Goal: Task Accomplishment & Management: Use online tool/utility

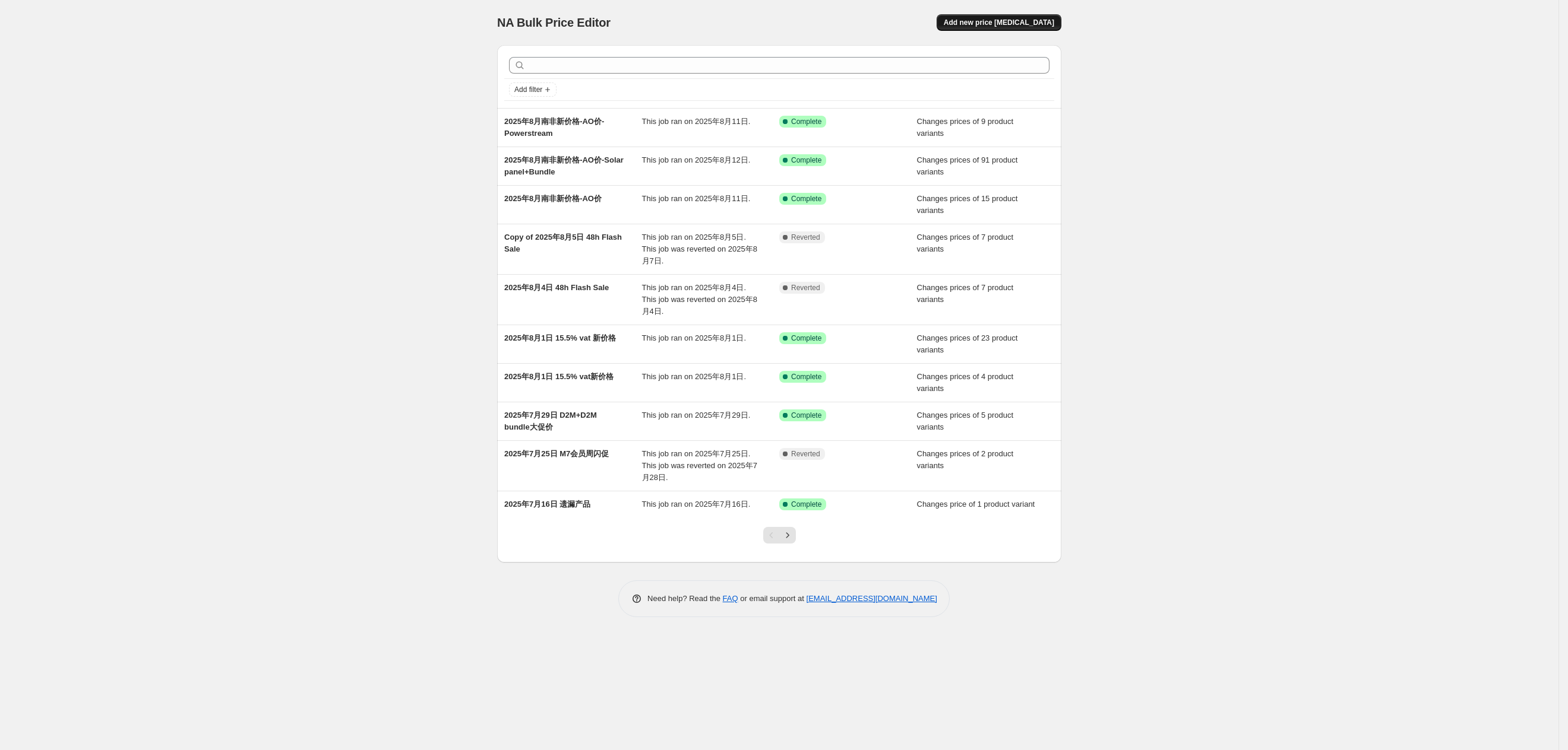
click at [1028, 25] on span "Add new price [MEDICAL_DATA]" at bounding box center [999, 22] width 110 height 10
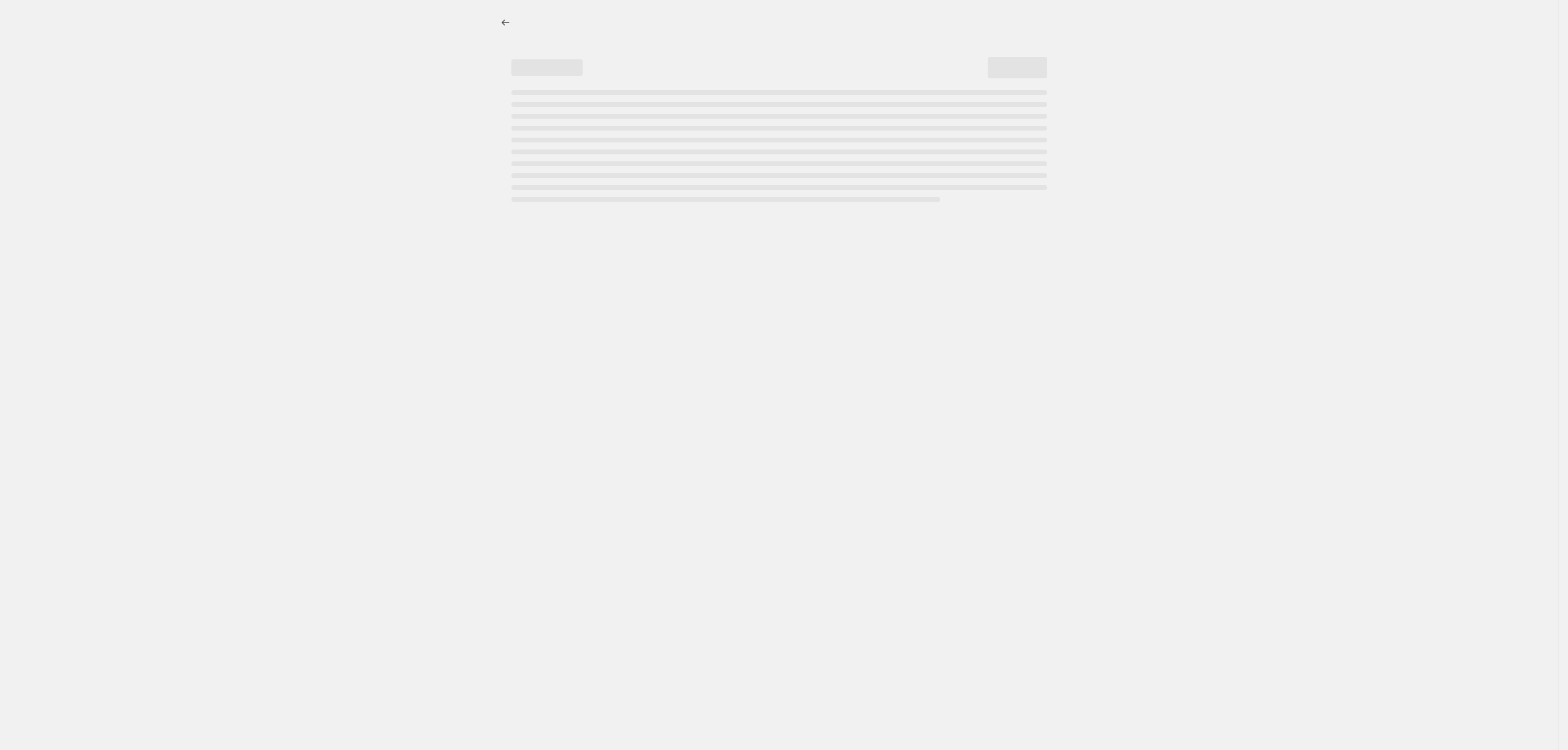
select select "percentage"
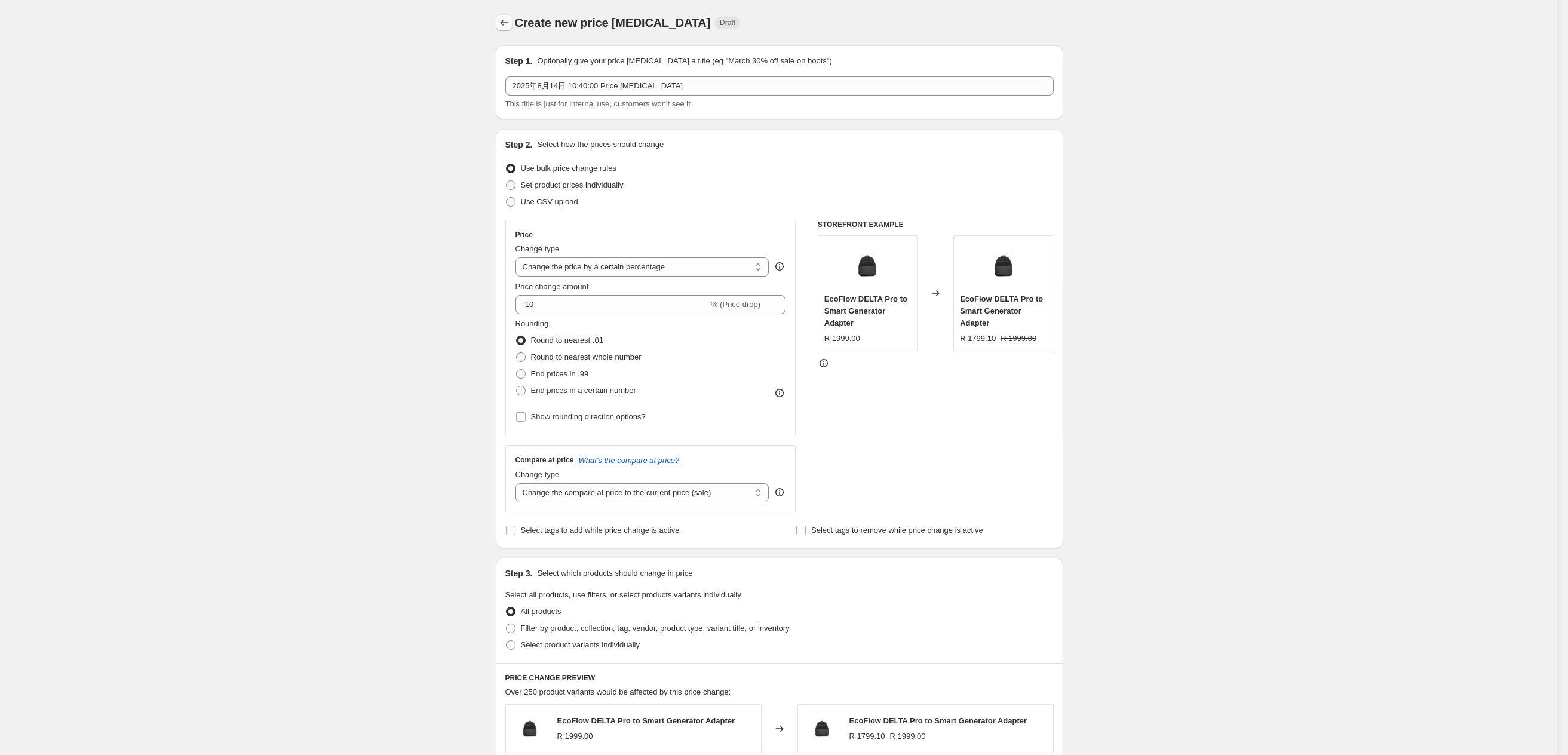
click at [510, 22] on icon "Price change jobs" at bounding box center [504, 22] width 12 height 12
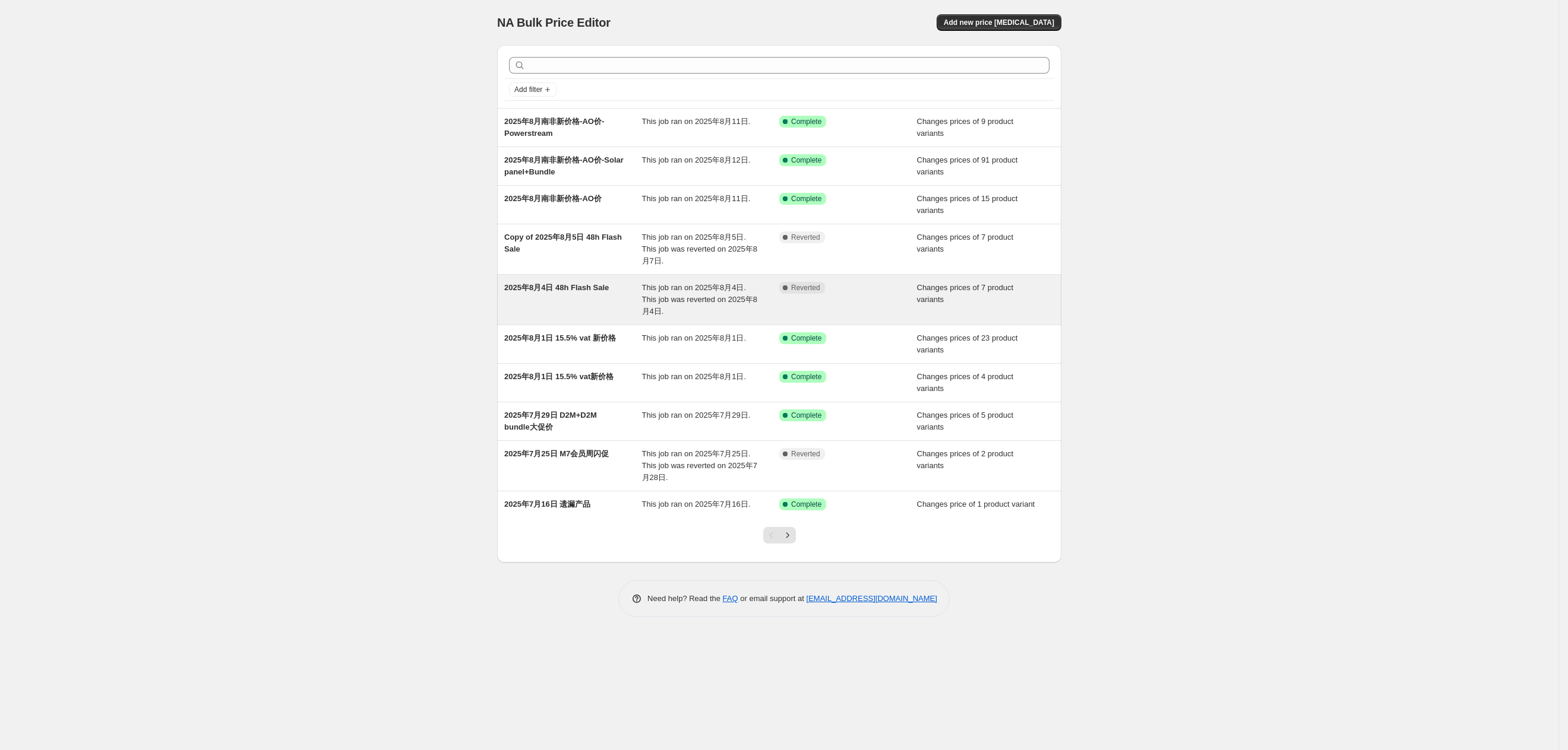
click at [711, 283] on span "This job ran on 2025年8月4日. This job was reverted on 2025年8月4日." at bounding box center [699, 299] width 115 height 33
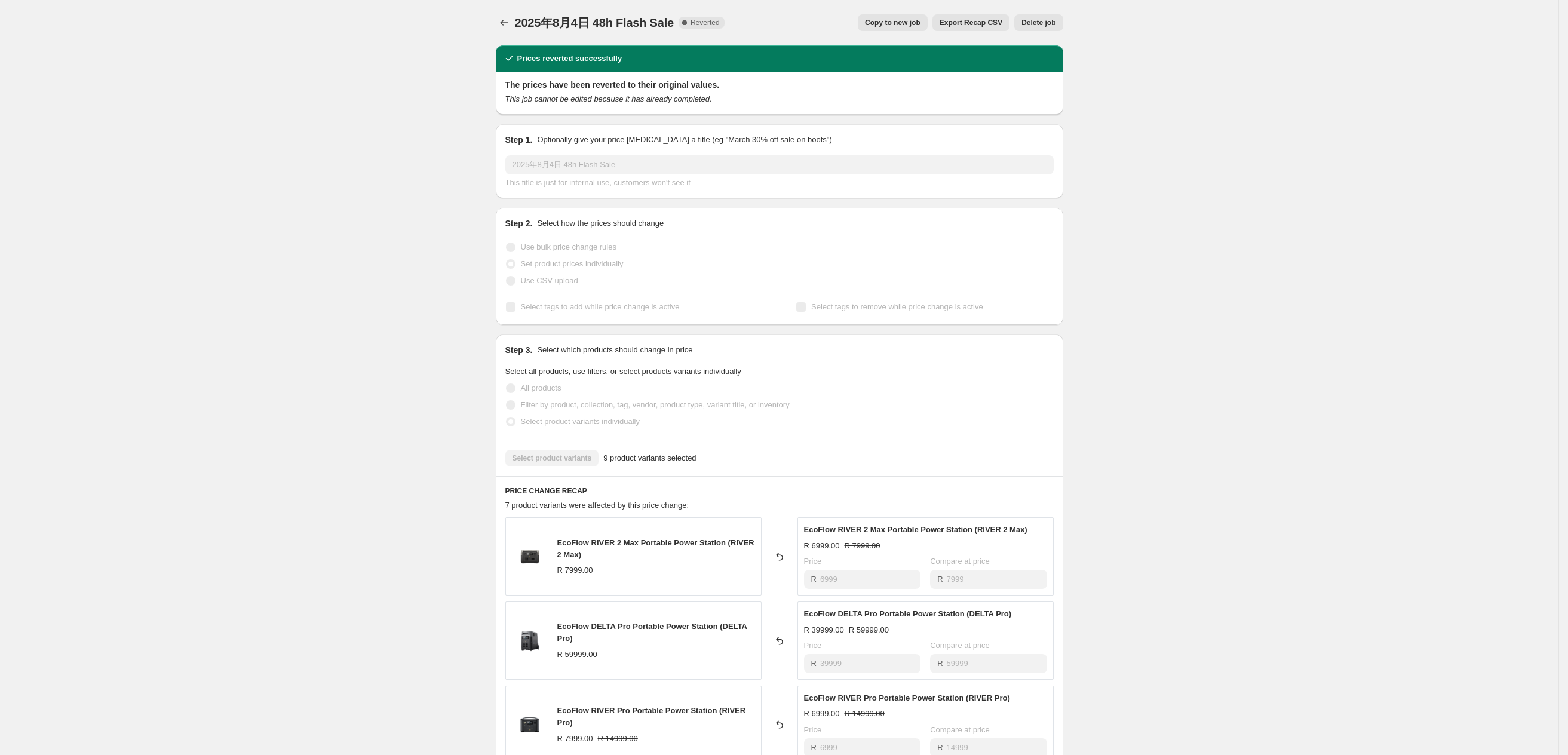
click at [921, 27] on span "Copy to new job" at bounding box center [893, 22] width 56 height 10
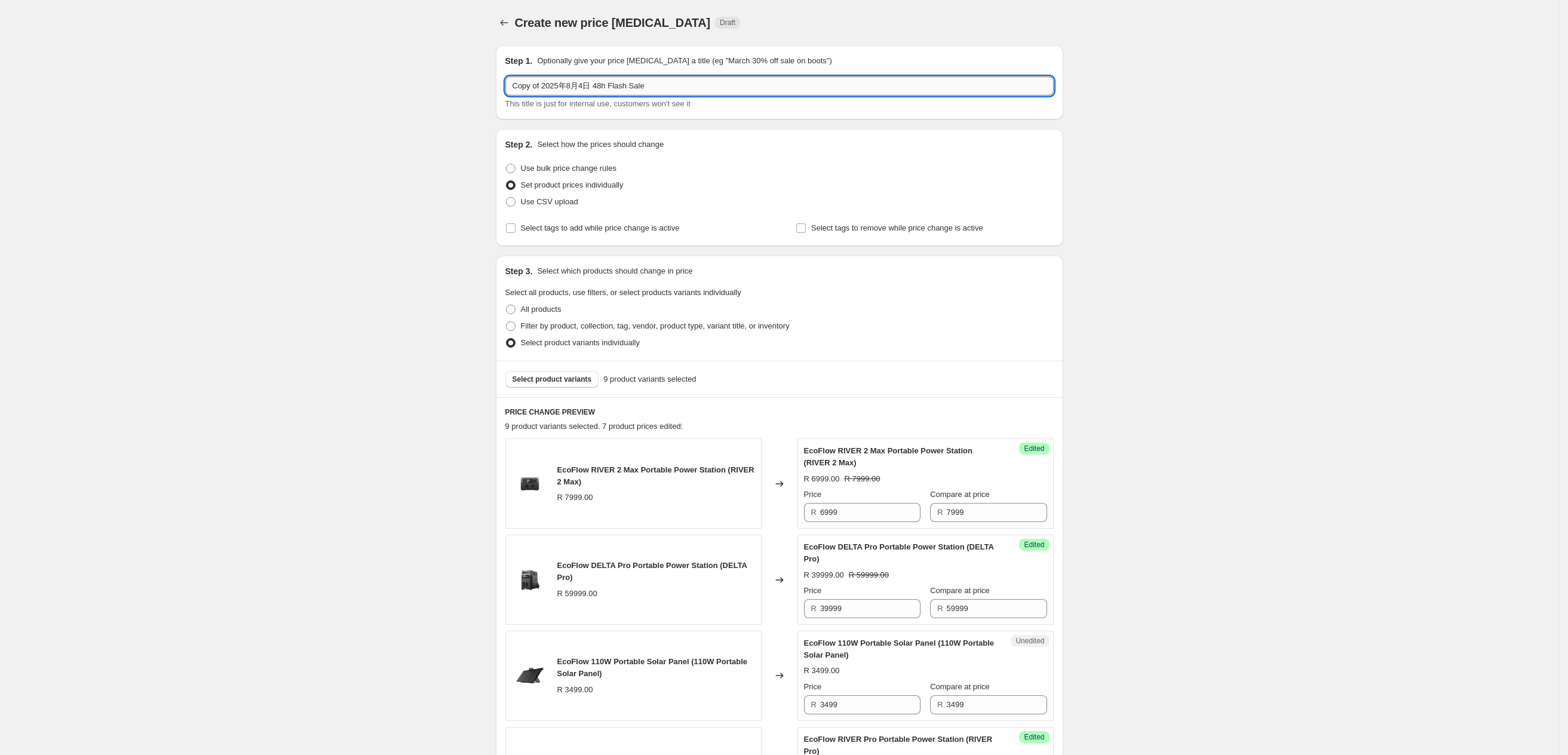
click at [548, 86] on input "Copy of 2025年8月4日 48h Flash Sale" at bounding box center [779, 86] width 548 height 19
click at [565, 86] on input "2025年8月4日 48h Flash Sale" at bounding box center [779, 86] width 548 height 19
drag, startPoint x: 653, startPoint y: 85, endPoint x: 541, endPoint y: 93, distance: 112.3
click at [541, 93] on input "2025年8月4日 48h Flash Sale" at bounding box center [779, 86] width 548 height 19
click at [542, 88] on input "2025年M8 power up for spring" at bounding box center [779, 86] width 548 height 19
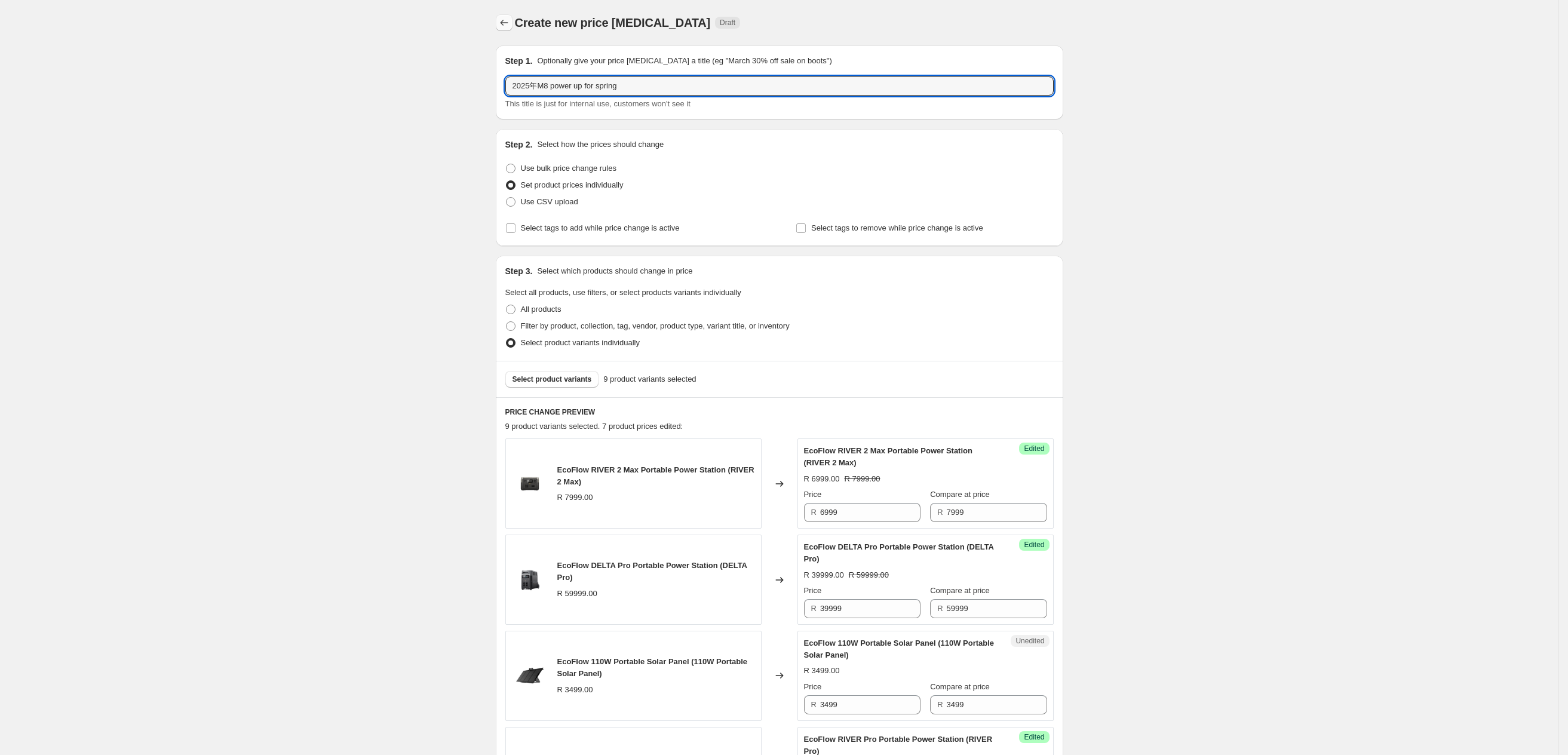
type input "2025年M8 power up for spring"
click at [510, 22] on icon "Price change jobs" at bounding box center [504, 22] width 12 height 12
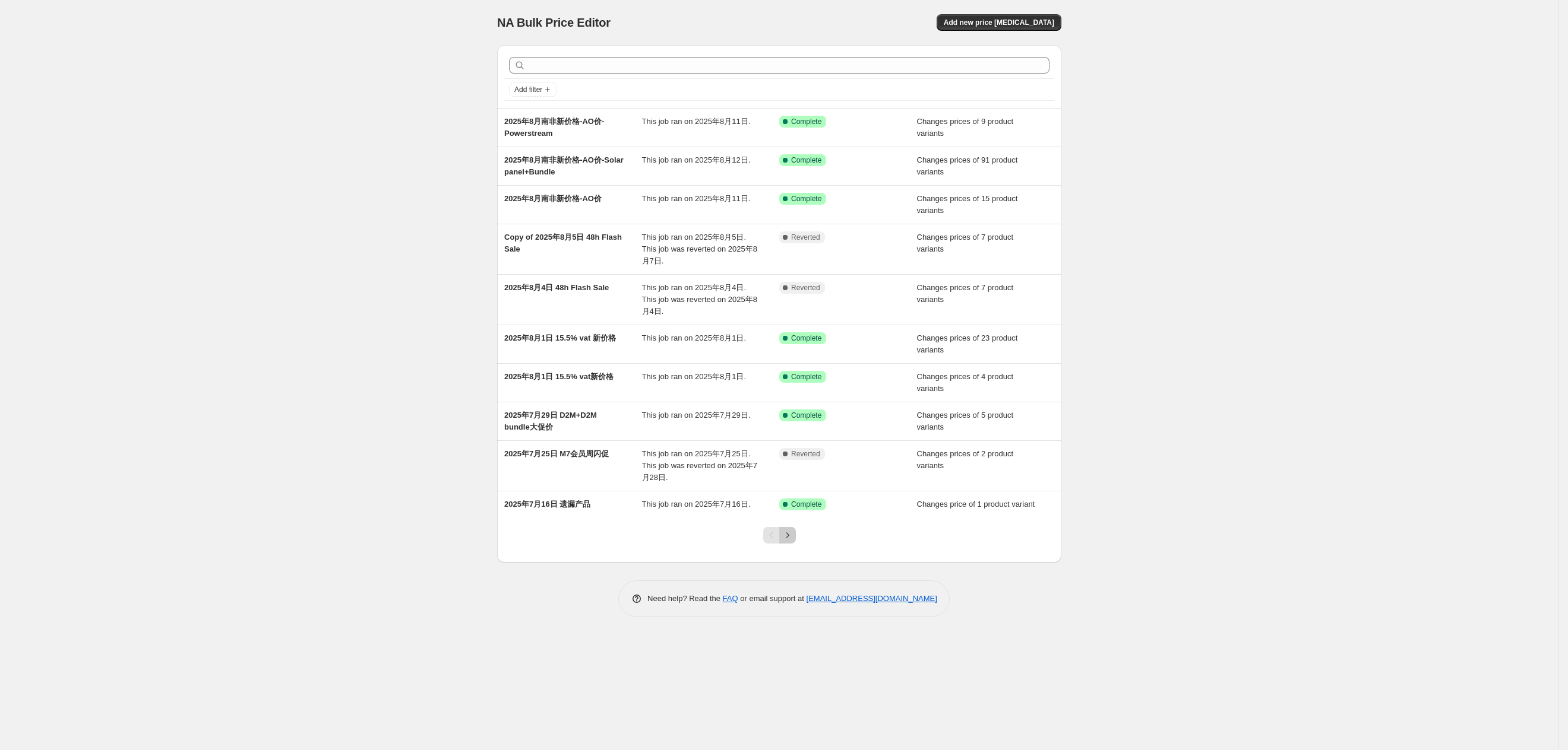
click at [786, 530] on icon "Next" at bounding box center [787, 535] width 12 height 12
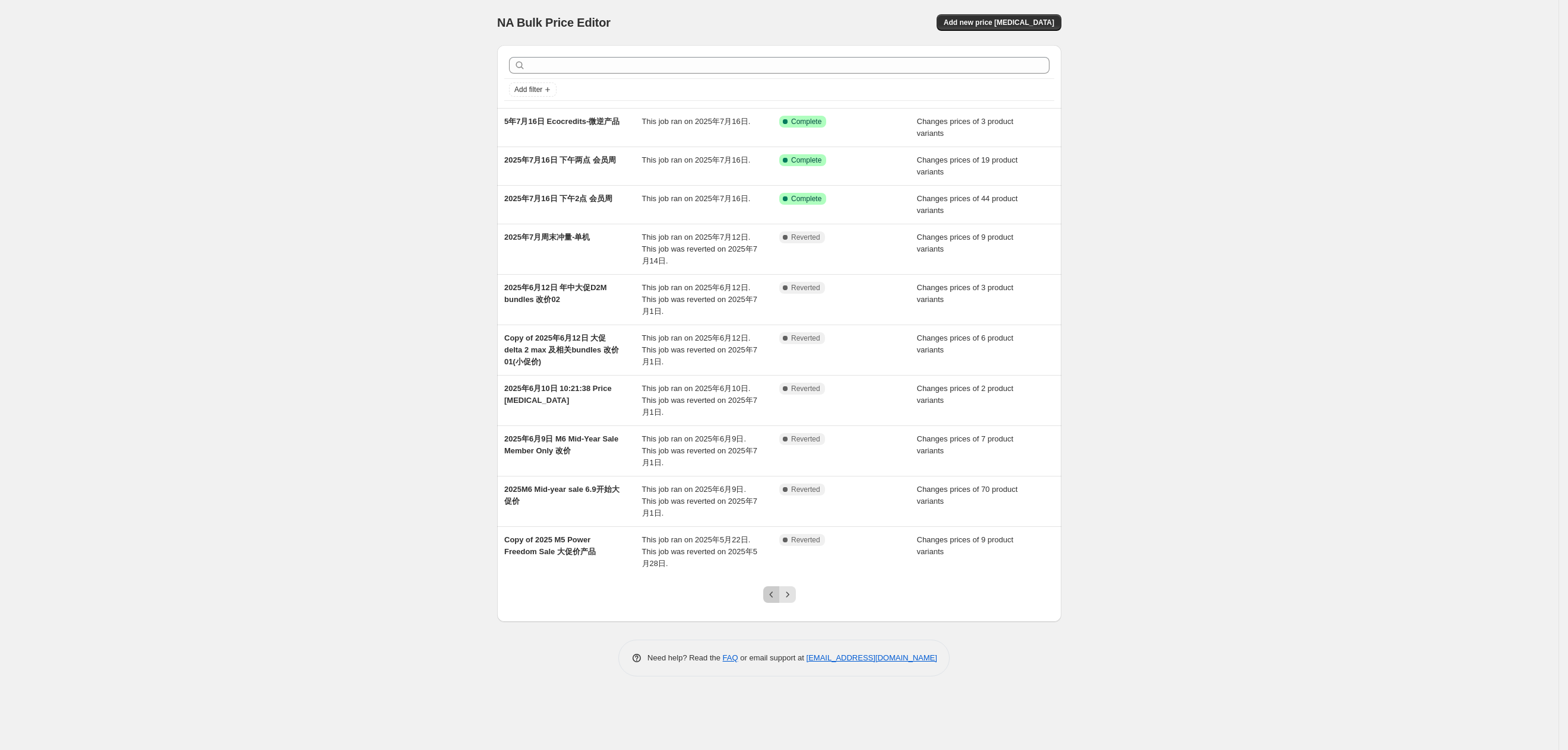
click at [769, 589] on icon "Previous" at bounding box center [771, 595] width 12 height 12
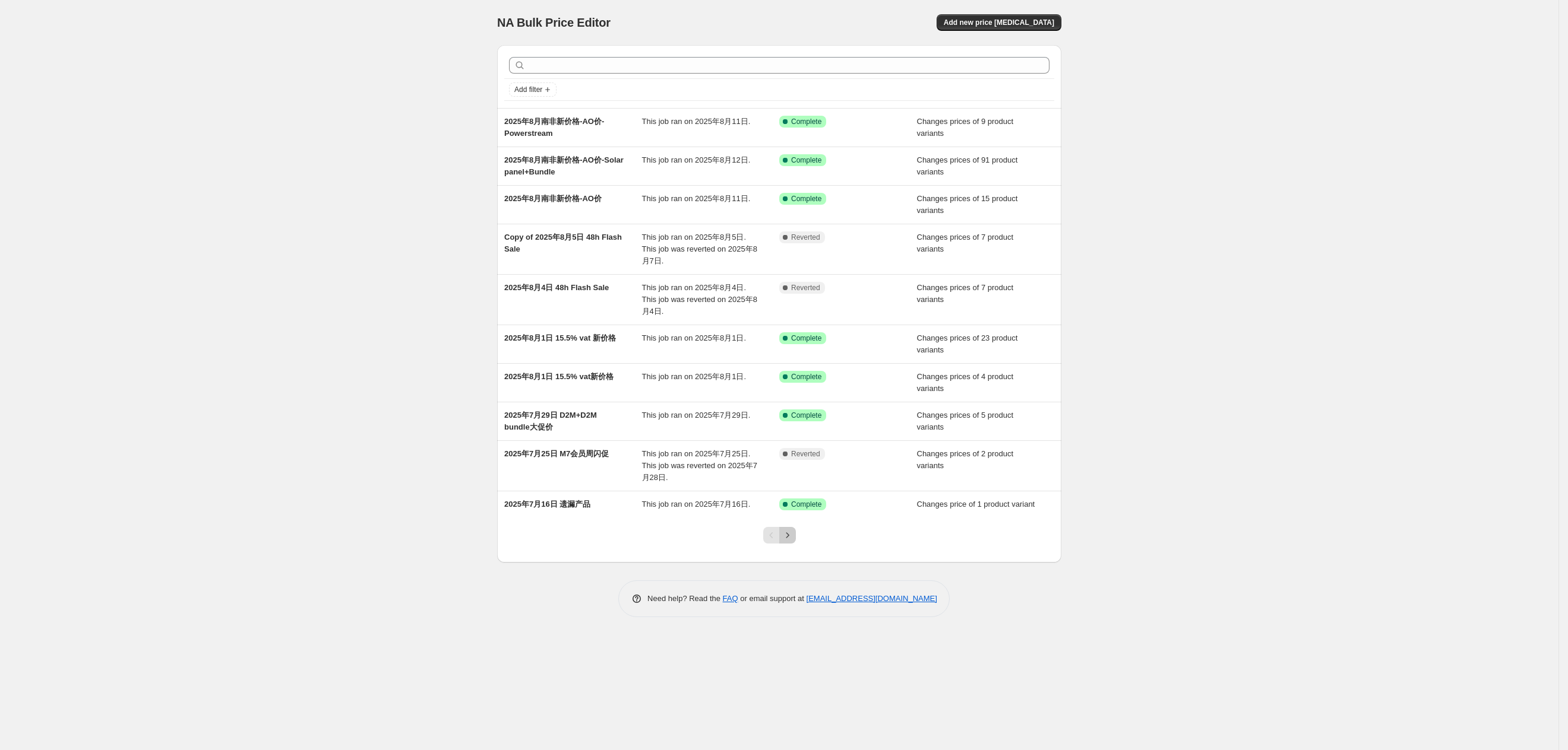
click at [788, 527] on button "Next" at bounding box center [787, 535] width 17 height 17
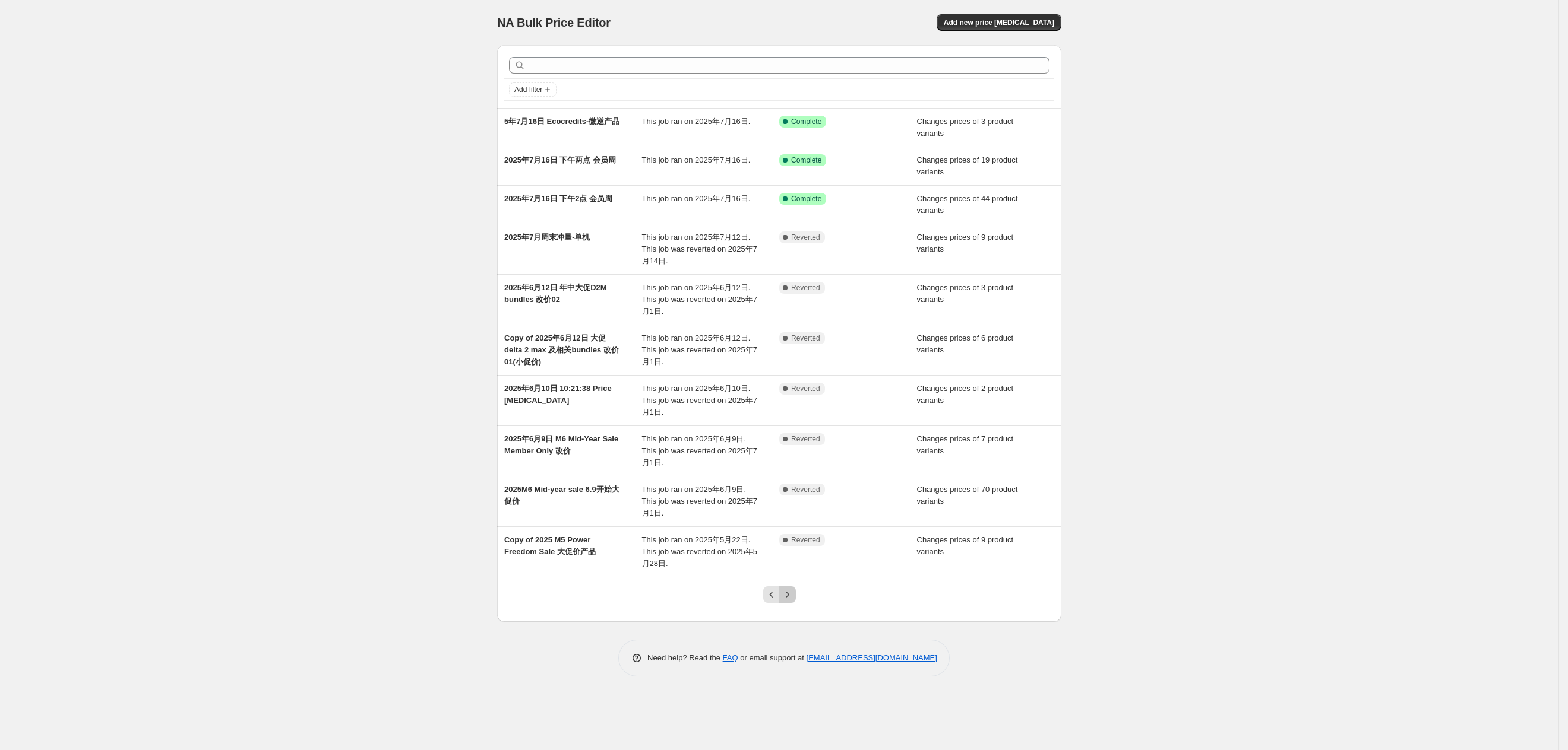
click at [786, 589] on icon "Next" at bounding box center [787, 595] width 12 height 12
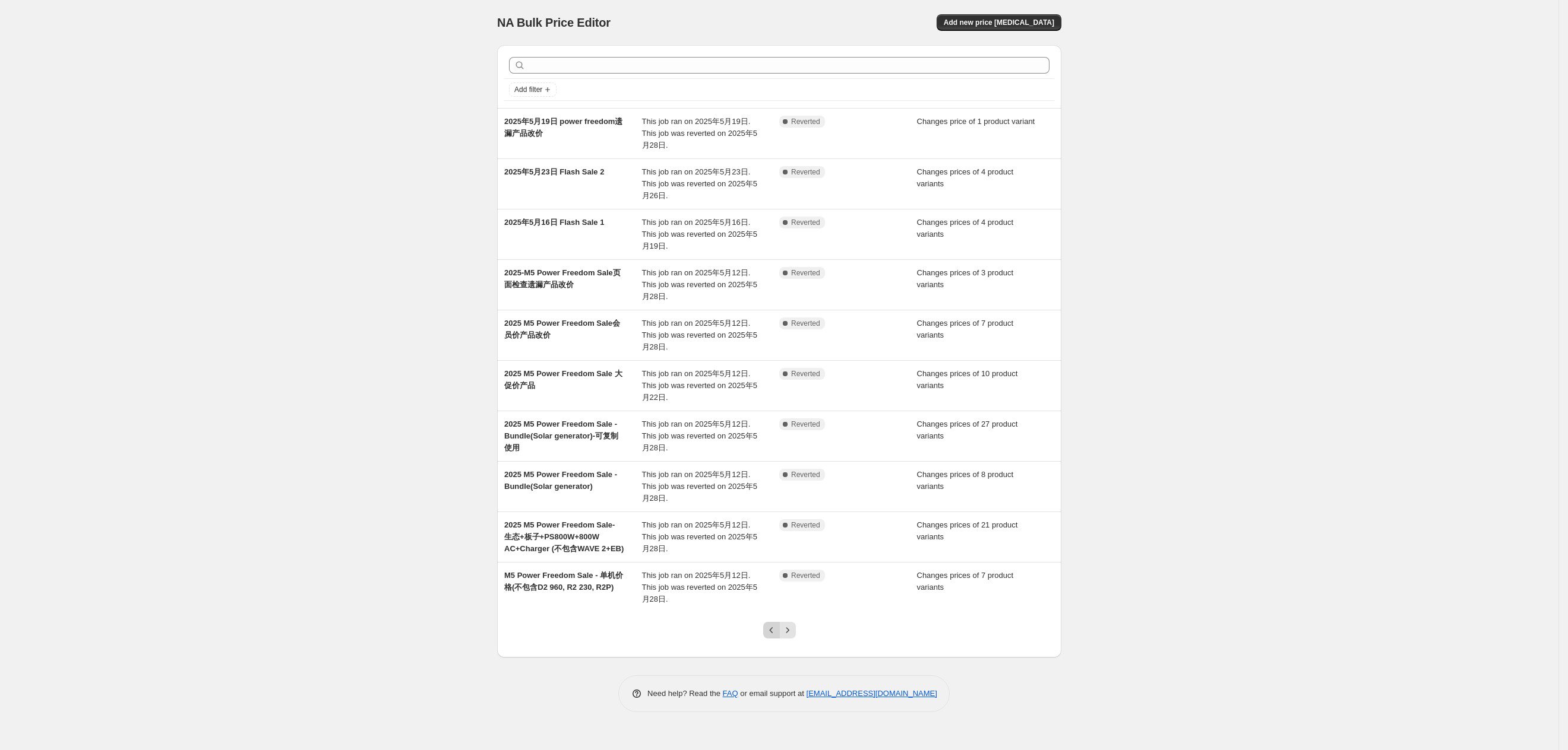
click at [775, 637] on icon "Previous" at bounding box center [771, 630] width 12 height 12
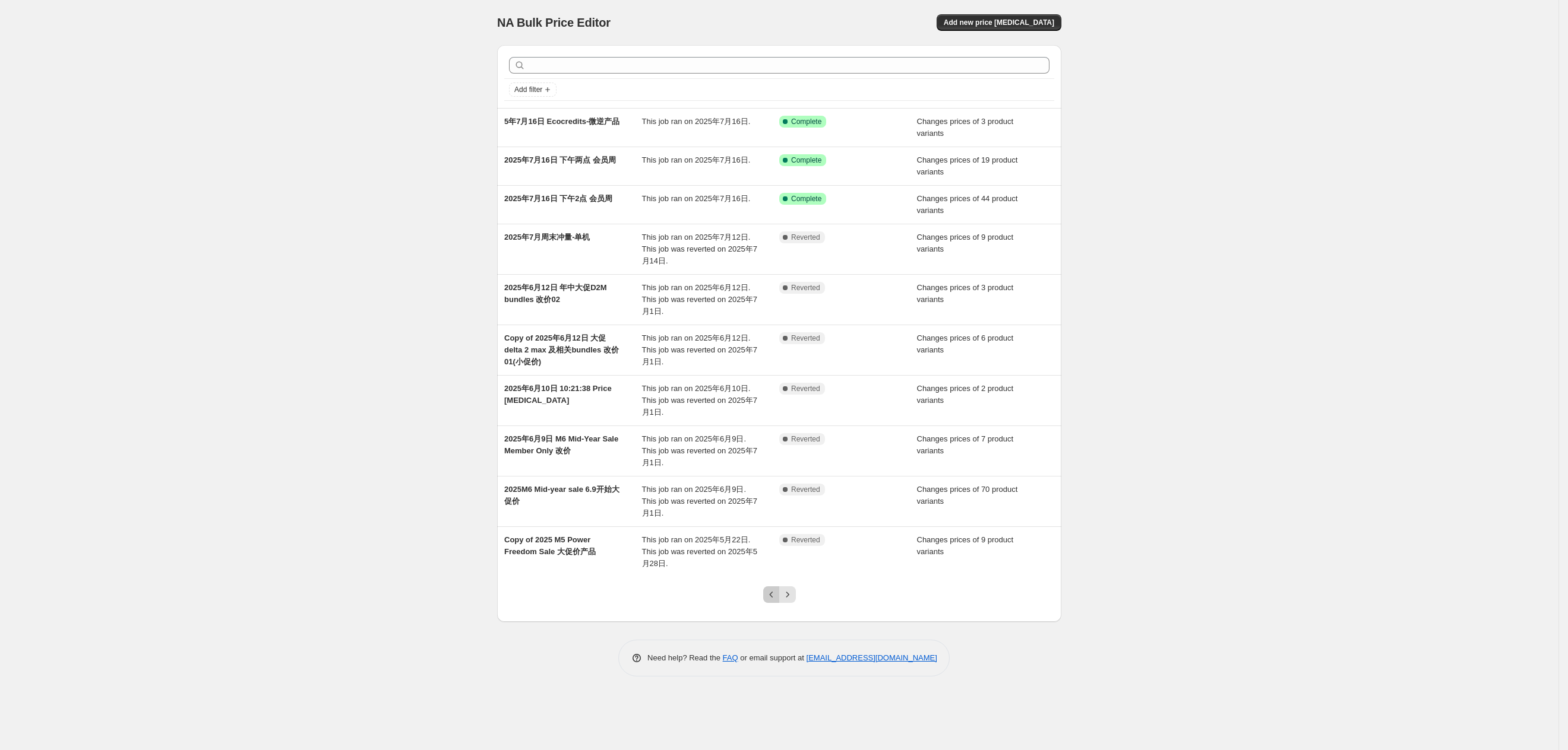
click at [776, 589] on icon "Previous" at bounding box center [771, 595] width 12 height 12
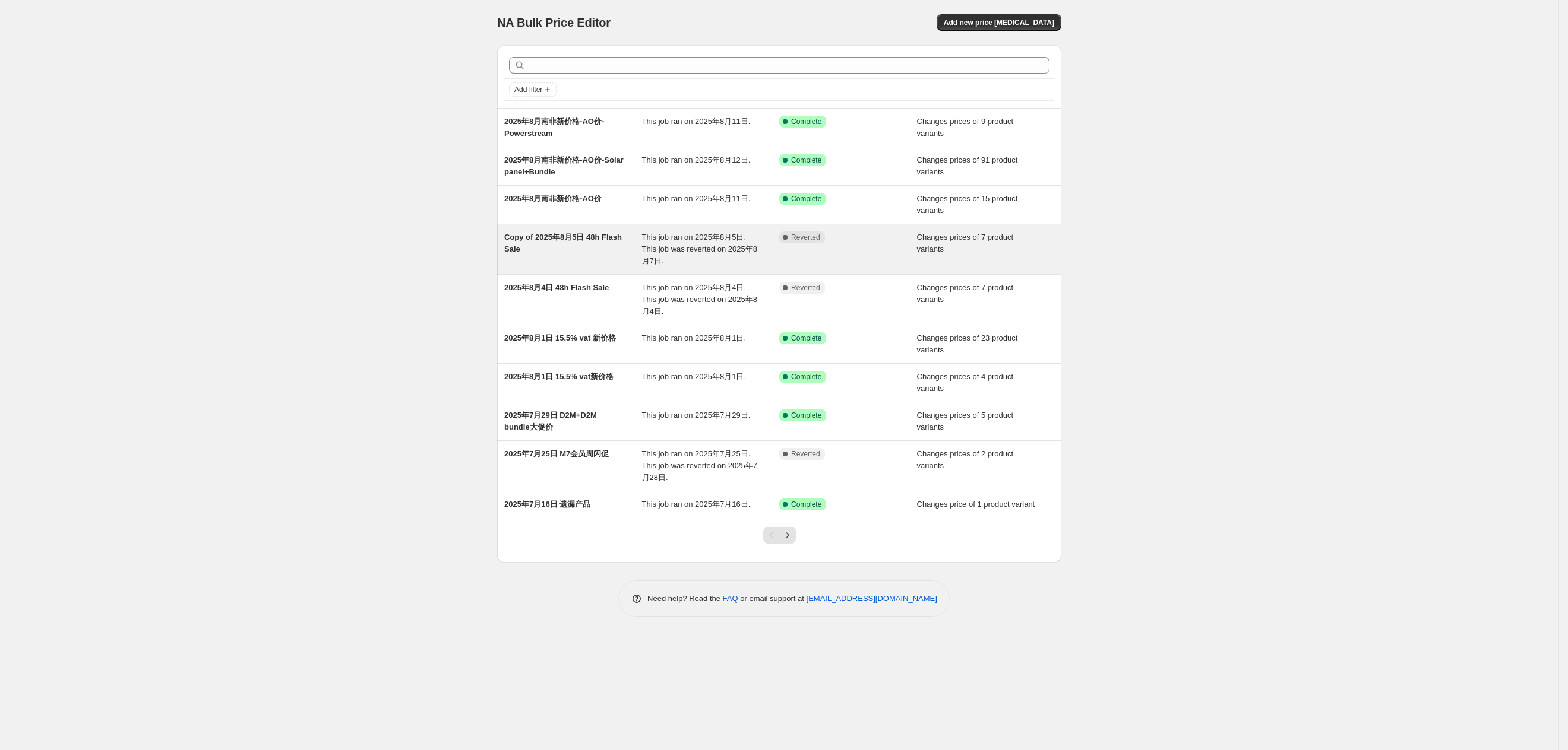
click at [629, 236] on div "Copy of 2025年8月5日 48h Flash Sale" at bounding box center [573, 249] width 138 height 36
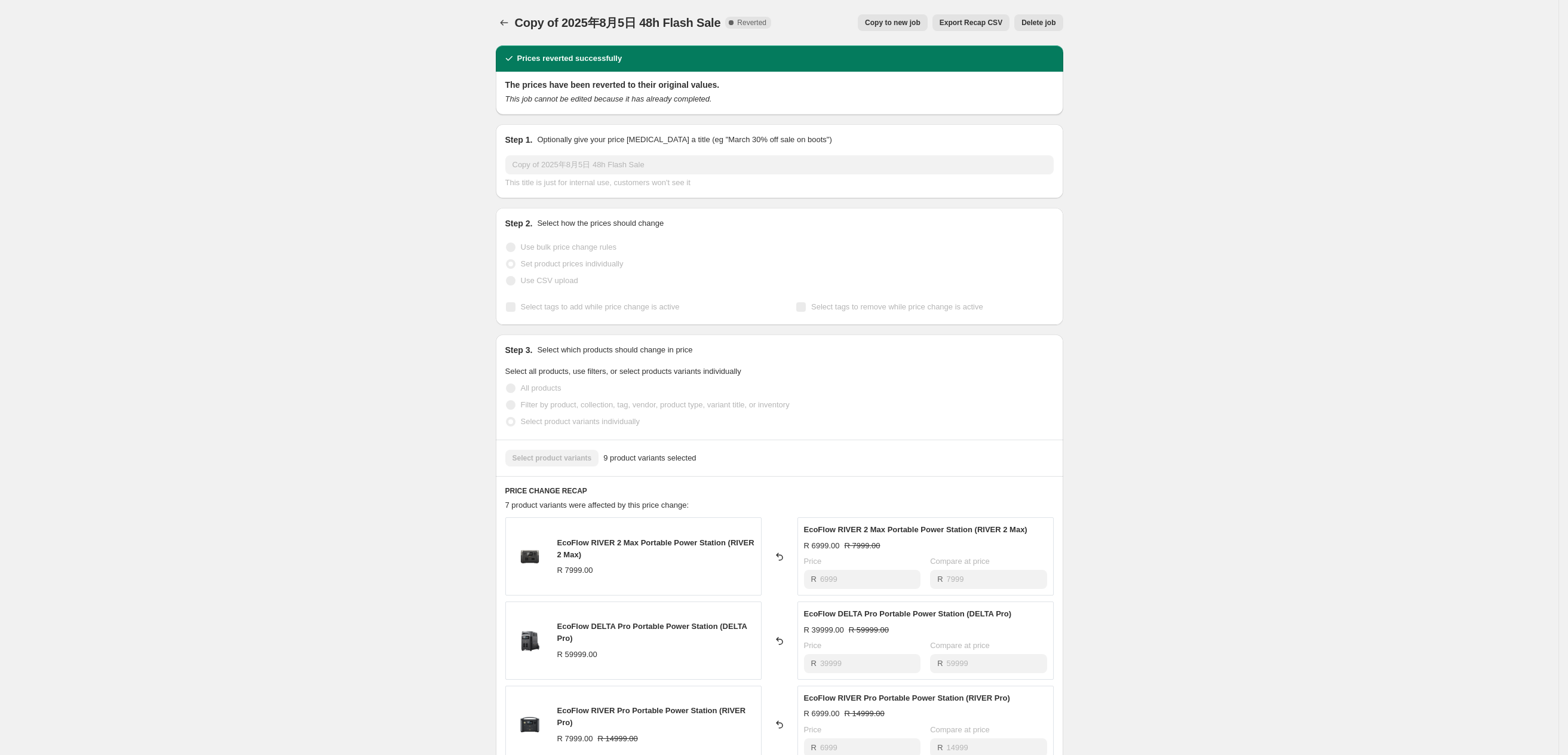
click at [914, 23] on span "Copy to new job" at bounding box center [893, 22] width 56 height 10
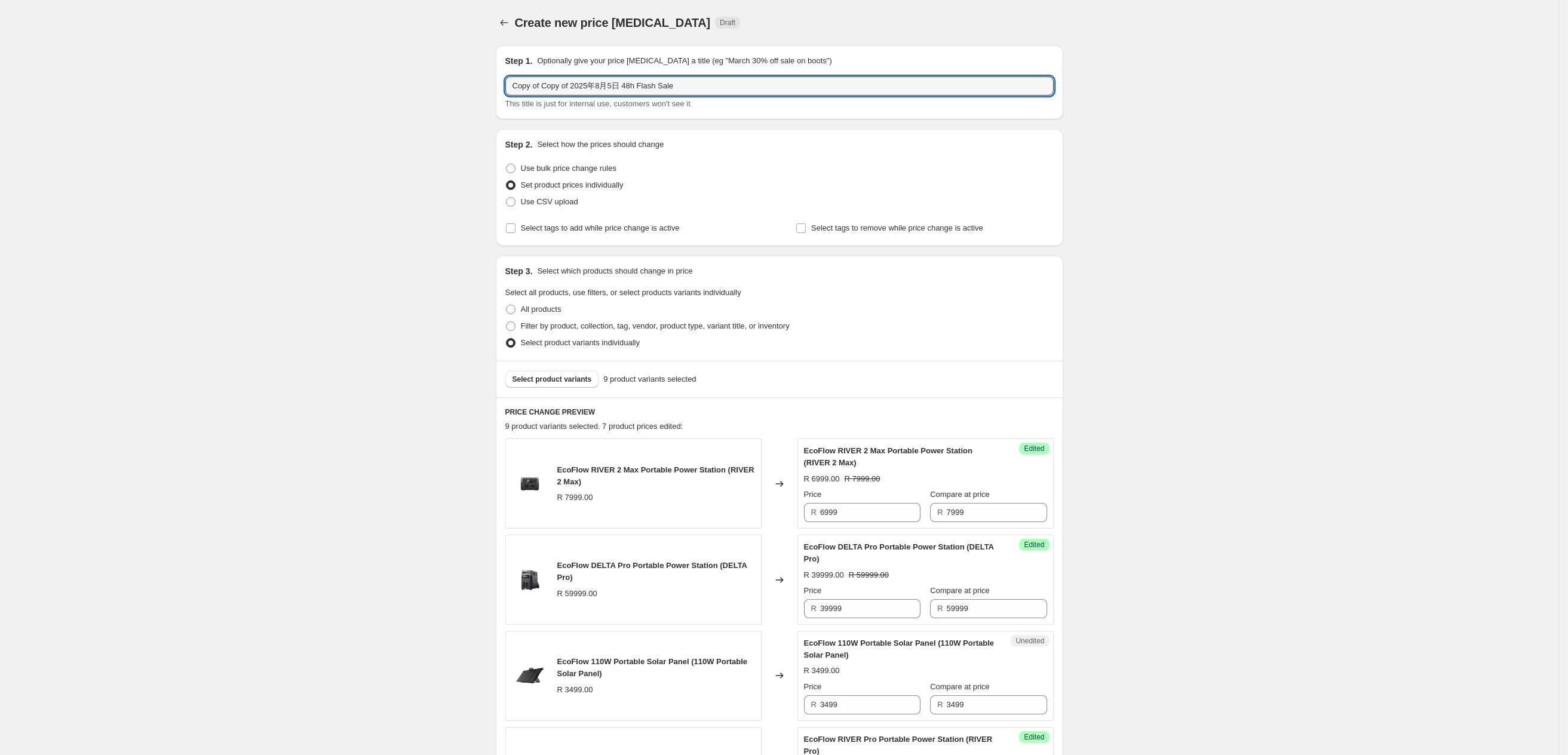
drag, startPoint x: 574, startPoint y: 86, endPoint x: 438, endPoint y: 89, distance: 136.0
click at [438, 89] on div "Create new price [MEDICAL_DATA]. This page is ready Create new price [MEDICAL_D…" at bounding box center [779, 759] width 1558 height 1519
click at [561, 88] on input "2025年8月5日 48h Flash Sale" at bounding box center [779, 86] width 548 height 19
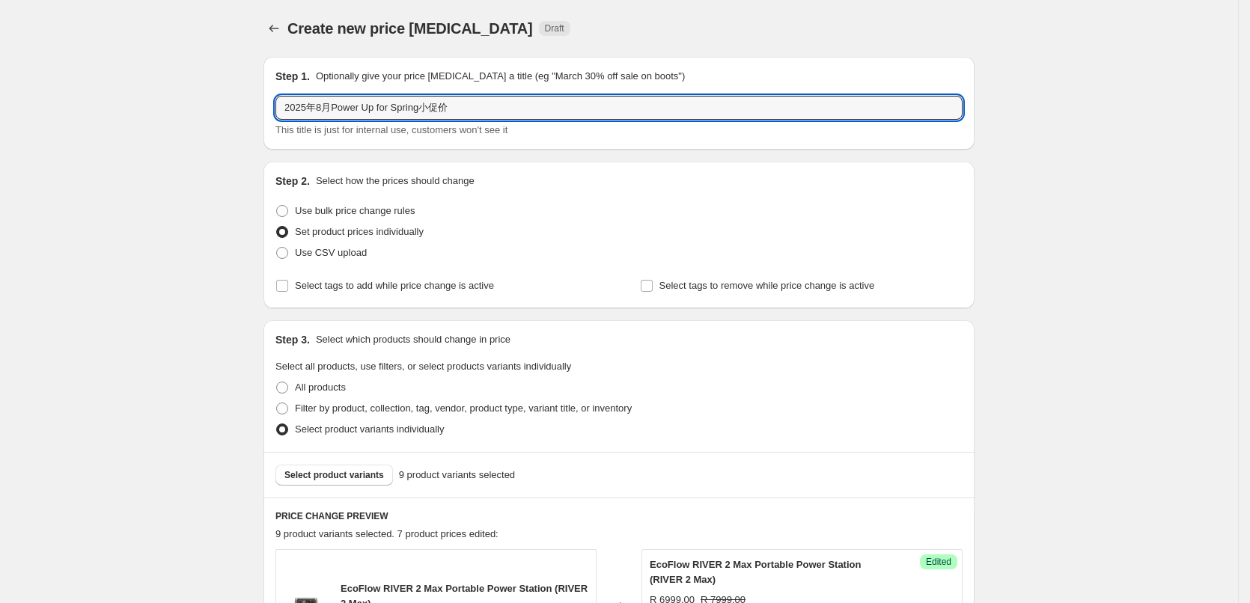
type input "2025年8月Power Up for Spring小促价"
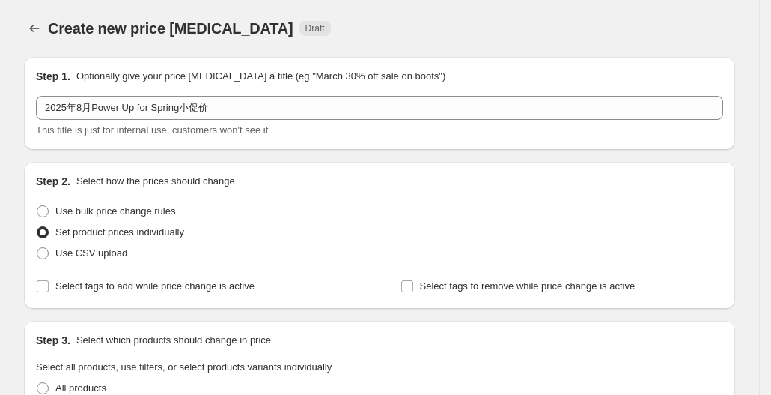
drag, startPoint x: 650, startPoint y: 2, endPoint x: 425, endPoint y: -1, distance: 225.4
click at [425, 0] on div "Create new price [MEDICAL_DATA]. This page is ready Create new price [MEDICAL_D…" at bounding box center [379, 28] width 711 height 57
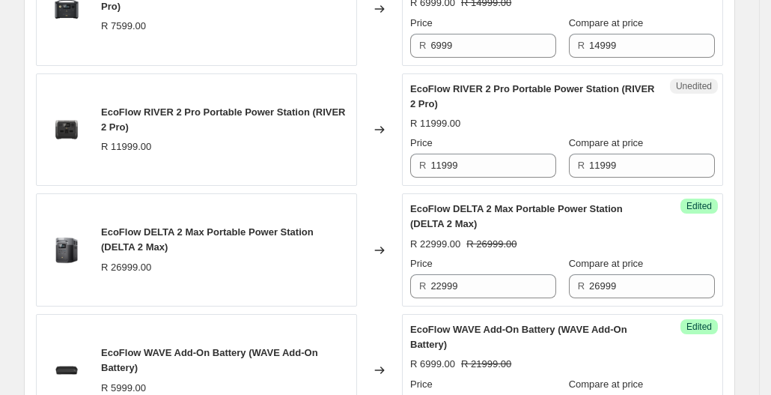
scroll to position [973, 0]
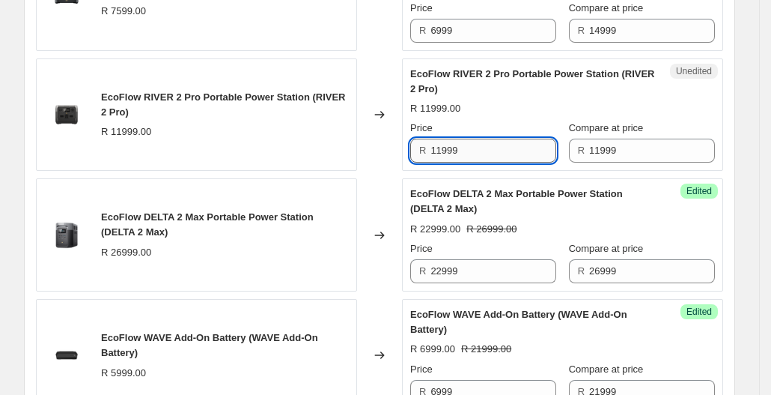
click at [499, 146] on input "11999" at bounding box center [494, 151] width 126 height 24
click at [475, 150] on input "11999" at bounding box center [494, 151] width 126 height 24
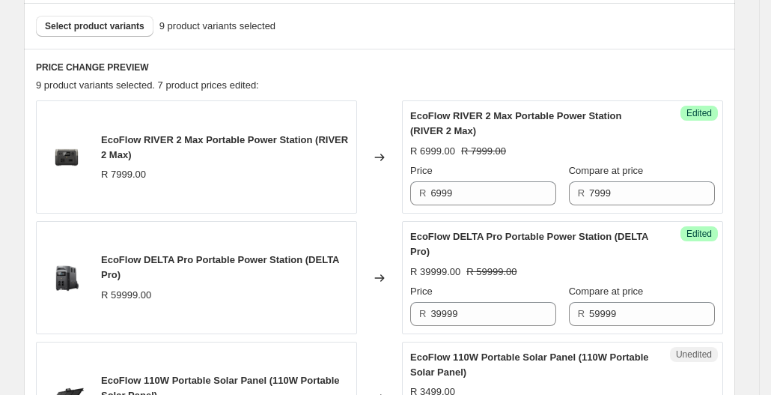
scroll to position [374, 0]
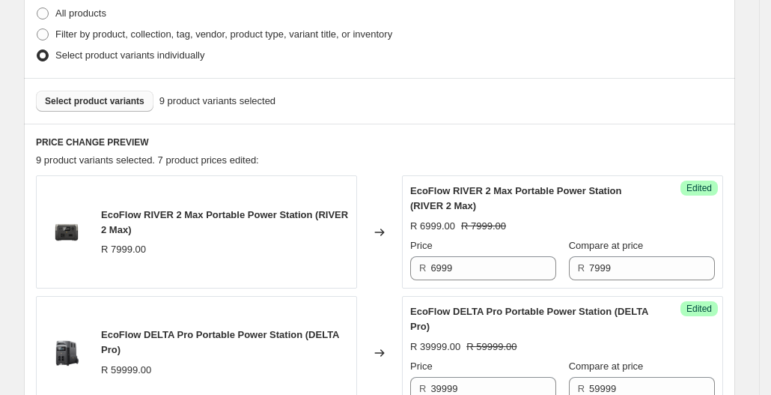
click at [135, 106] on span "Select product variants" at bounding box center [95, 101] width 100 height 12
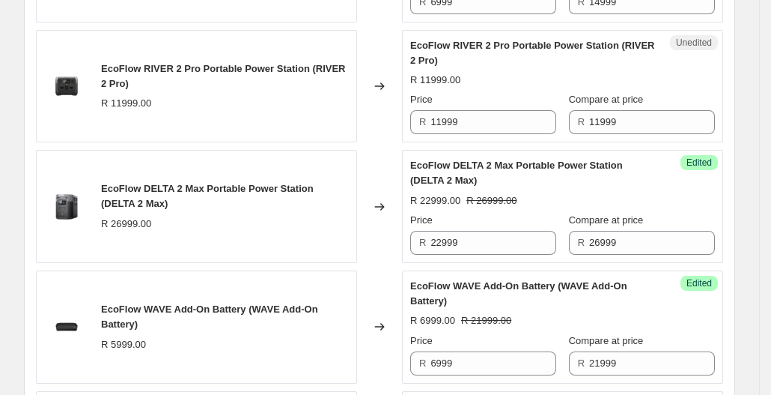
scroll to position [978, 0]
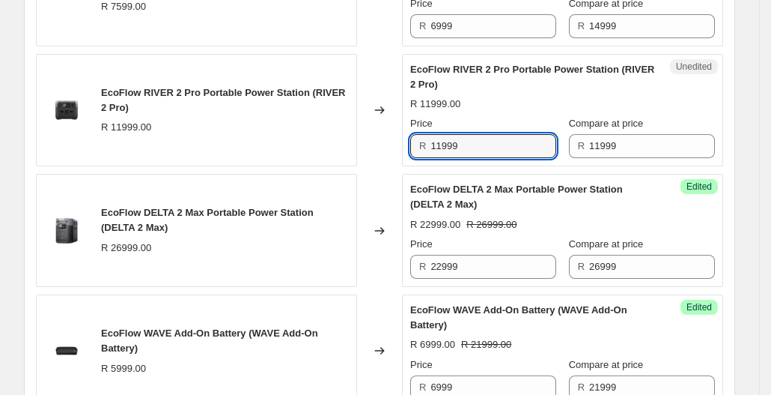
drag, startPoint x: 479, startPoint y: 153, endPoint x: 404, endPoint y: 153, distance: 74.9
click at [404, 153] on div "EcoFlow RIVER 2 Pro Portable Power Station (RIVER 2 Pro) R 11999.00 Changed to …" at bounding box center [379, 110] width 687 height 113
type input "9599"
click at [614, 142] on input "11999" at bounding box center [652, 146] width 126 height 24
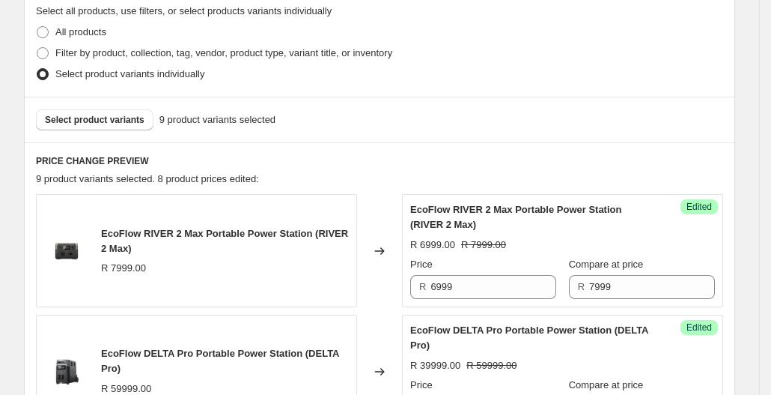
scroll to position [379, 0]
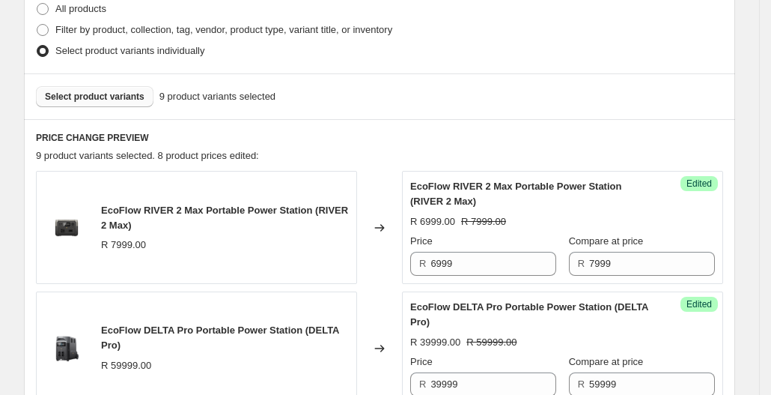
click at [127, 92] on span "Select product variants" at bounding box center [95, 97] width 100 height 12
click at [96, 98] on span "Select product variants" at bounding box center [95, 97] width 100 height 12
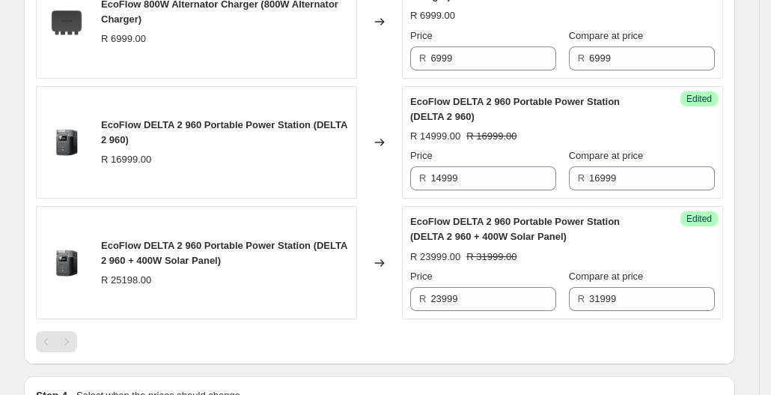
scroll to position [1352, 0]
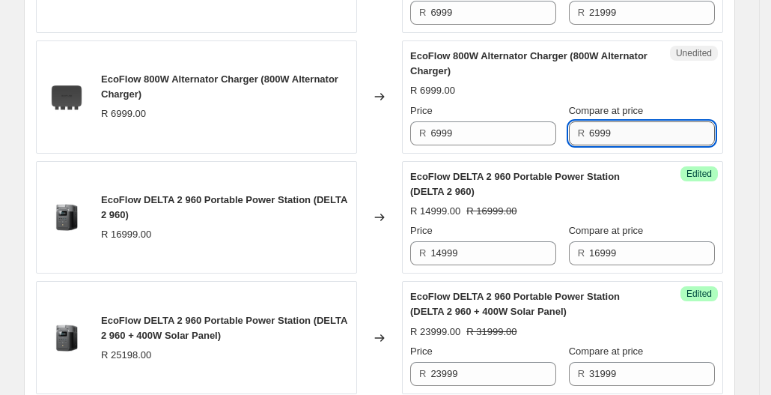
click at [589, 131] on input "6999" at bounding box center [652, 133] width 126 height 24
type input "5999"
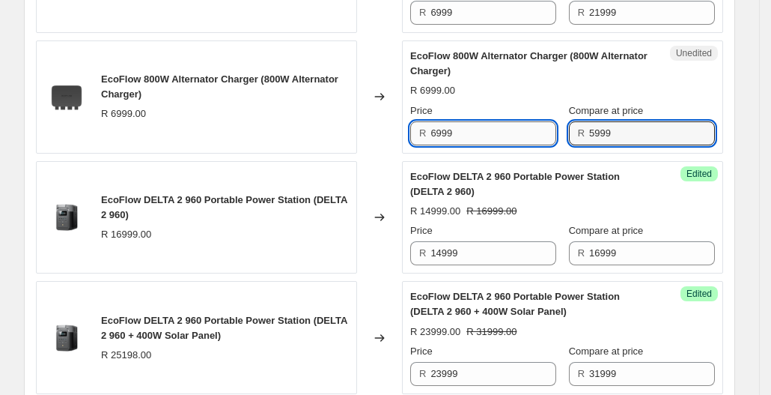
click at [440, 130] on input "6999" at bounding box center [494, 133] width 126 height 24
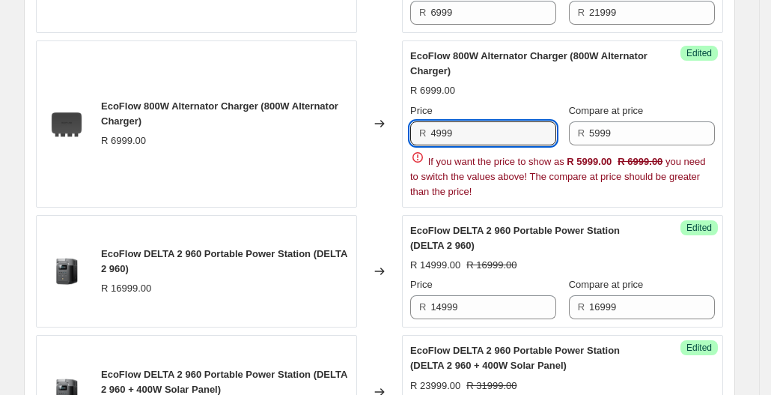
type input "4999"
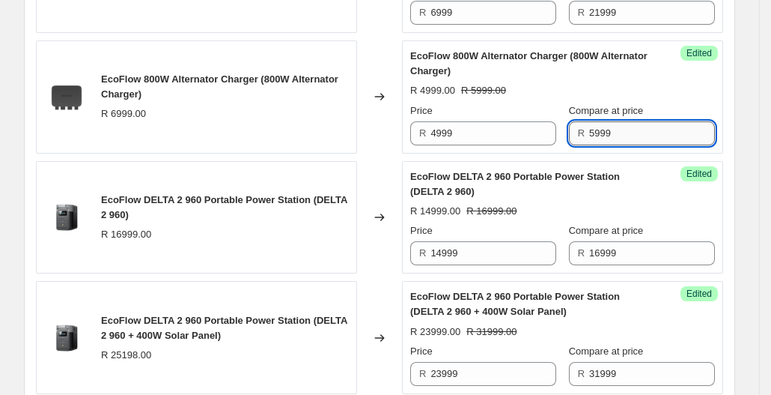
click at [663, 131] on input "5999" at bounding box center [652, 133] width 126 height 24
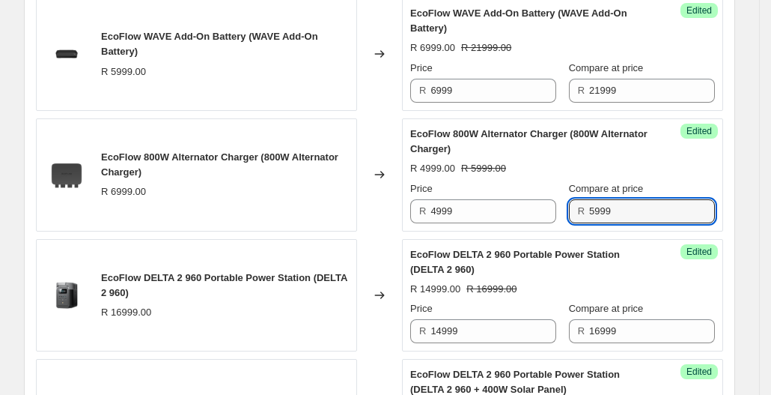
scroll to position [1381, 0]
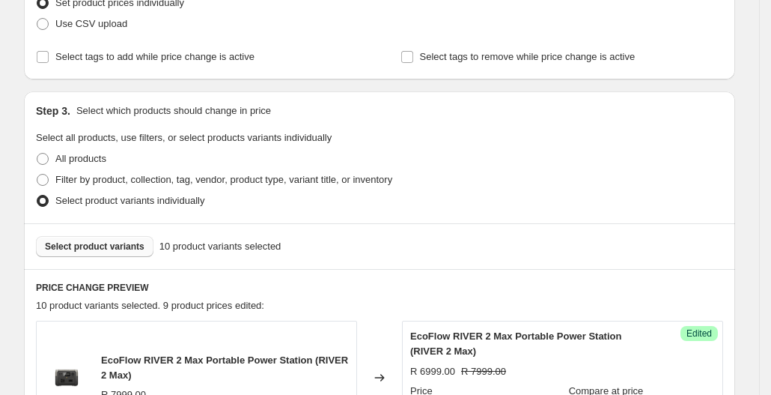
scroll to position [333, 0]
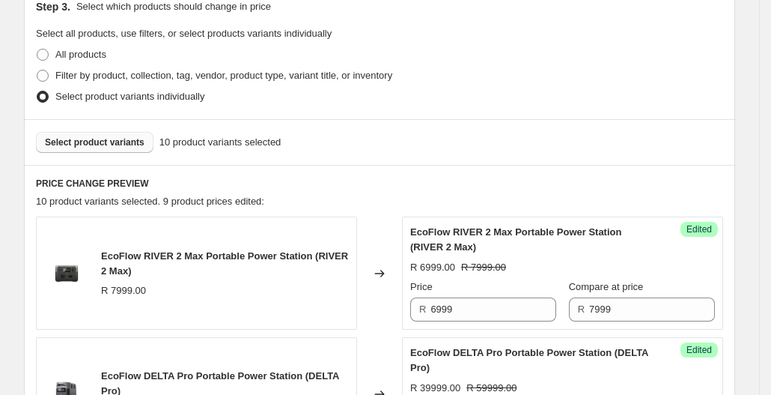
click at [130, 140] on span "Select product variants" at bounding box center [95, 142] width 100 height 12
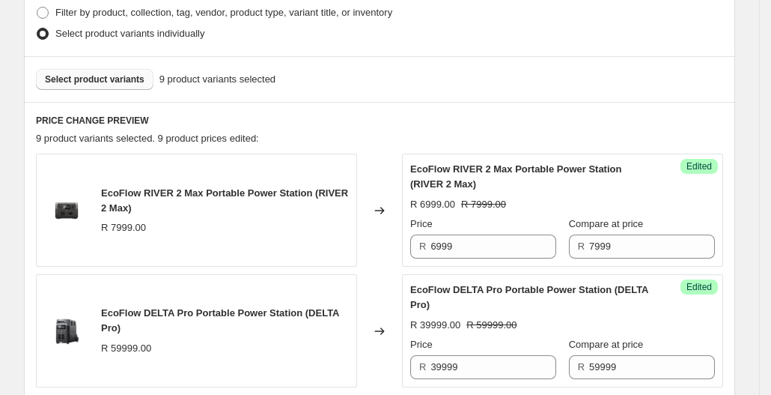
scroll to position [483, 0]
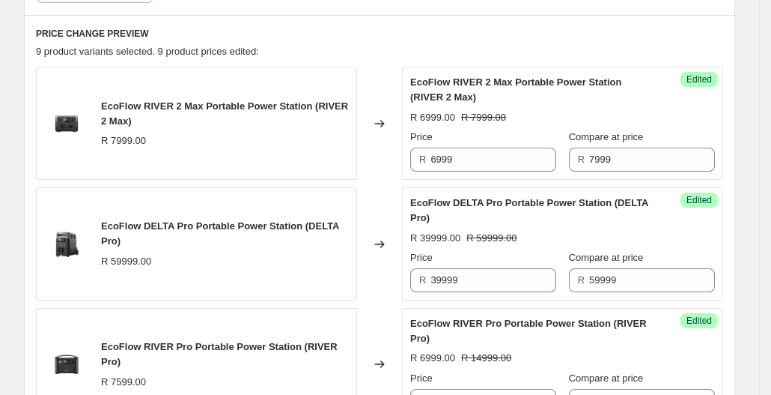
drag, startPoint x: 130, startPoint y: 134, endPoint x: 76, endPoint y: 105, distance: 61.3
click at [76, 105] on img at bounding box center [66, 123] width 45 height 45
drag, startPoint x: 57, startPoint y: 80, endPoint x: 90, endPoint y: 82, distance: 33.0
click at [78, 80] on div "EcoFlow RIVER 2 Max Portable Power Station (RIVER 2 Max) R 7999.00" at bounding box center [196, 123] width 321 height 113
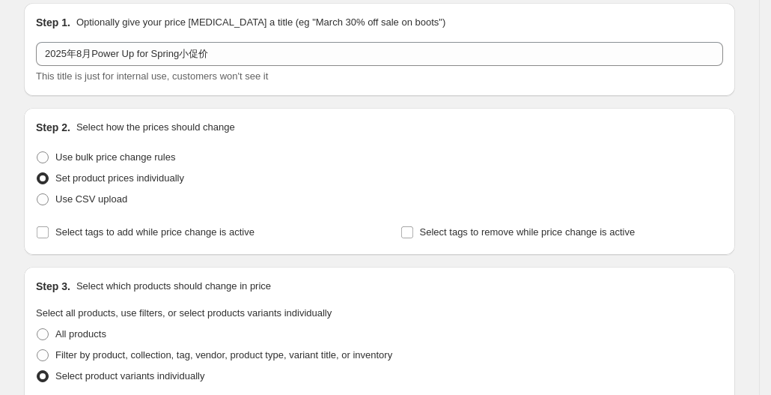
scroll to position [150, 0]
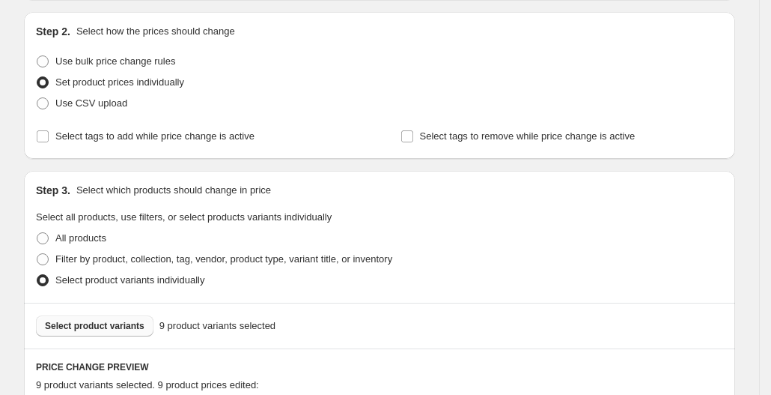
click at [106, 325] on span "Select product variants" at bounding box center [95, 326] width 100 height 12
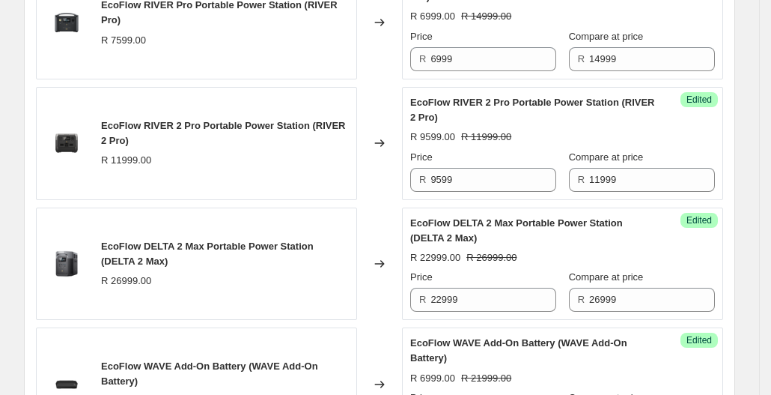
scroll to position [973, 0]
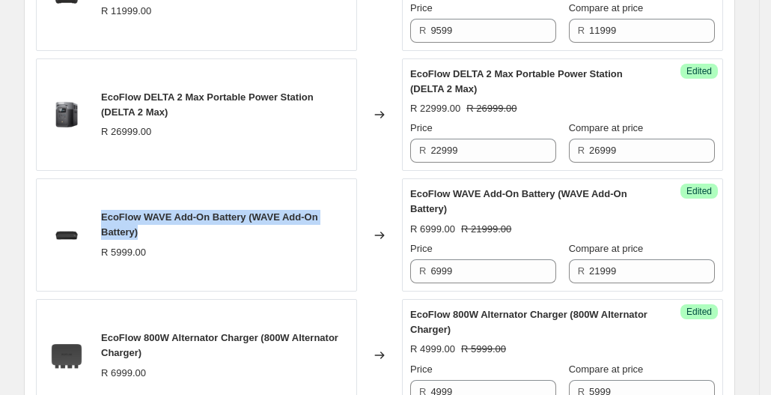
drag, startPoint x: 106, startPoint y: 212, endPoint x: 159, endPoint y: 224, distance: 54.5
click at [159, 224] on div "EcoFlow WAVE Add-On Battery (WAVE Add-On Battery)" at bounding box center [225, 225] width 248 height 30
copy span "EcoFlow WAVE Add-On Battery (WAVE Add-On Battery)"
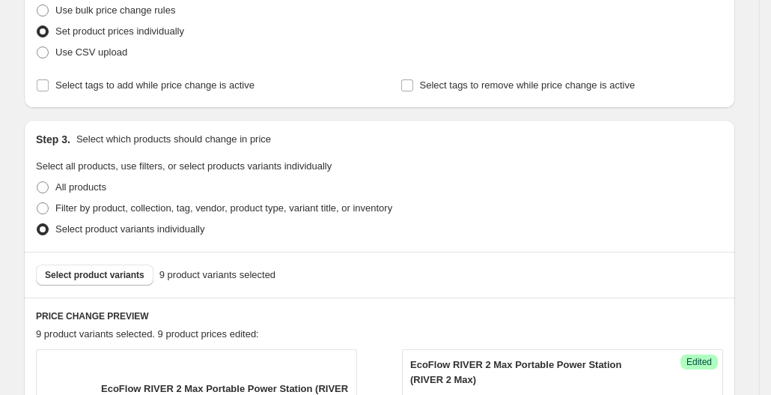
scroll to position [225, 0]
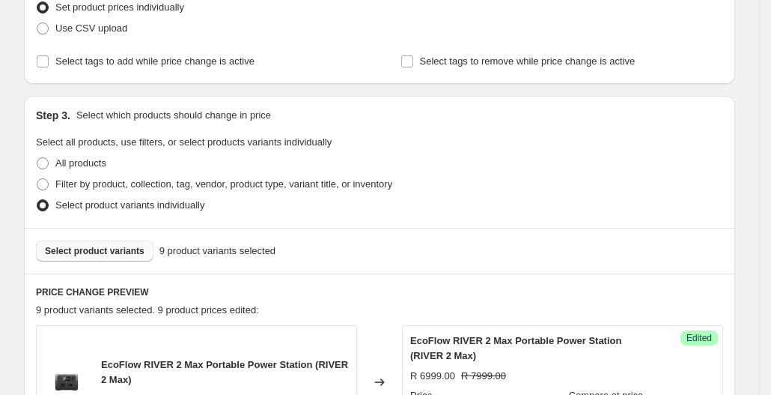
click at [106, 254] on span "Select product variants" at bounding box center [95, 251] width 100 height 12
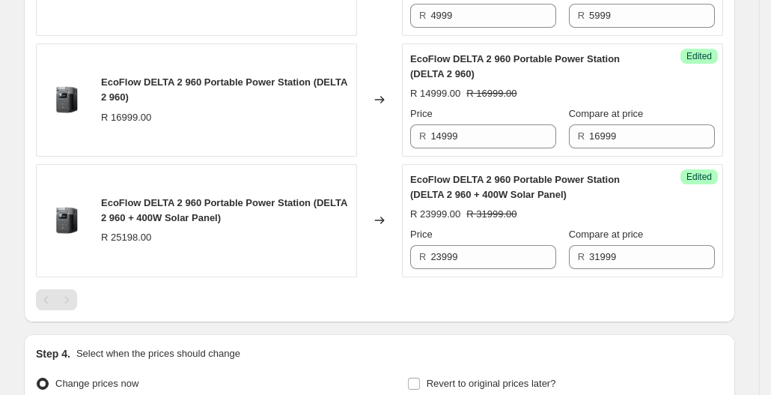
scroll to position [1273, 0]
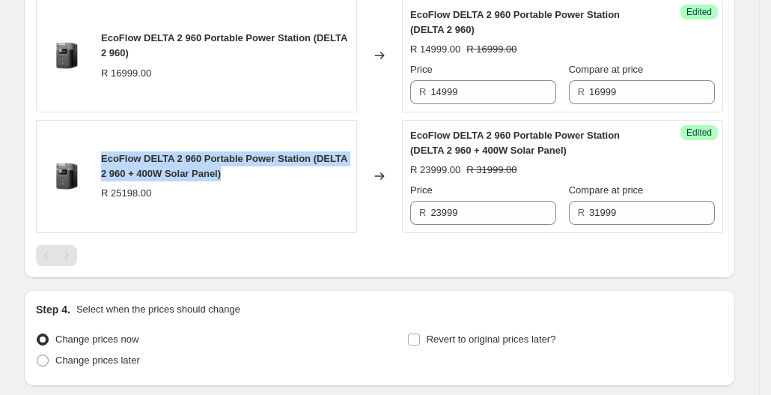
drag, startPoint x: 233, startPoint y: 166, endPoint x: 104, endPoint y: 149, distance: 129.9
click at [104, 151] on div "EcoFlow DELTA 2 960 Portable Power Station (DELTA 2 960 + 400W Solar Panel)" at bounding box center [225, 166] width 248 height 30
copy span "EcoFlow DELTA 2 960 Portable Power Station (DELTA 2 960 + 400W Solar Panel)"
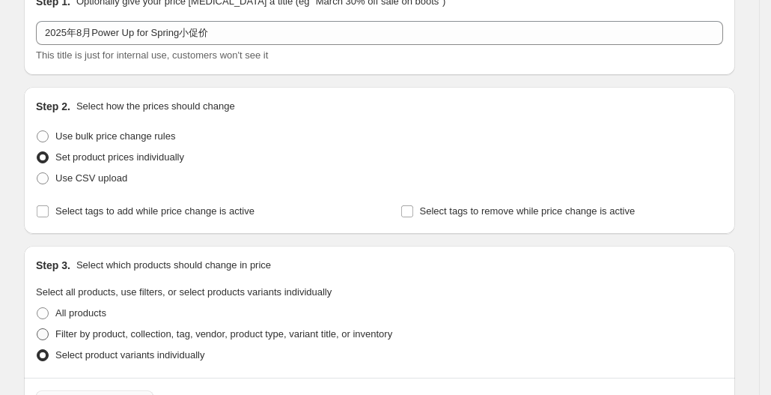
scroll to position [150, 0]
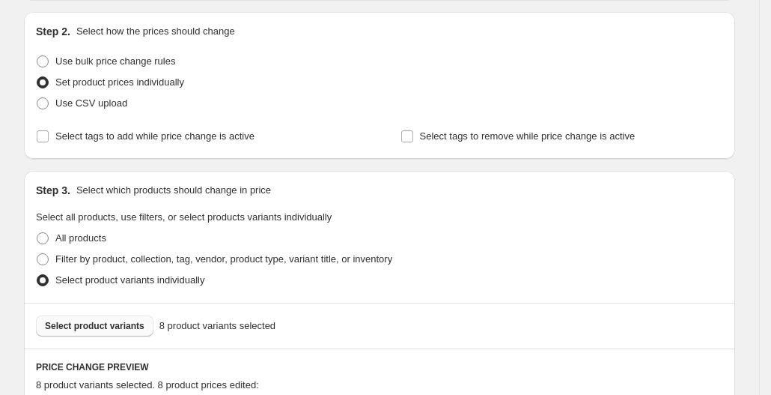
click at [105, 325] on span "Select product variants" at bounding box center [95, 326] width 100 height 12
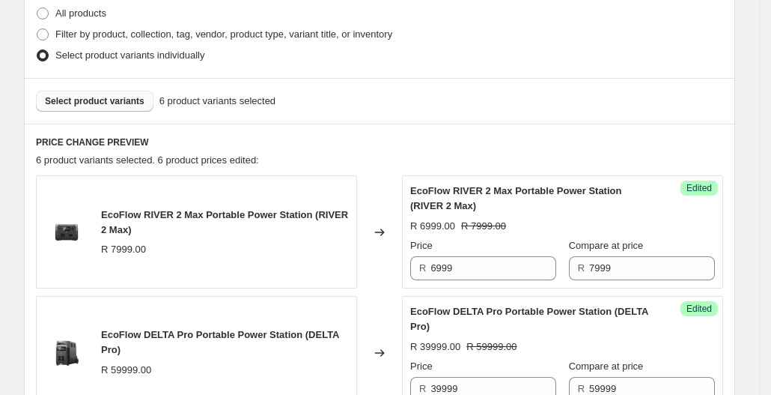
scroll to position [225, 0]
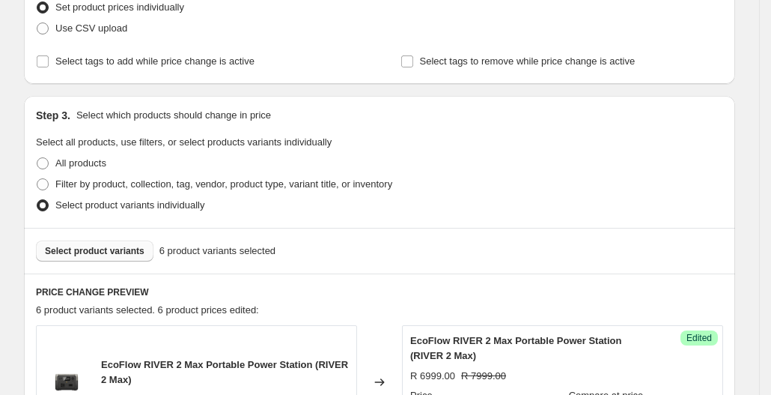
click at [135, 254] on span "Select product variants" at bounding box center [95, 251] width 100 height 12
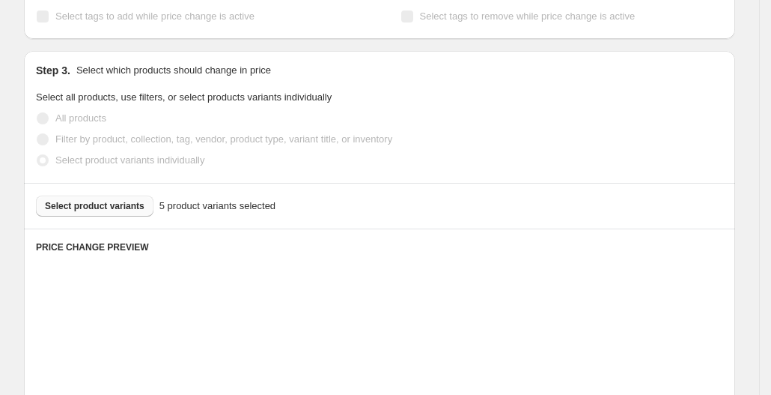
scroll to position [374, 0]
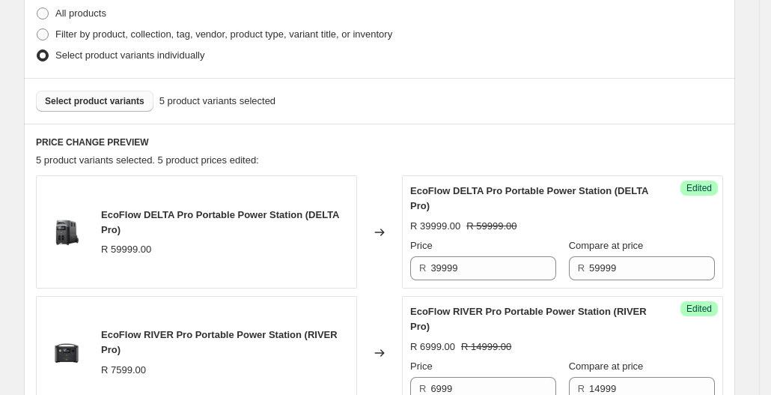
click at [114, 100] on span "Select product variants" at bounding box center [95, 101] width 100 height 12
click at [106, 101] on span "Select product variants" at bounding box center [95, 101] width 100 height 12
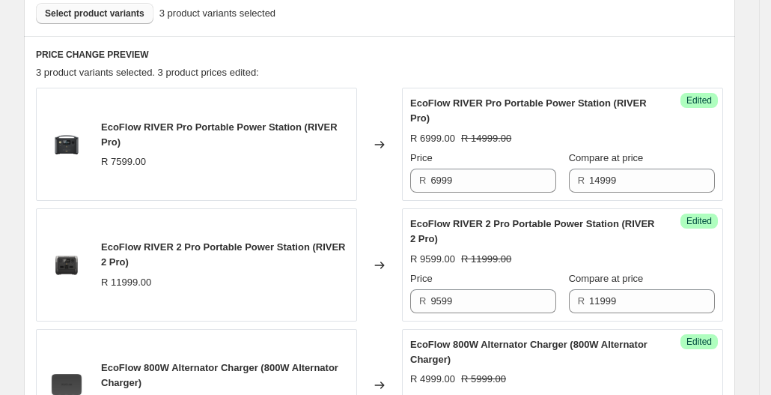
scroll to position [449, 0]
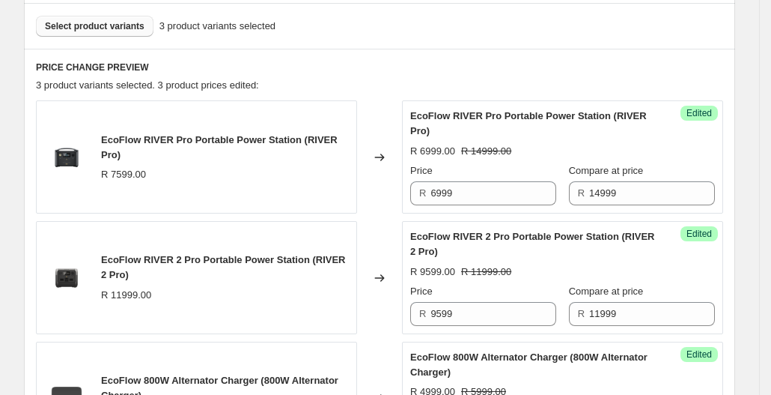
click at [103, 25] on span "Select product variants" at bounding box center [95, 26] width 100 height 12
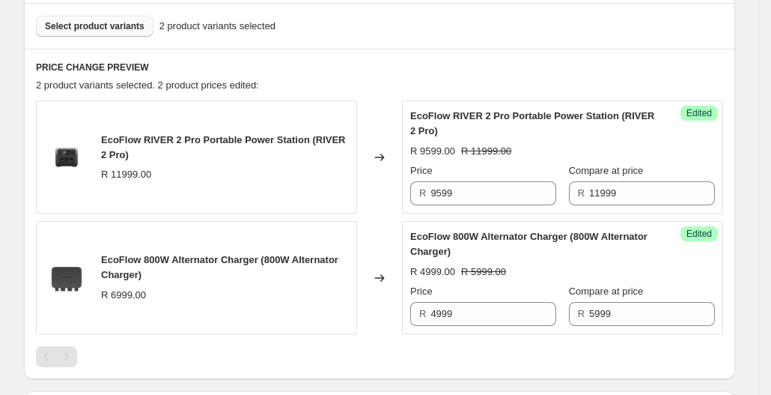
click at [106, 28] on span "Select product variants" at bounding box center [95, 26] width 100 height 12
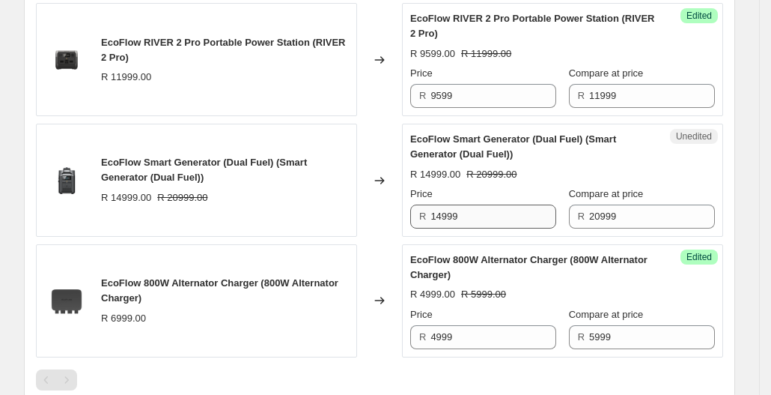
scroll to position [524, 0]
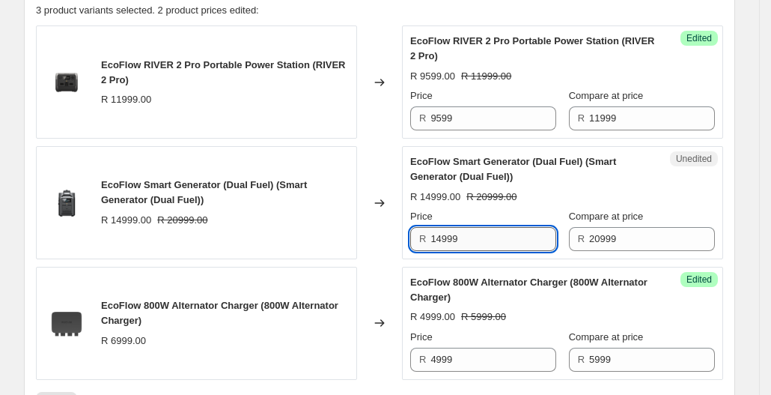
click at [541, 244] on input "14999" at bounding box center [494, 239] width 126 height 24
type input "12999"
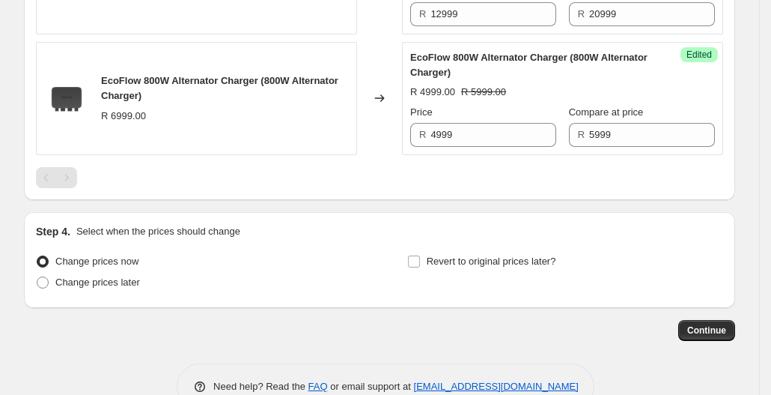
scroll to position [299, 0]
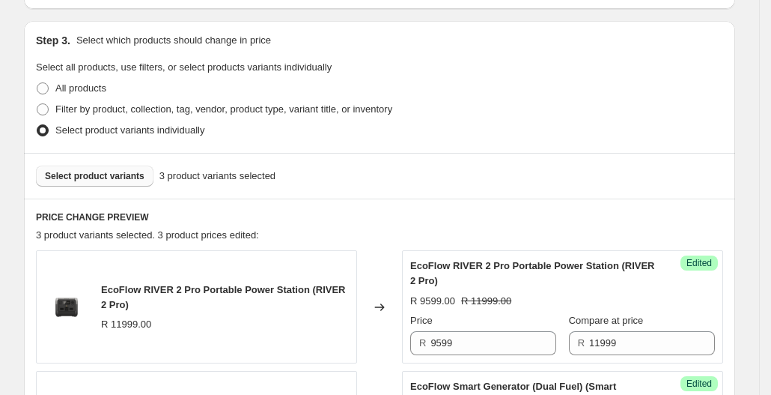
click at [94, 171] on span "Select product variants" at bounding box center [95, 176] width 100 height 12
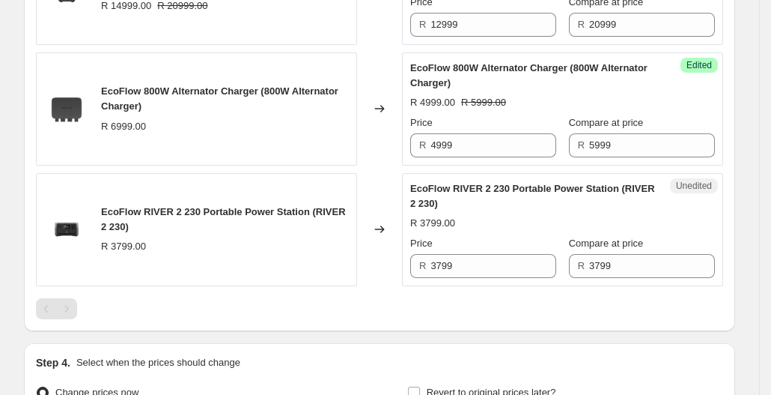
scroll to position [749, 0]
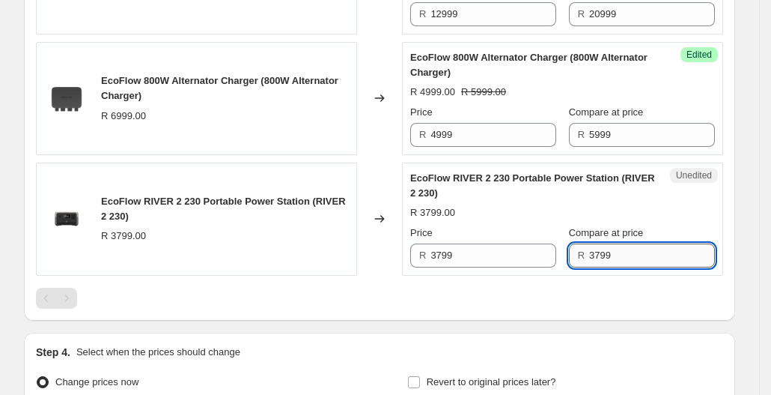
click at [603, 251] on input "3799" at bounding box center [652, 255] width 126 height 24
type input "3999"
click at [520, 239] on div "Price R 3799" at bounding box center [483, 246] width 146 height 42
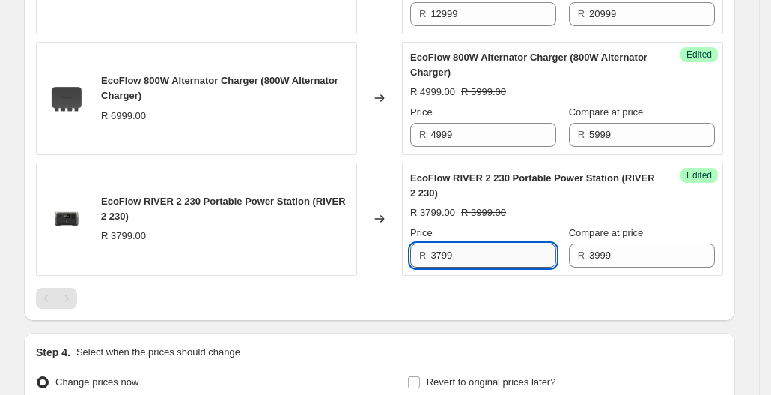
click at [508, 249] on input "3799" at bounding box center [494, 255] width 126 height 24
type input "3599"
click at [574, 309] on div "PRICE CHANGE PREVIEW 4 product variants selected. 4 product prices edited: EcoF…" at bounding box center [379, 34] width 711 height 571
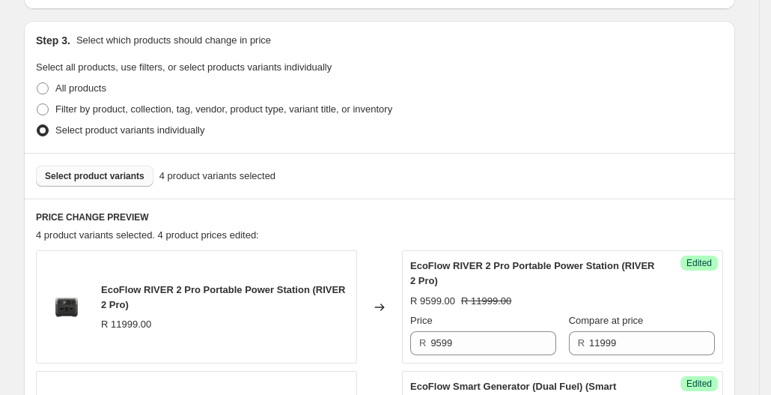
scroll to position [299, 0]
click at [113, 173] on span "Select product variants" at bounding box center [95, 176] width 100 height 12
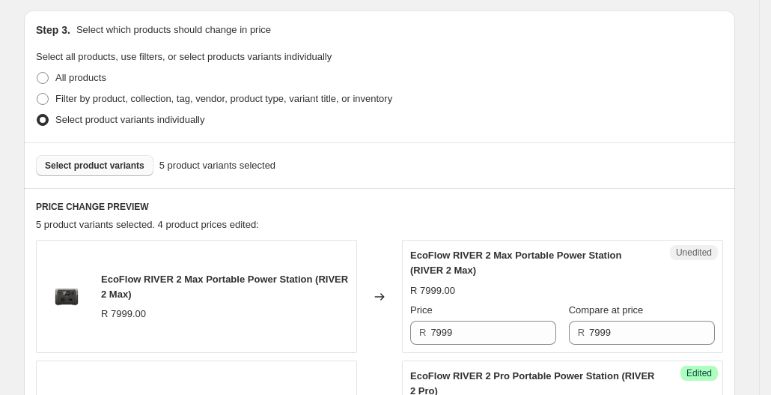
scroll to position [374, 0]
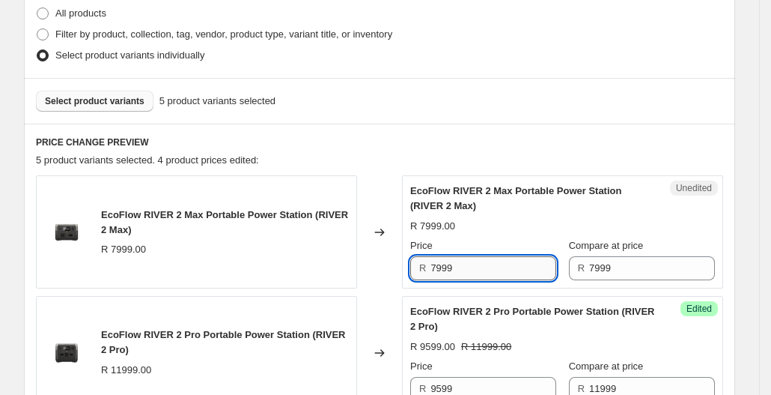
click at [442, 271] on input "7999" at bounding box center [494, 268] width 126 height 24
type input "6999"
click at [596, 158] on div "5 product variants selected. 4 product prices edited:" at bounding box center [379, 160] width 687 height 15
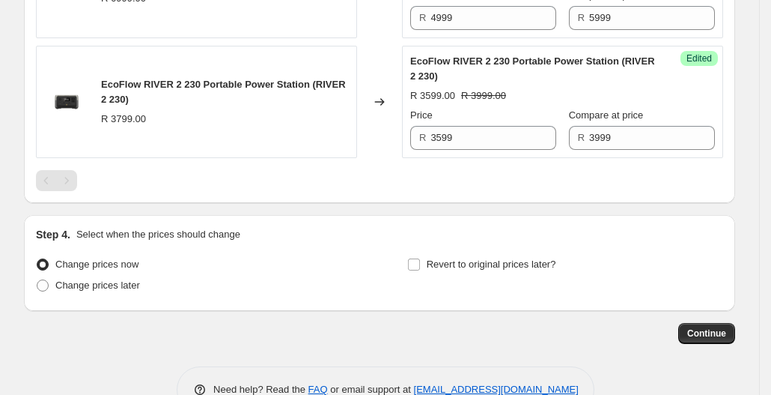
scroll to position [1023, 0]
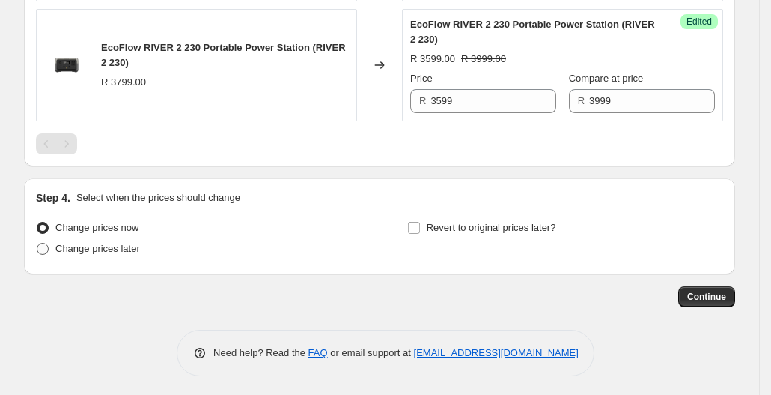
click at [126, 248] on span "Change prices later" at bounding box center [97, 248] width 85 height 11
click at [37, 243] on input "Change prices later" at bounding box center [37, 243] width 1 height 1
radio input "true"
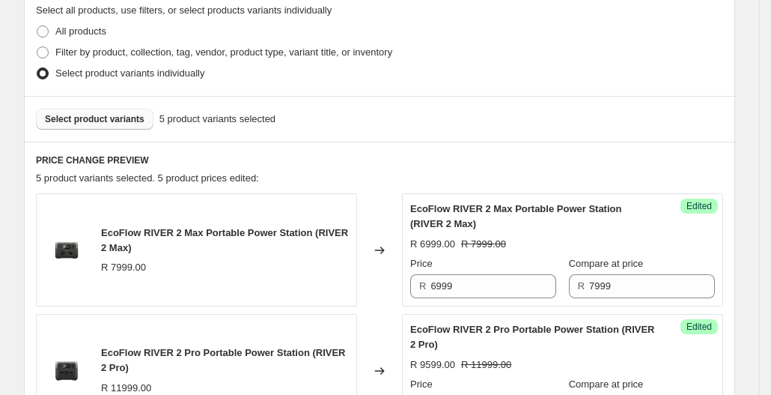
scroll to position [274, 0]
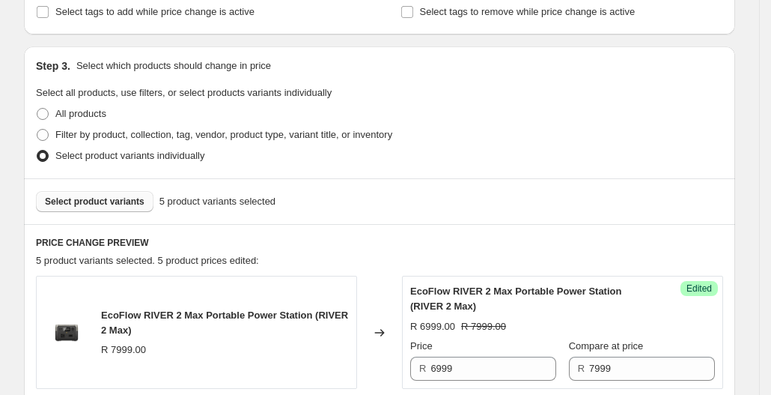
click at [124, 202] on span "Select product variants" at bounding box center [95, 201] width 100 height 12
click at [120, 194] on button "Select product variants" at bounding box center [95, 201] width 118 height 21
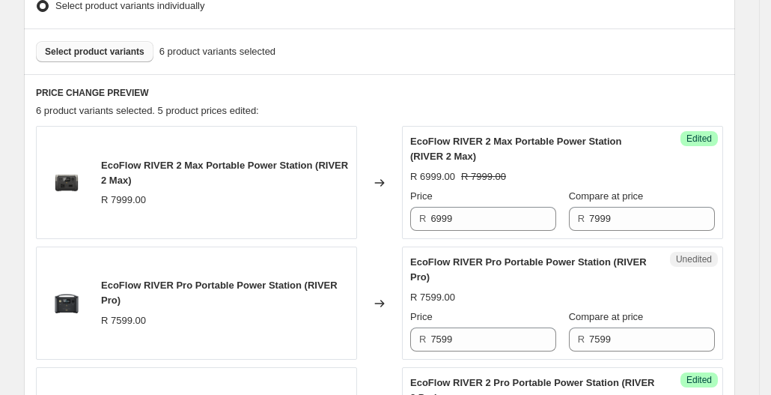
scroll to position [499, 0]
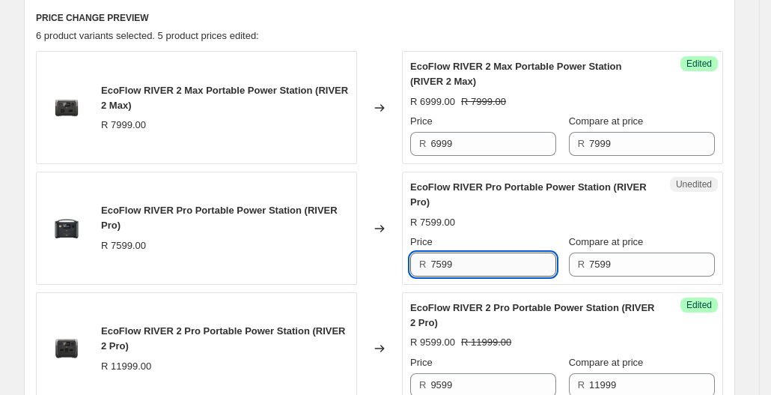
click at [499, 269] on input "7599" at bounding box center [494, 264] width 126 height 24
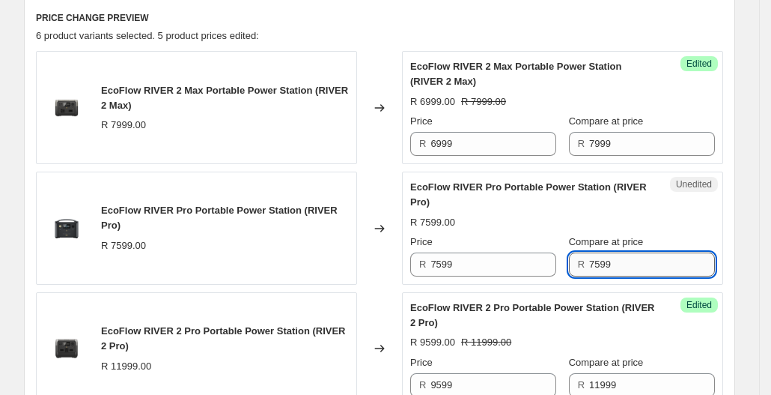
click at [630, 265] on input "7599" at bounding box center [652, 264] width 126 height 24
type input "7"
type input "14999"
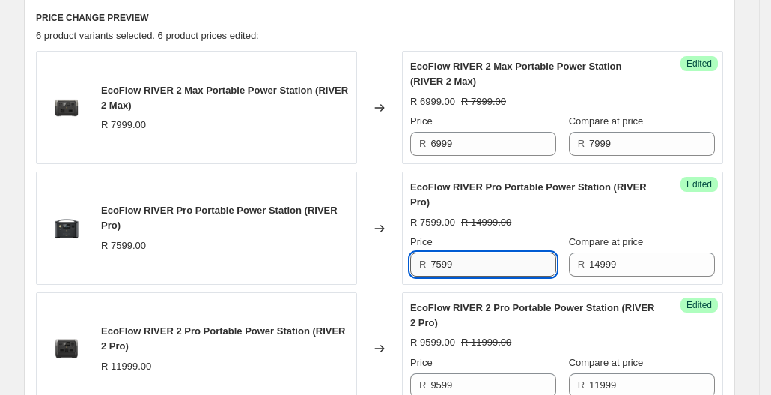
click at [535, 267] on input "7599" at bounding box center [494, 264] width 126 height 24
type input "7299"
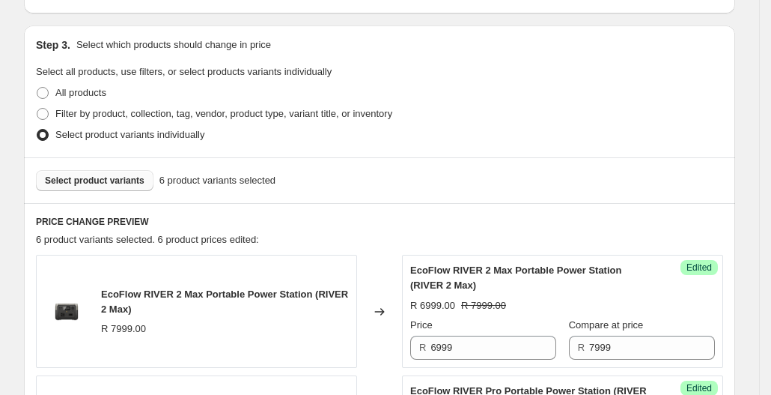
scroll to position [199, 0]
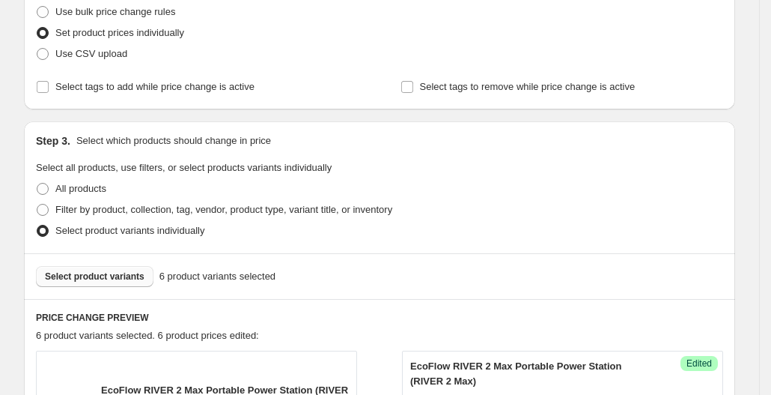
click at [115, 273] on span "Select product variants" at bounding box center [95, 276] width 100 height 12
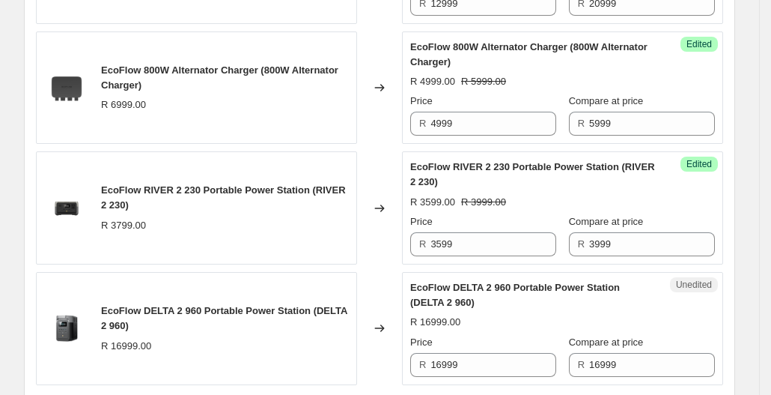
scroll to position [1023, 0]
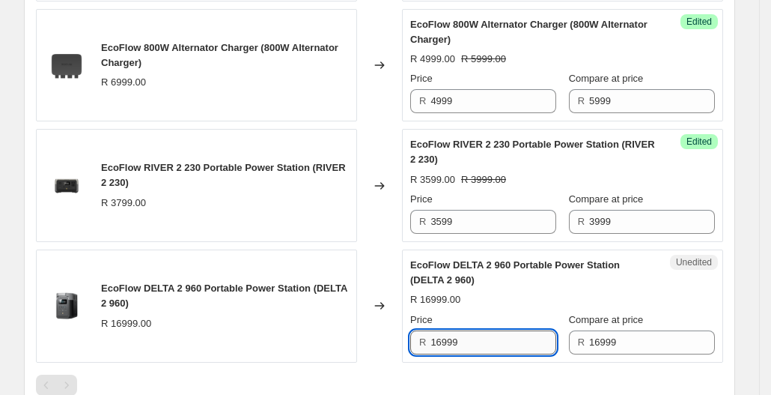
click at [499, 338] on input "16999" at bounding box center [494, 342] width 126 height 24
drag, startPoint x: 444, startPoint y: 335, endPoint x: 461, endPoint y: 333, distance: 17.4
click at [444, 333] on input "16999" at bounding box center [494, 342] width 126 height 24
type input "15999"
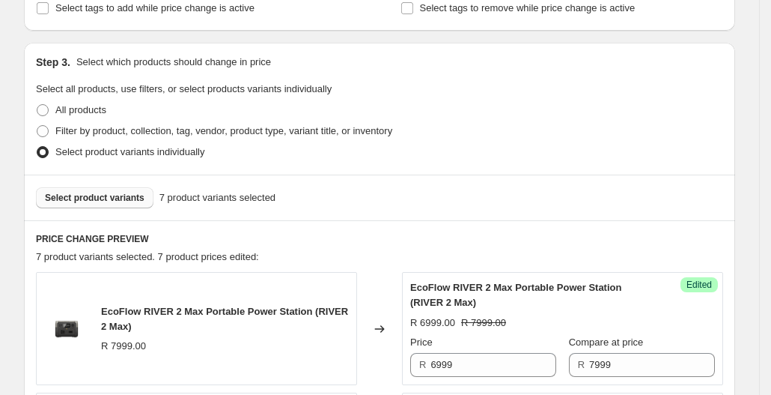
scroll to position [199, 0]
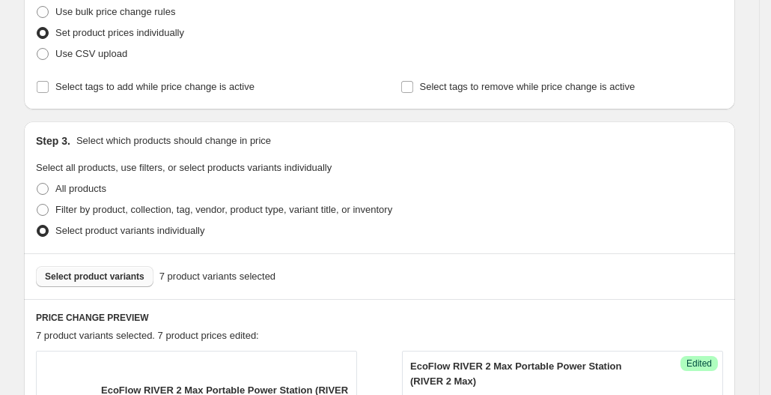
click at [121, 274] on span "Select product variants" at bounding box center [95, 276] width 100 height 12
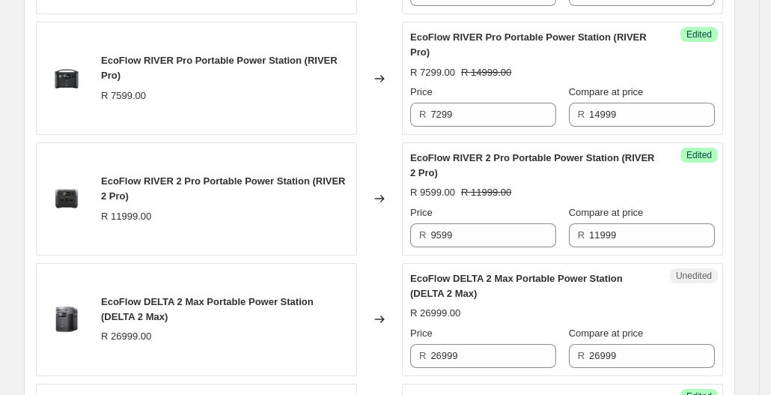
scroll to position [723, 0]
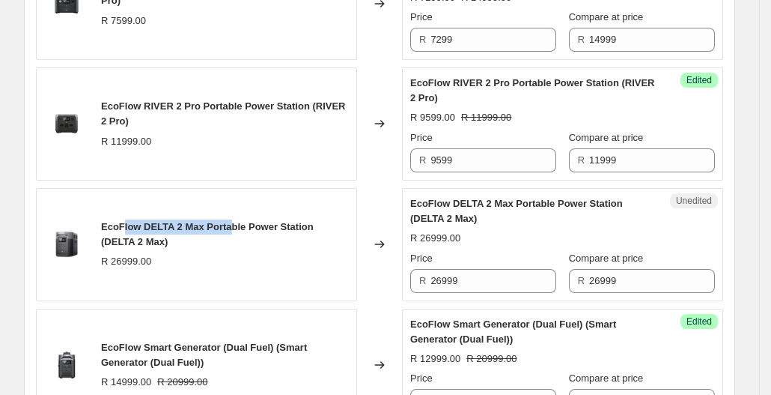
drag, startPoint x: 124, startPoint y: 219, endPoint x: 237, endPoint y: 221, distance: 112.3
click at [234, 221] on span "EcoFlow DELTA 2 Max Portable Power Station (DELTA 2 Max)" at bounding box center [207, 234] width 213 height 26
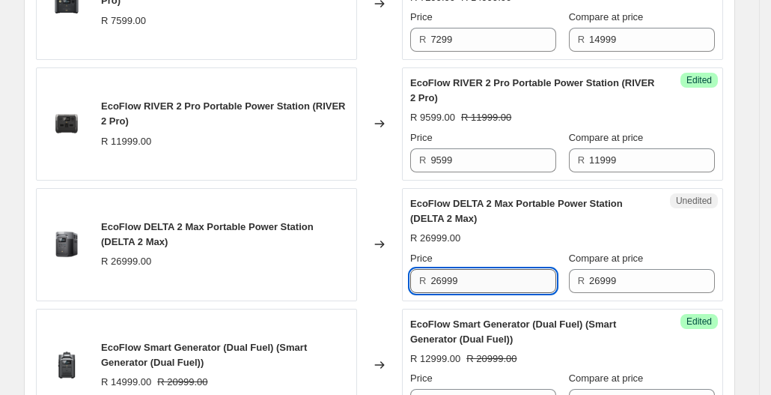
click at [493, 284] on input "26999" at bounding box center [494, 281] width 126 height 24
click at [645, 282] on input "26999" at bounding box center [652, 281] width 126 height 24
click at [484, 282] on input "26999" at bounding box center [494, 281] width 126 height 24
click at [445, 278] on input "26999" at bounding box center [494, 281] width 126 height 24
click at [475, 282] on input "26999" at bounding box center [494, 281] width 126 height 24
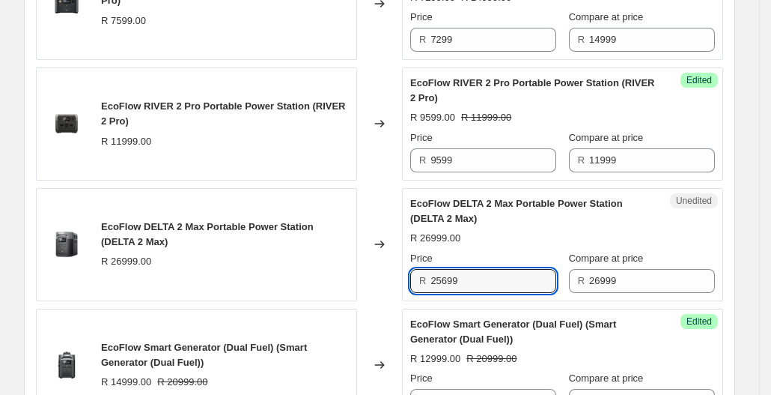
type input "25699"
click at [741, 281] on div "Create new price [MEDICAL_DATA]. This page is ready Create new price [MEDICAL_D…" at bounding box center [379, 308] width 747 height 2063
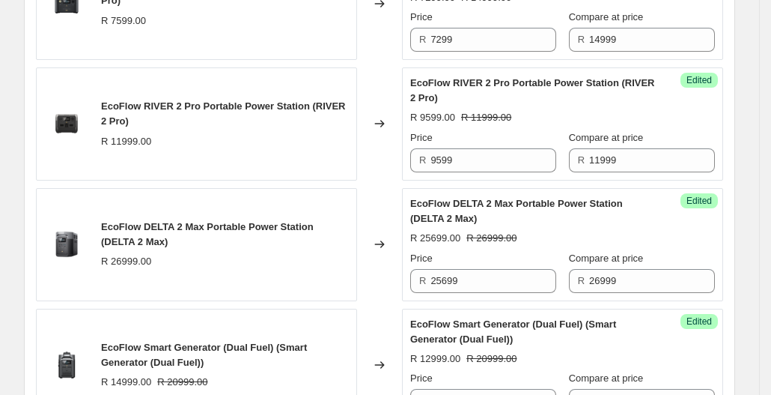
scroll to position [274, 0]
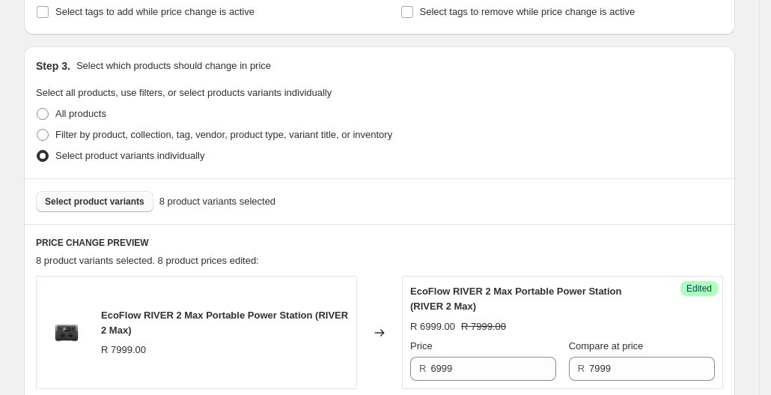
click at [123, 200] on span "Select product variants" at bounding box center [95, 201] width 100 height 12
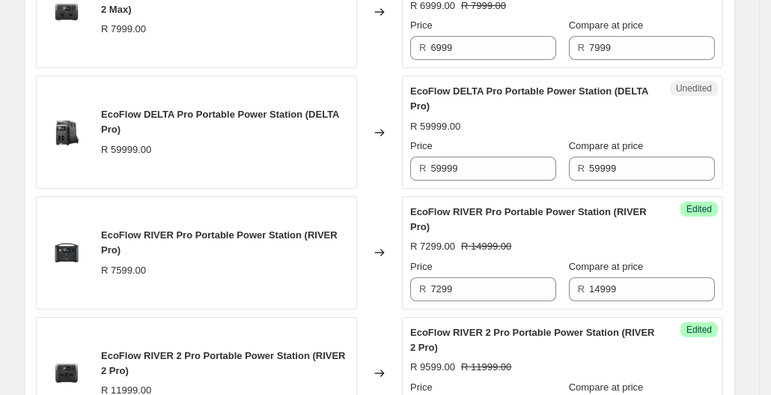
scroll to position [574, 0]
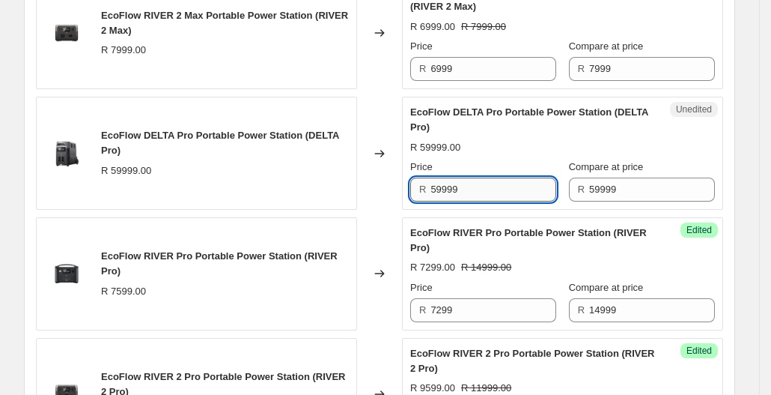
click at [506, 195] on input "59999" at bounding box center [494, 189] width 126 height 24
click at [440, 188] on input "59999" at bounding box center [494, 189] width 126 height 24
type input "39999"
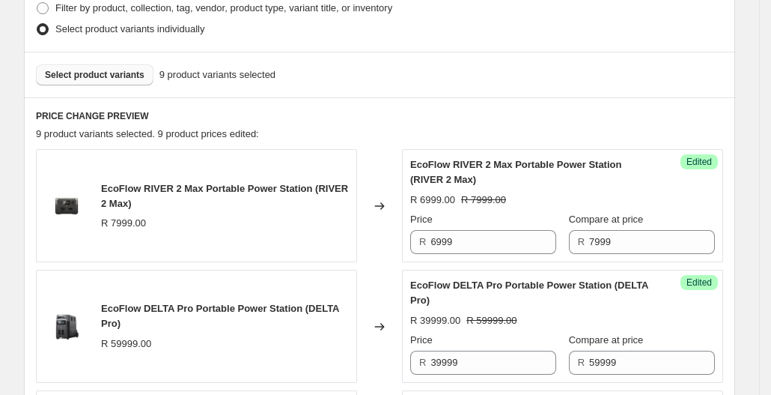
scroll to position [199, 0]
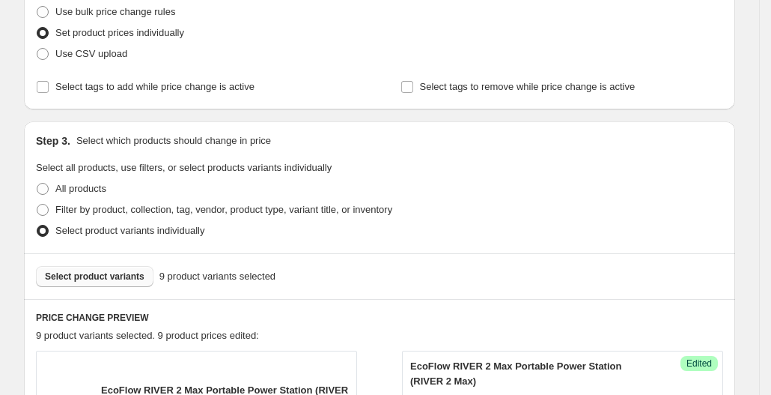
click at [99, 263] on div "Select product variants 9 product variants selected" at bounding box center [379, 276] width 711 height 46
click at [99, 264] on div "Select product variants 9 product variants selected" at bounding box center [379, 276] width 711 height 46
click at [99, 270] on button "Select product variants" at bounding box center [95, 276] width 118 height 21
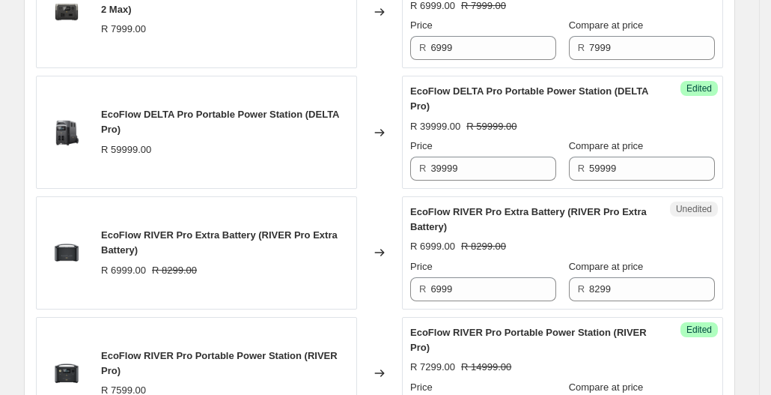
scroll to position [648, 0]
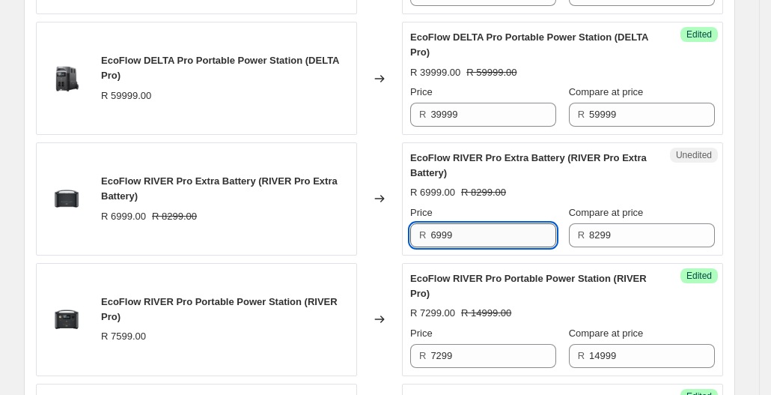
click at [443, 234] on input "6999" at bounding box center [494, 235] width 126 height 24
type input "6499"
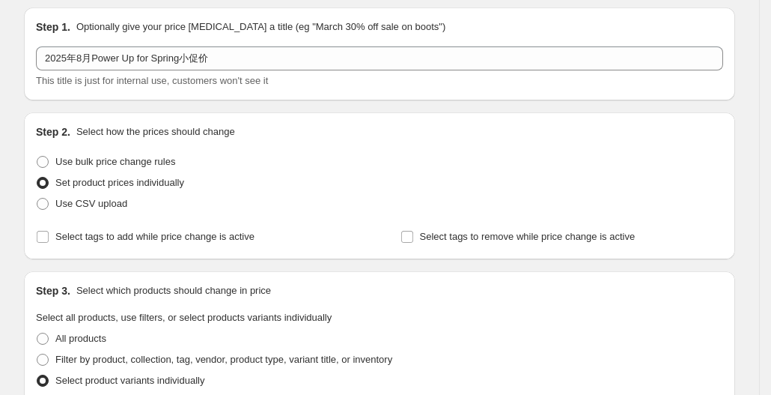
scroll to position [274, 0]
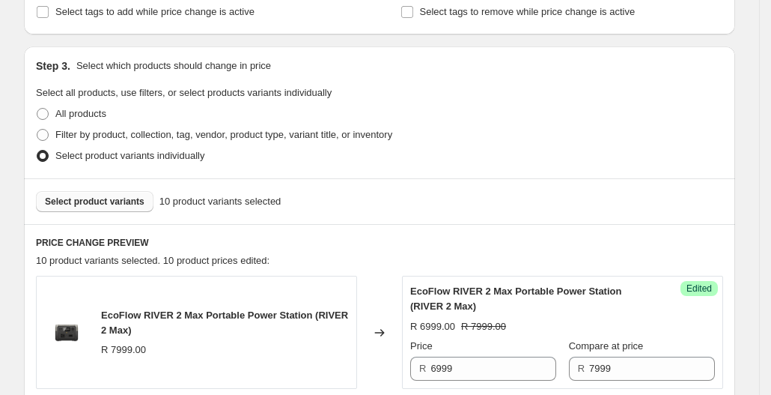
click at [118, 205] on span "Select product variants" at bounding box center [95, 201] width 100 height 12
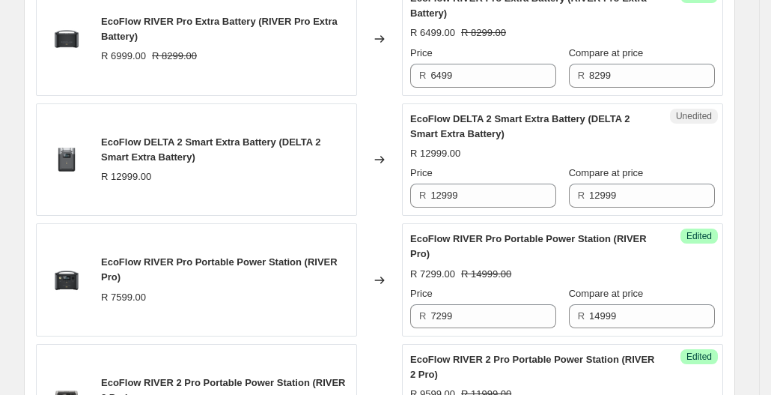
scroll to position [918, 0]
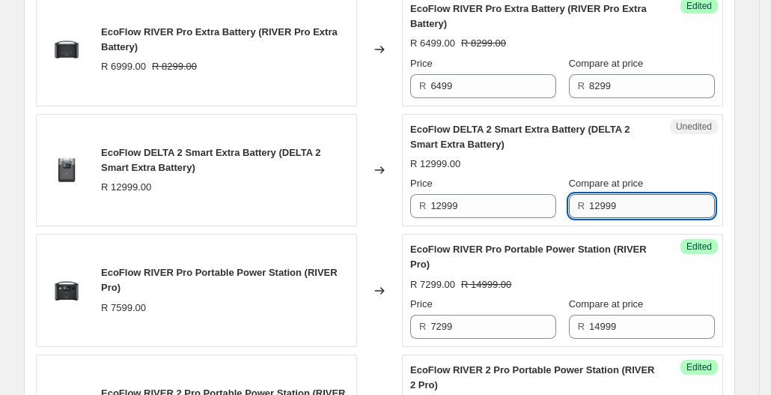
click at [600, 203] on input "12999" at bounding box center [652, 206] width 126 height 24
type input "13999"
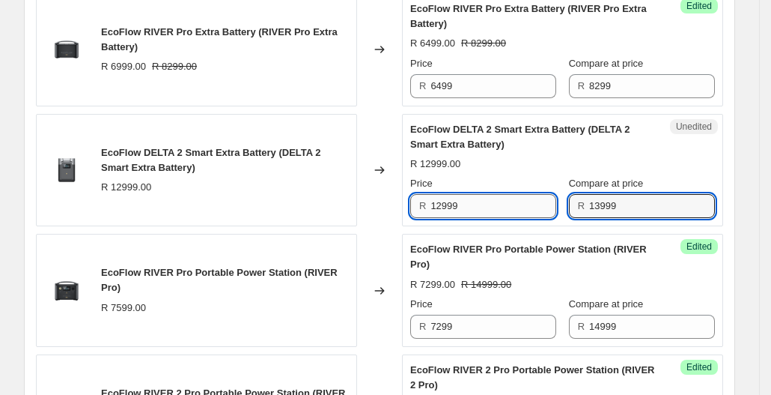
click at [485, 207] on input "12999" at bounding box center [494, 206] width 126 height 24
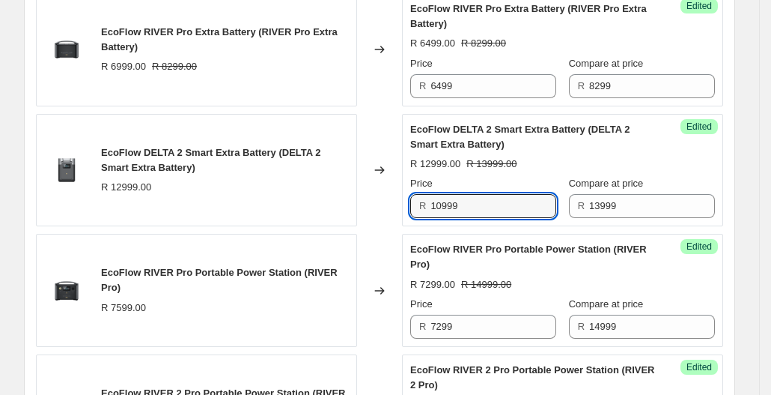
type input "10999"
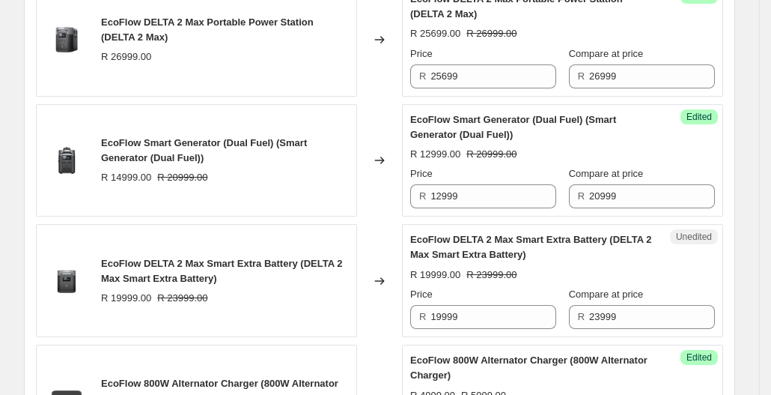
scroll to position [1418, 0]
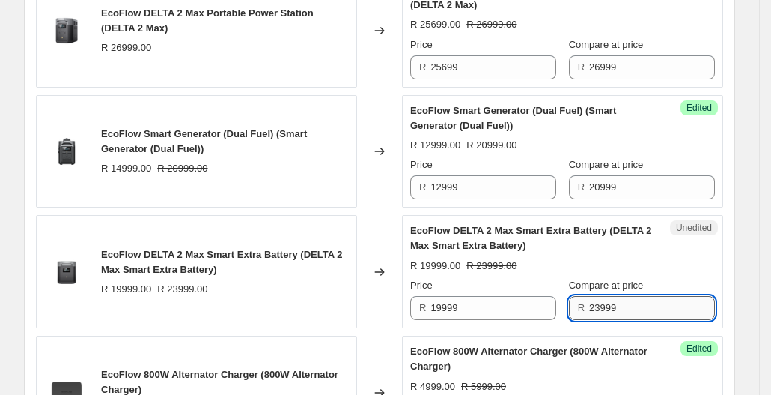
click at [621, 305] on input "23999" at bounding box center [652, 308] width 126 height 24
type input "2"
type input "32999"
click at [548, 307] on input "19999" at bounding box center [494, 308] width 126 height 24
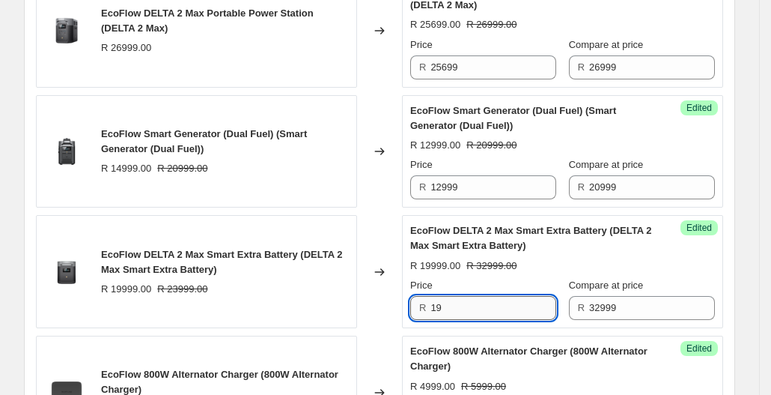
type input "1"
type input "17999"
click at [344, 301] on div "EcoFlow DELTA 2 Max Smart Extra Battery (DELTA 2 Max Smart Extra Battery) R 199…" at bounding box center [196, 271] width 321 height 113
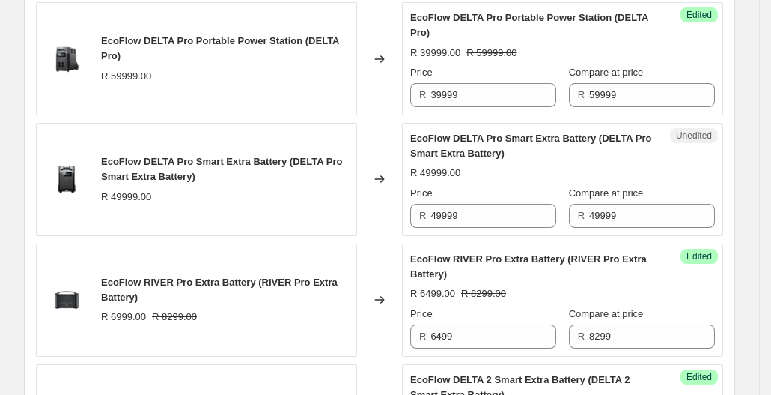
scroll to position [666, 0]
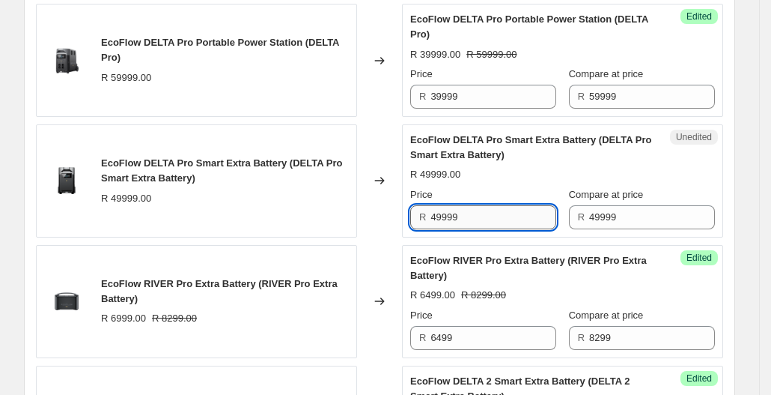
click at [533, 213] on input "49999" at bounding box center [494, 217] width 126 height 24
type input "4"
type input "34999"
click at [305, 245] on div "EcoFlow RIVER Pro Extra Battery (RIVER Pro Extra Battery) R 6999.00 R 8299.00" at bounding box center [196, 301] width 321 height 113
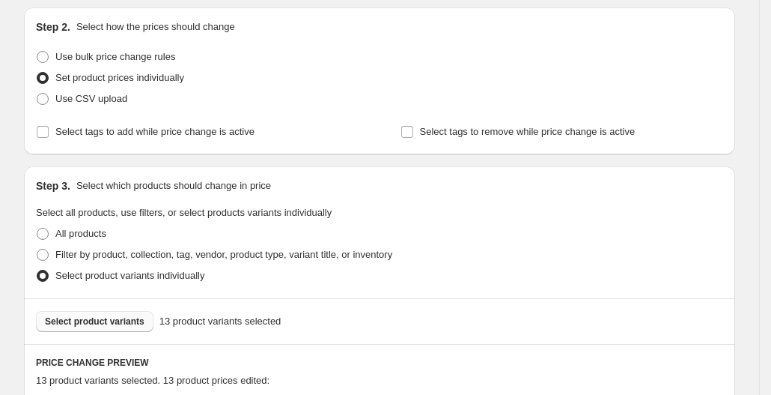
scroll to position [292, 0]
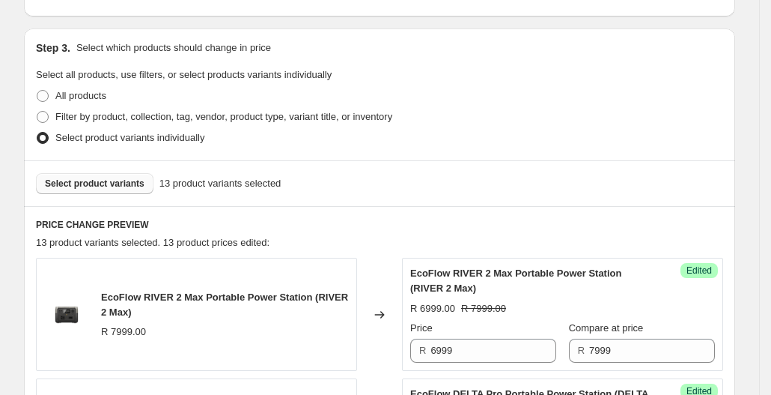
click at [118, 190] on button "Select product variants" at bounding box center [95, 183] width 118 height 21
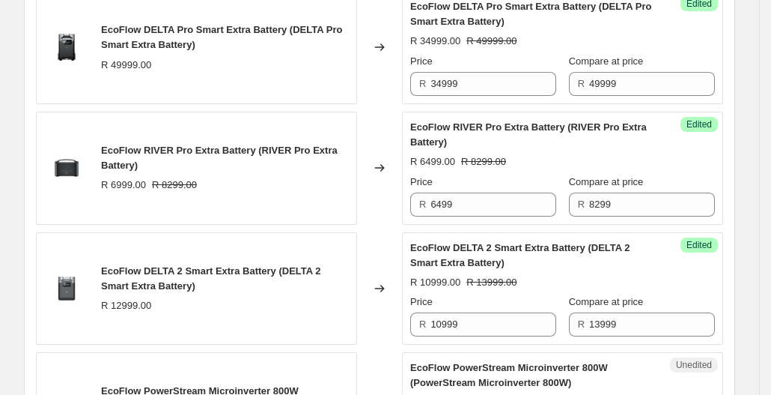
scroll to position [966, 0]
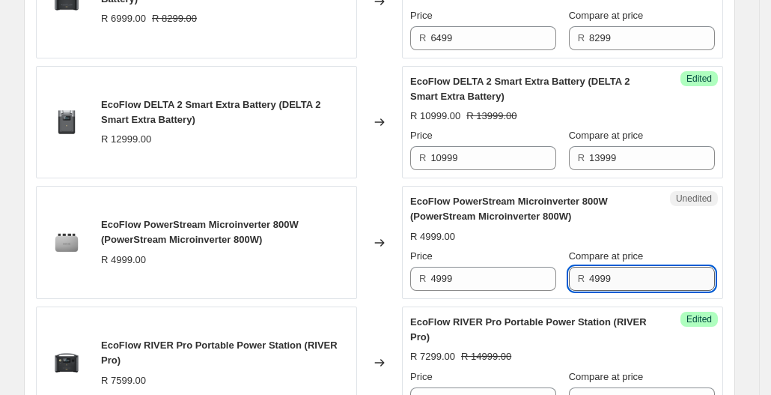
drag, startPoint x: 600, startPoint y: 279, endPoint x: 648, endPoint y: 281, distance: 47.9
click at [602, 279] on input "4999" at bounding box center [652, 279] width 126 height 24
type input "5999"
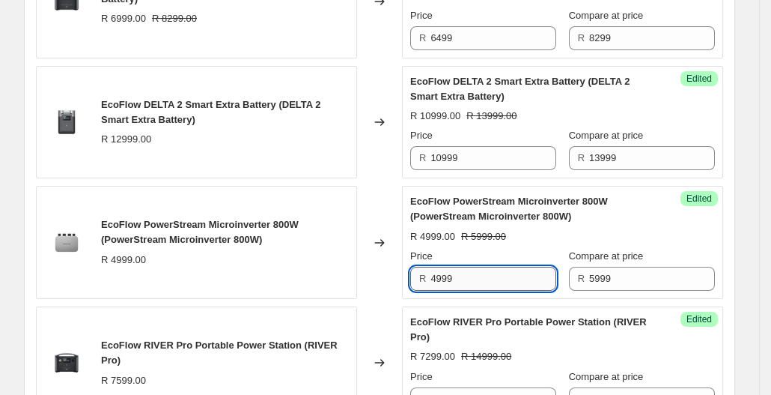
click at [493, 278] on input "4999" at bounding box center [494, 279] width 126 height 24
type input "4799"
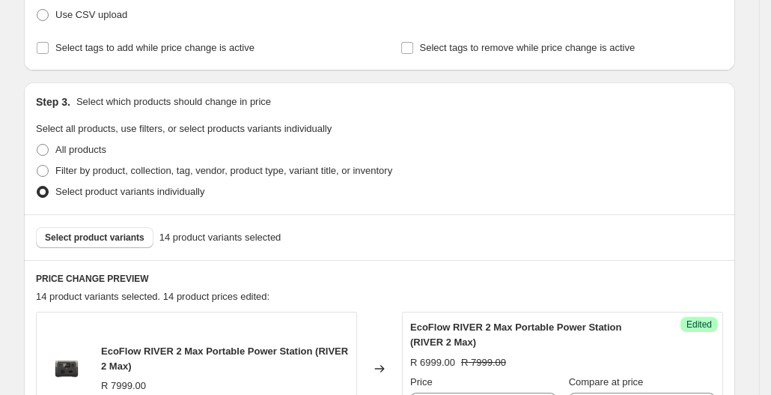
scroll to position [222, 0]
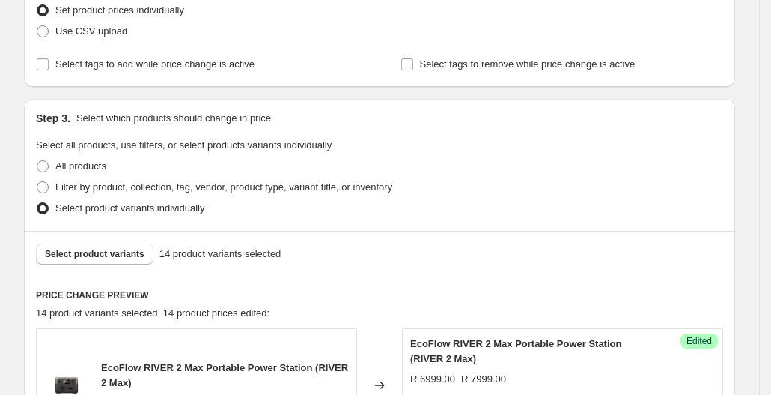
click at [114, 236] on div "Select product variants 14 product variants selected" at bounding box center [379, 254] width 711 height 46
click at [118, 243] on button "Select product variants" at bounding box center [95, 253] width 118 height 21
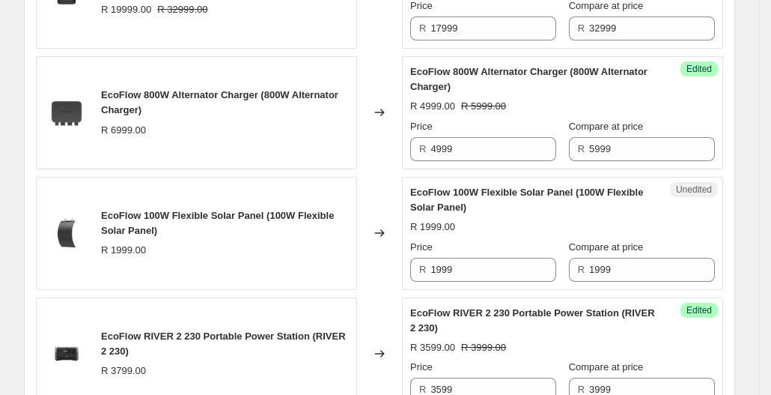
scroll to position [1825, 0]
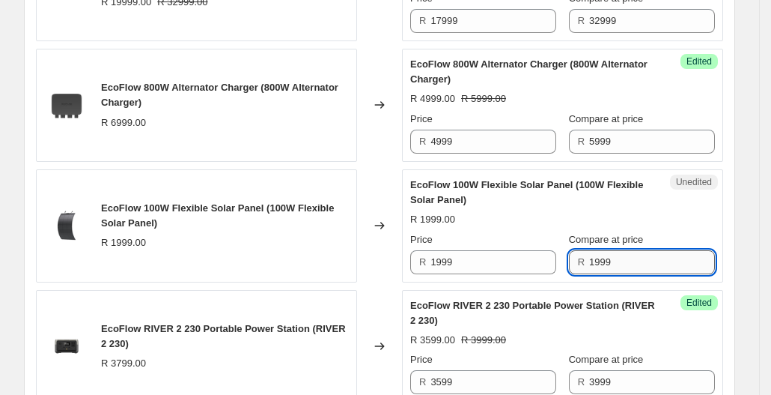
click at [614, 251] on input "1999" at bounding box center [652, 262] width 126 height 24
type input "1"
type input "2999"
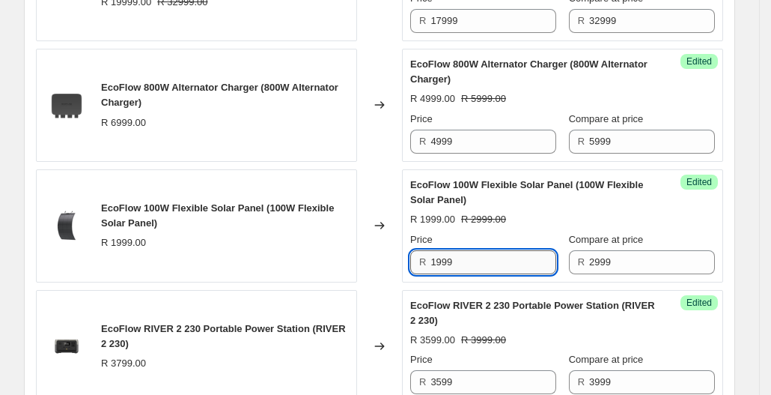
click at [490, 251] on input "1999" at bounding box center [494, 262] width 126 height 24
type input "1699"
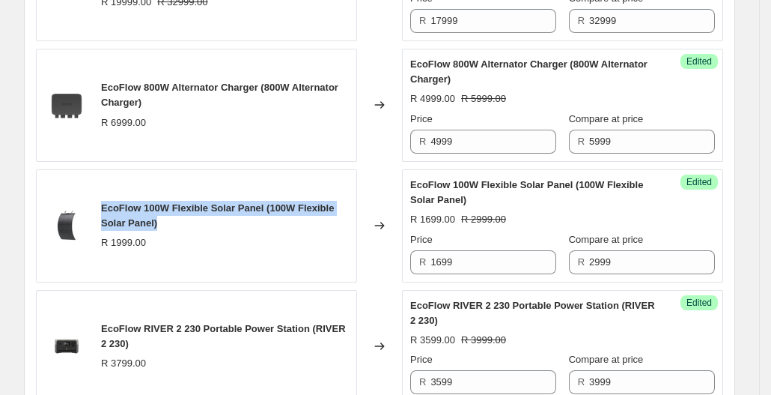
drag, startPoint x: 106, startPoint y: 199, endPoint x: 175, endPoint y: 221, distance: 72.9
click at [175, 221] on div "EcoFlow 100W Flexible Solar Panel (100W Flexible Solar Panel)" at bounding box center [225, 216] width 248 height 30
copy span "EcoFlow 100W Flexible Solar Panel (100W Flexible Solar Panel)"
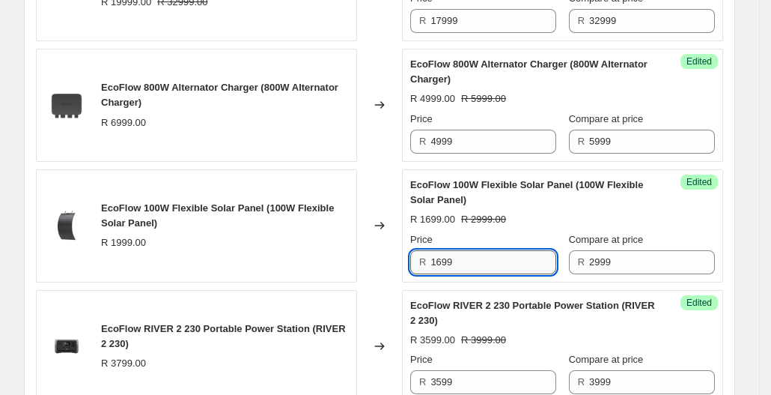
drag, startPoint x: 484, startPoint y: 260, endPoint x: 523, endPoint y: 243, distance: 43.0
click at [523, 250] on input "1699" at bounding box center [494, 262] width 126 height 24
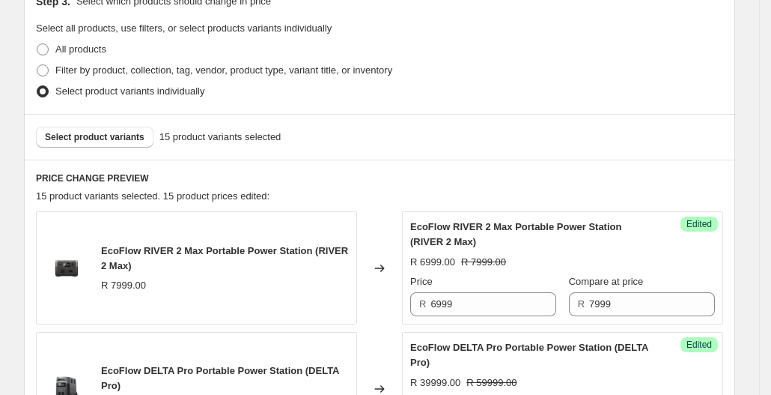
scroll to position [400, 0]
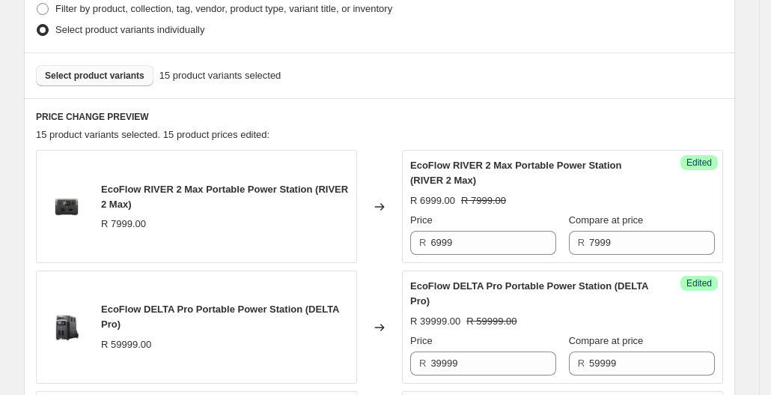
click at [121, 79] on span "Select product variants" at bounding box center [95, 76] width 100 height 12
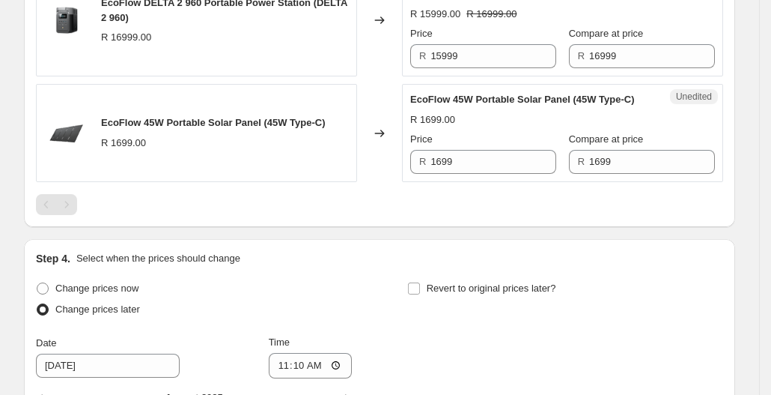
scroll to position [2273, 0]
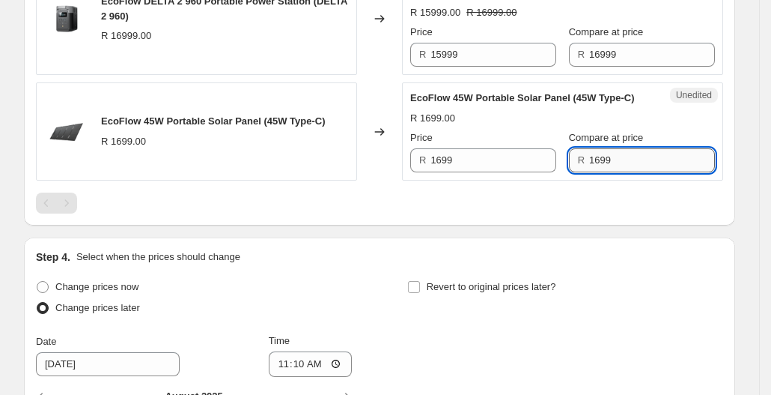
click at [638, 172] on input "1699" at bounding box center [652, 160] width 126 height 24
type input "1599"
click at [511, 172] on div "Price R 1699 Compare at price R 1599" at bounding box center [562, 151] width 305 height 42
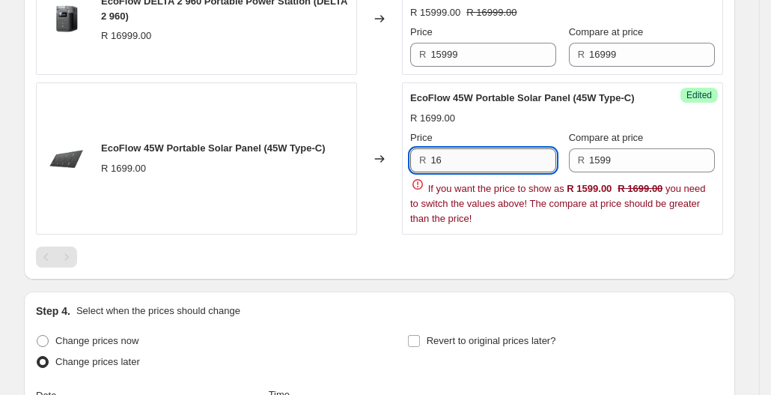
type input "1"
type input "1399"
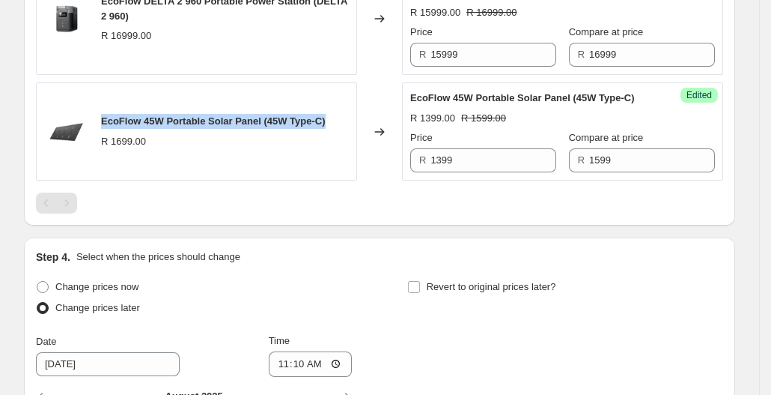
drag, startPoint x: 101, startPoint y: 118, endPoint x: 344, endPoint y: 115, distance: 242.6
click at [344, 115] on div "EcoFlow 45W Portable Solar Panel (45W Type-C) R 1699.00" at bounding box center [196, 131] width 321 height 98
copy span "EcoFlow 45W Portable Solar Panel (45W Type-C)"
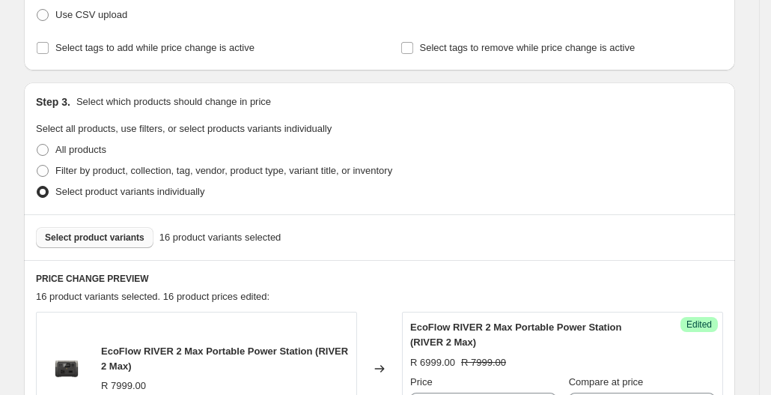
scroll to position [237, 0]
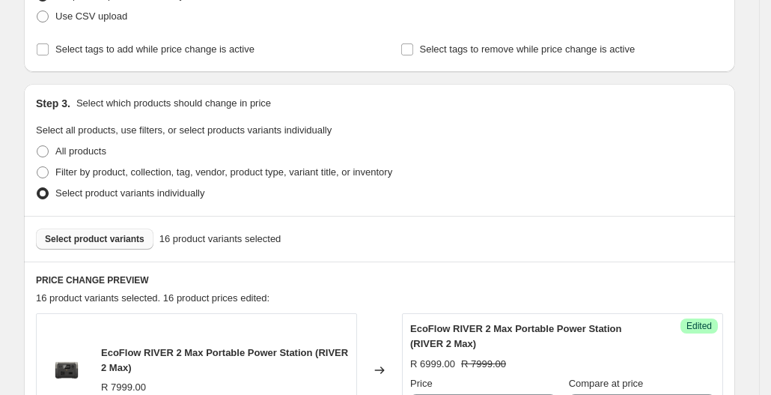
click at [96, 246] on button "Select product variants" at bounding box center [95, 238] width 118 height 21
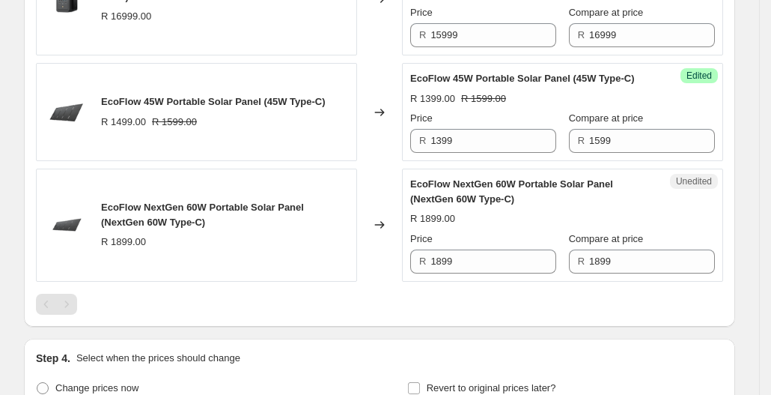
scroll to position [2293, 0]
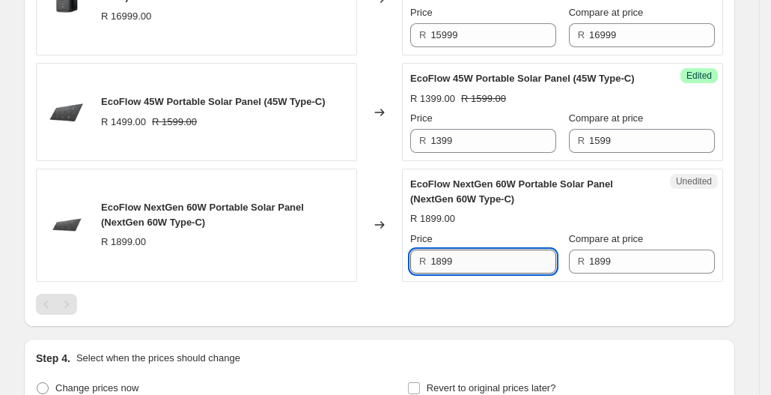
click at [488, 267] on input "1899" at bounding box center [494, 261] width 126 height 24
type input "1699"
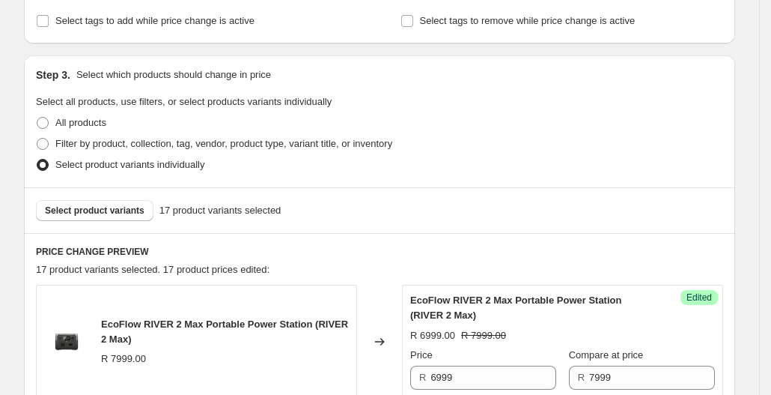
scroll to position [310, 0]
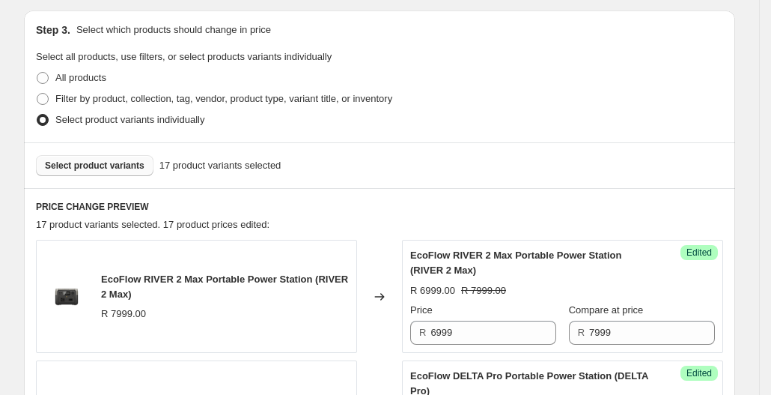
click at [118, 161] on span "Select product variants" at bounding box center [95, 165] width 100 height 12
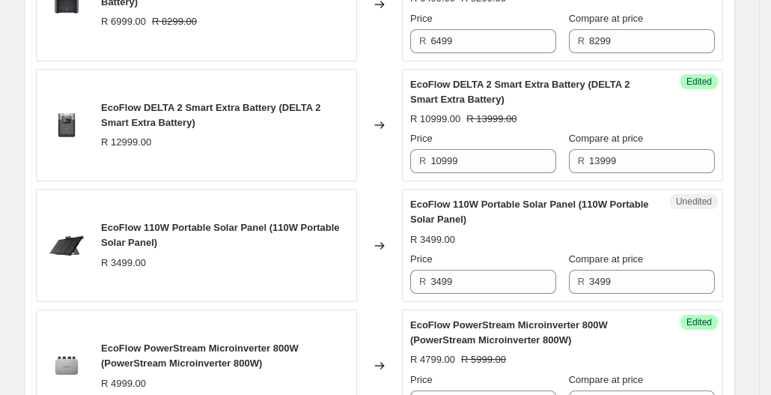
scroll to position [967, 0]
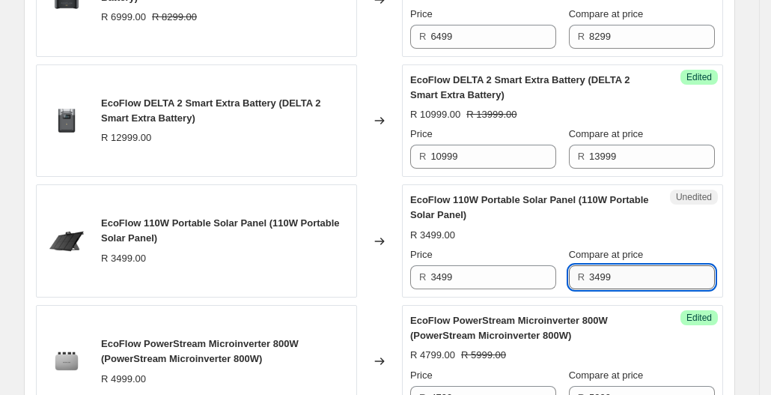
click at [633, 282] on input "3499" at bounding box center [652, 277] width 126 height 24
type input "3"
type input "6199"
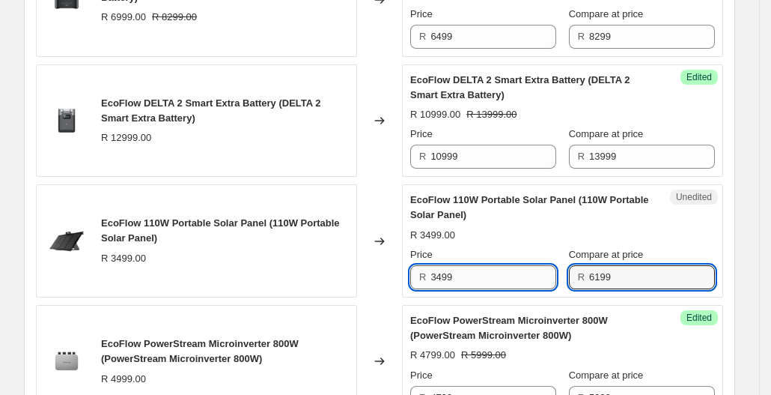
click at [479, 270] on input "3499" at bounding box center [494, 277] width 126 height 24
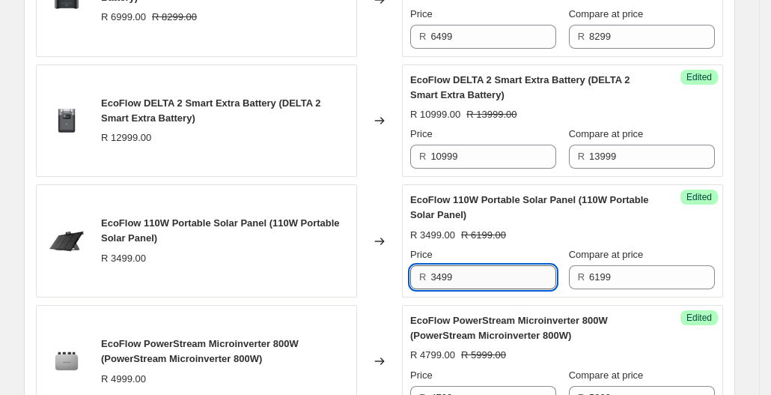
click at [478, 268] on input "3499" at bounding box center [494, 277] width 126 height 24
type input "3"
type input "2599"
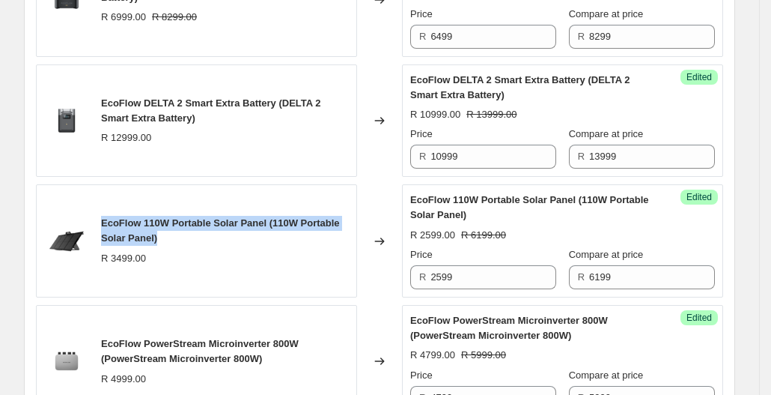
drag, startPoint x: 106, startPoint y: 218, endPoint x: 194, endPoint y: 237, distance: 89.6
click at [194, 237] on div "EcoFlow 110W Portable Solar Panel (110W Portable Solar Panel)" at bounding box center [225, 231] width 248 height 30
copy span "EcoFlow 110W Portable Solar Panel (110W Portable Solar Panel)"
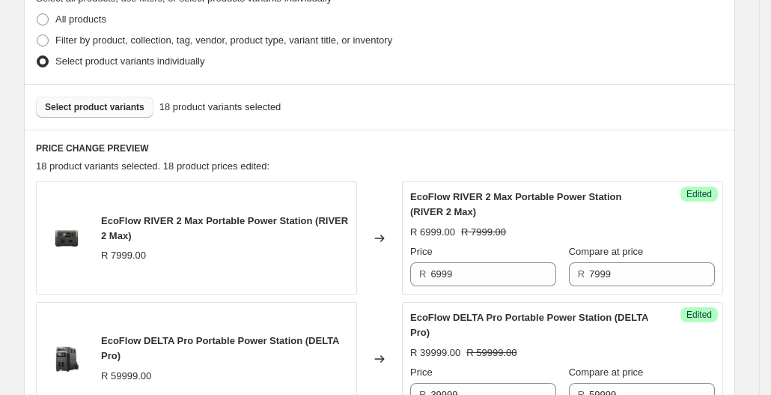
scroll to position [368, 0]
click at [105, 103] on span "Select product variants" at bounding box center [95, 107] width 100 height 12
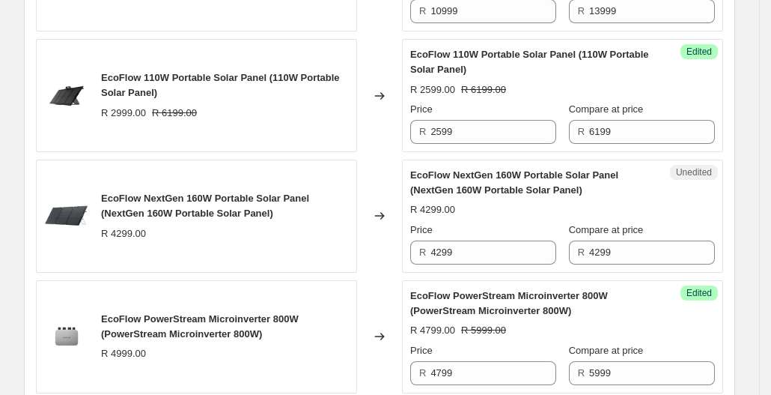
scroll to position [1114, 0]
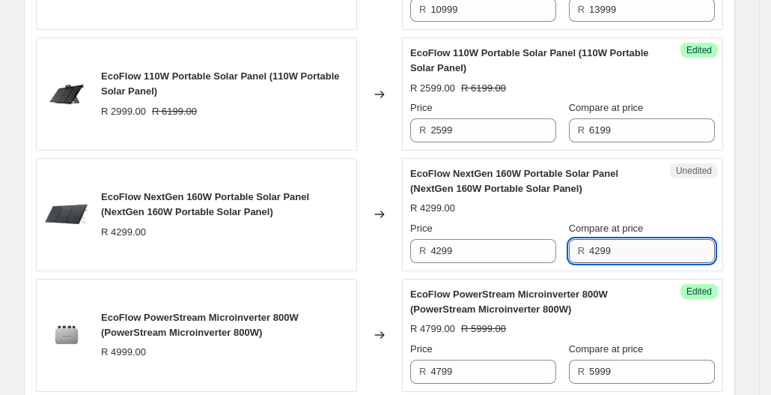
click at [636, 246] on input "4299" at bounding box center [652, 251] width 126 height 24
type input "4"
type input "6999"
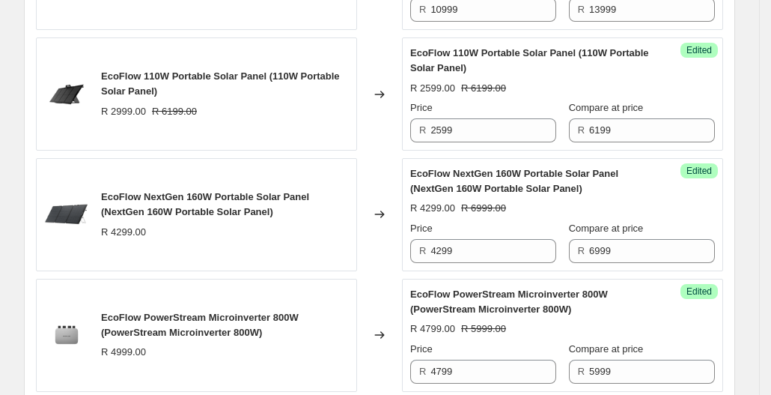
click at [469, 248] on input "4299" at bounding box center [494, 251] width 126 height 24
type input "4"
type input "3699"
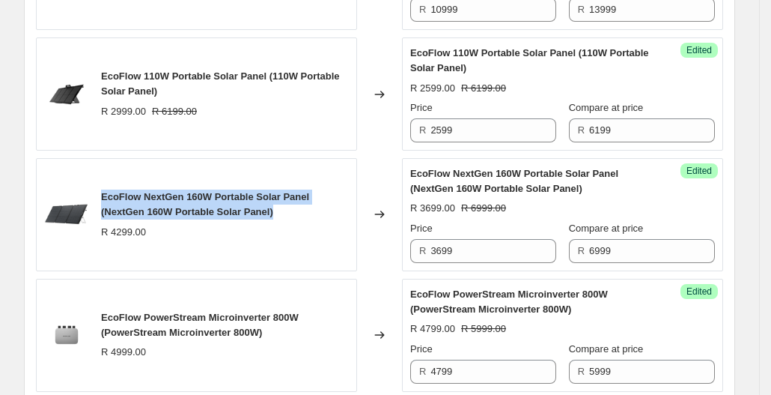
drag, startPoint x: 282, startPoint y: 210, endPoint x: 103, endPoint y: 193, distance: 179.0
click at [103, 193] on div "EcoFlow NextGen 160W Portable Solar Panel (NextGen 160W Portable Solar Panel) R…" at bounding box center [196, 214] width 321 height 113
copy span "EcoFlow NextGen 160W Portable Solar Panel (NextGen 160W Portable Solar Panel)"
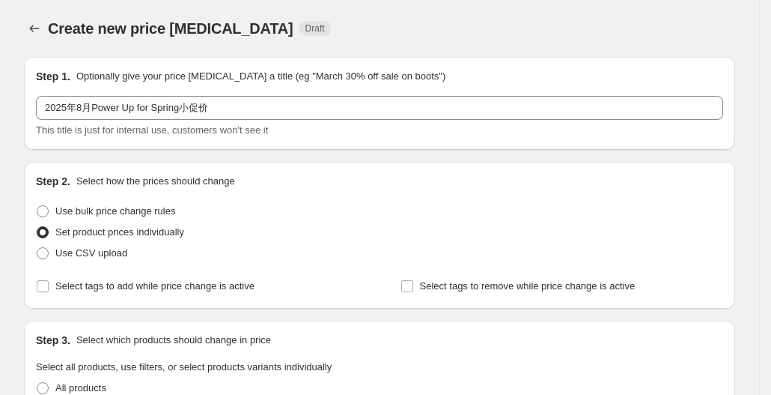
scroll to position [463, 0]
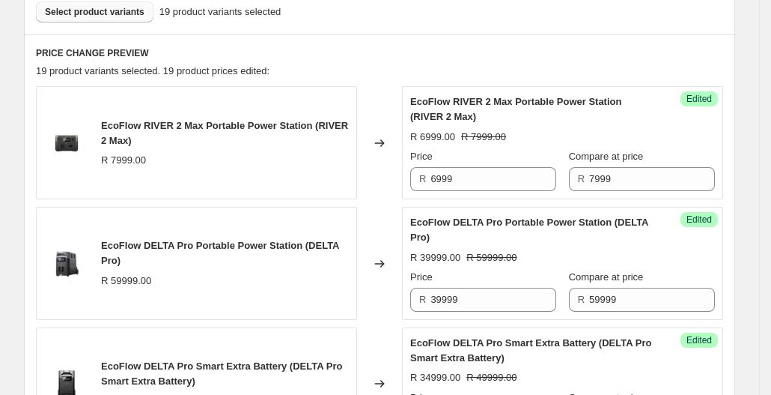
click at [117, 17] on button "Select product variants" at bounding box center [95, 11] width 118 height 21
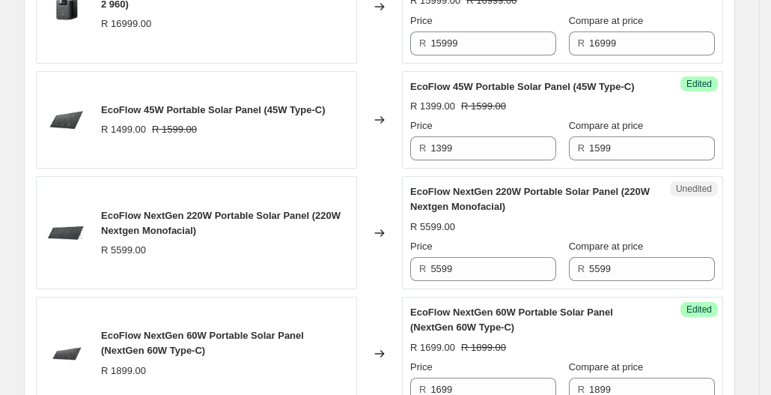
scroll to position [2526, 0]
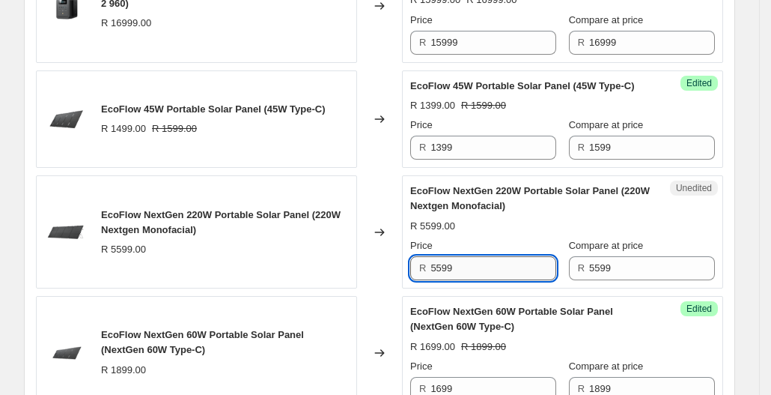
click at [496, 280] on input "5599" at bounding box center [494, 268] width 126 height 24
type input "5"
type input "4999"
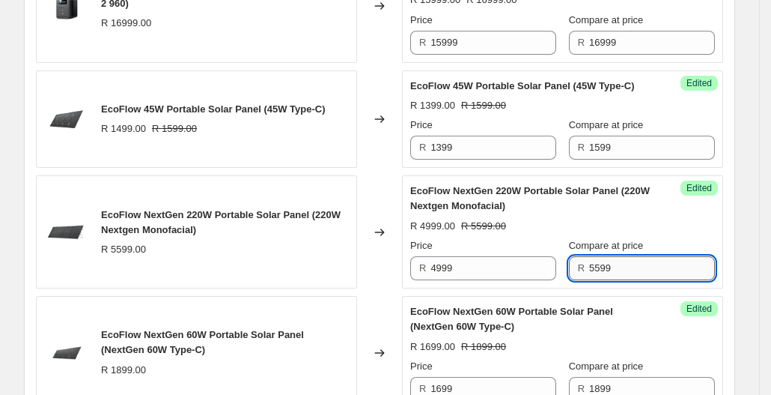
click at [653, 276] on input "5599" at bounding box center [652, 268] width 126 height 24
type input "5"
type input "11499"
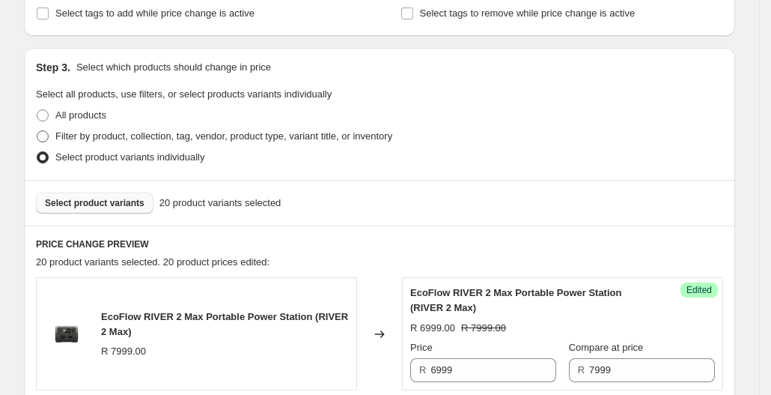
scroll to position [205, 0]
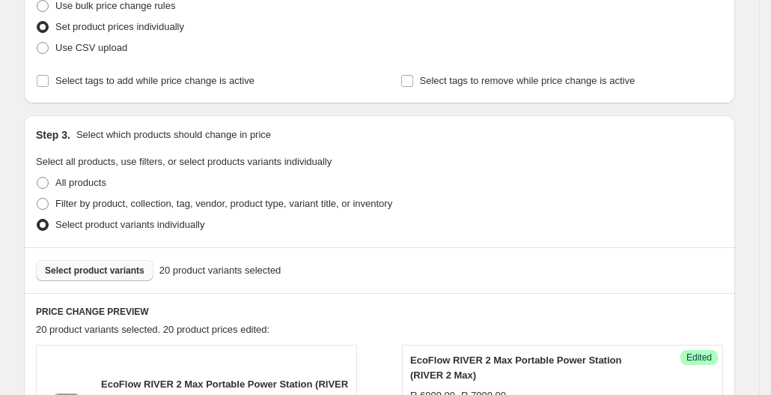
click at [108, 275] on span "Select product variants" at bounding box center [95, 270] width 100 height 12
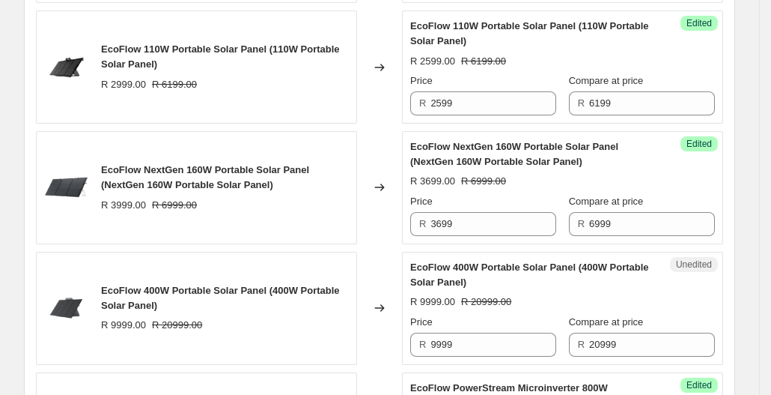
scroll to position [1142, 0]
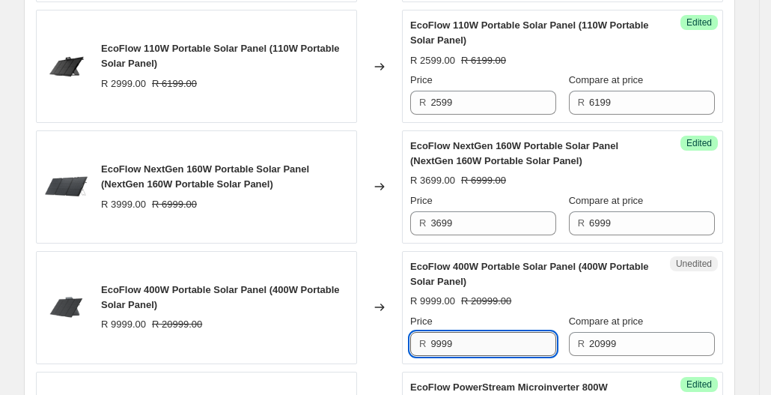
click at [470, 335] on input "9999" at bounding box center [494, 344] width 126 height 24
type input "9"
type input "8999"
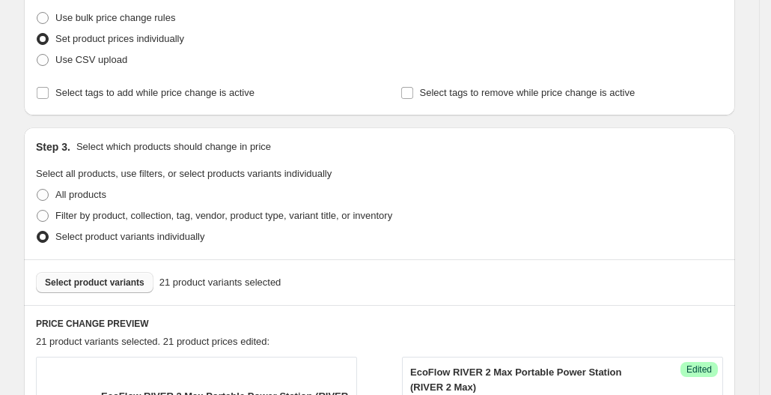
scroll to position [192, 0]
click at [105, 279] on span "Select product variants" at bounding box center [95, 283] width 100 height 12
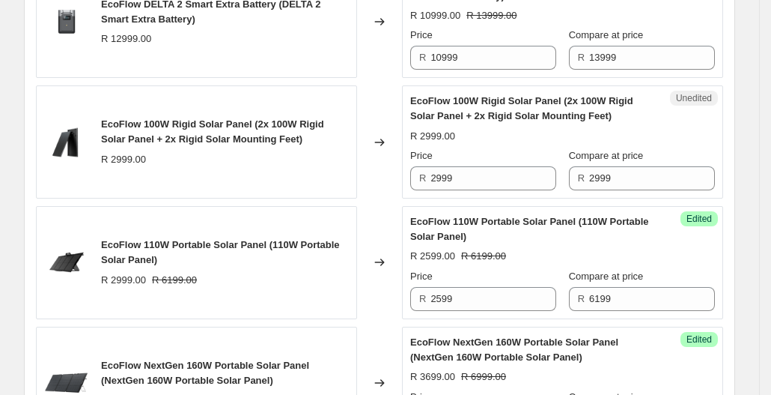
scroll to position [1065, 0]
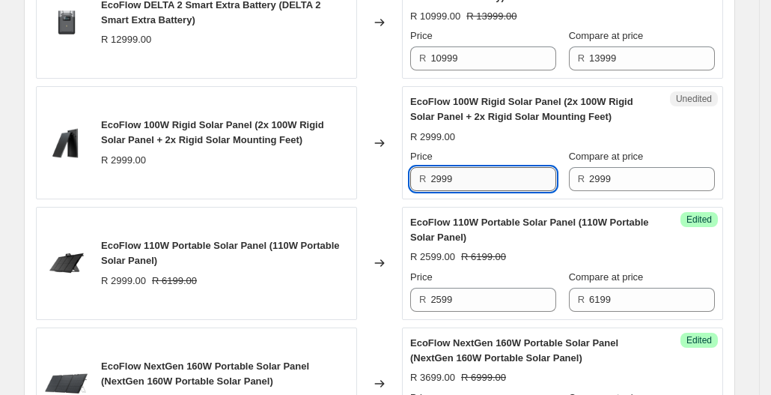
click at [502, 177] on input "2999" at bounding box center [494, 179] width 126 height 24
type input "2"
type input "2699"
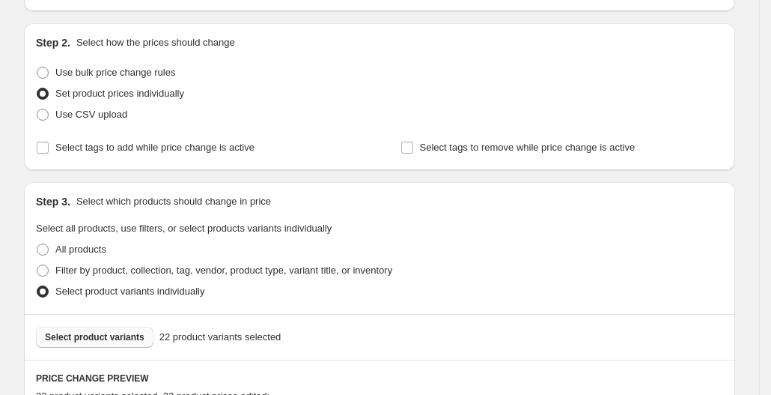
scroll to position [138, 0]
click at [117, 331] on button "Select product variants" at bounding box center [95, 337] width 118 height 21
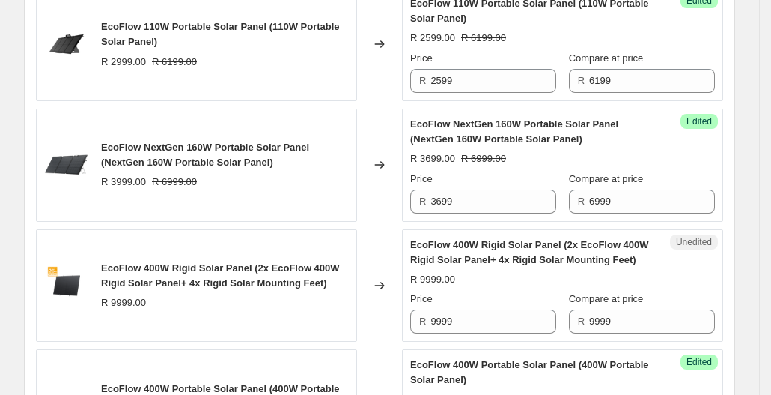
scroll to position [1285, 0]
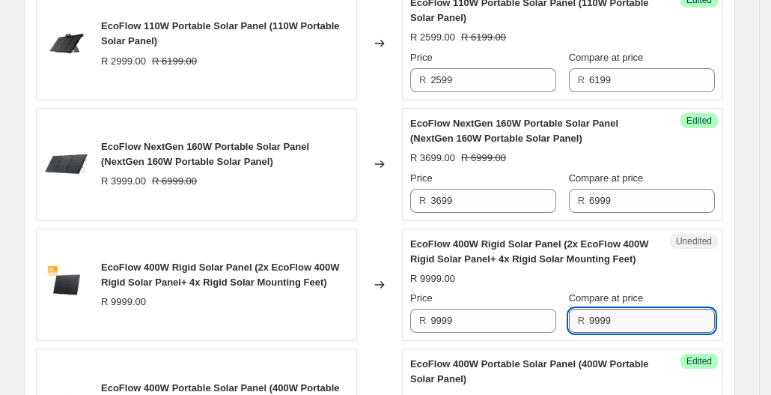
click at [625, 316] on input "9999" at bounding box center [652, 320] width 126 height 24
type input "9"
type input "10999"
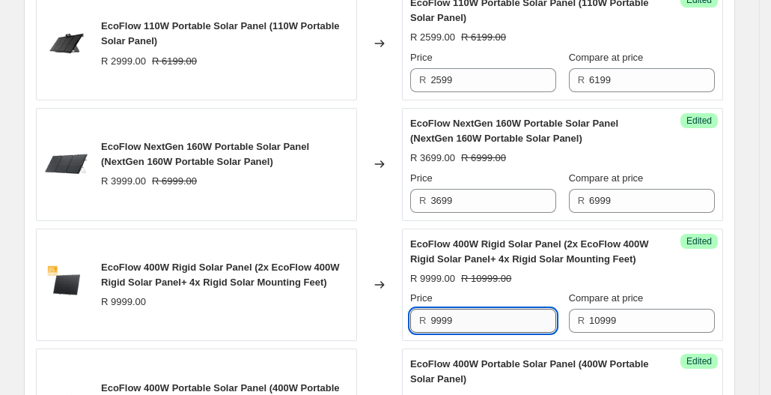
click at [504, 313] on input "9999" at bounding box center [494, 320] width 126 height 24
type input "9"
type input "7999"
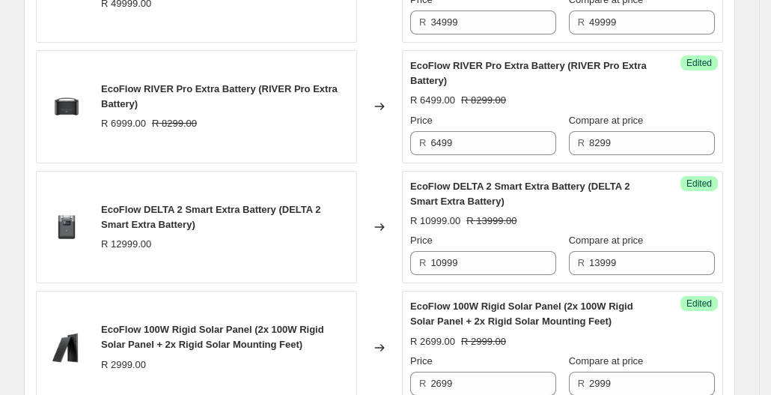
scroll to position [948, 0]
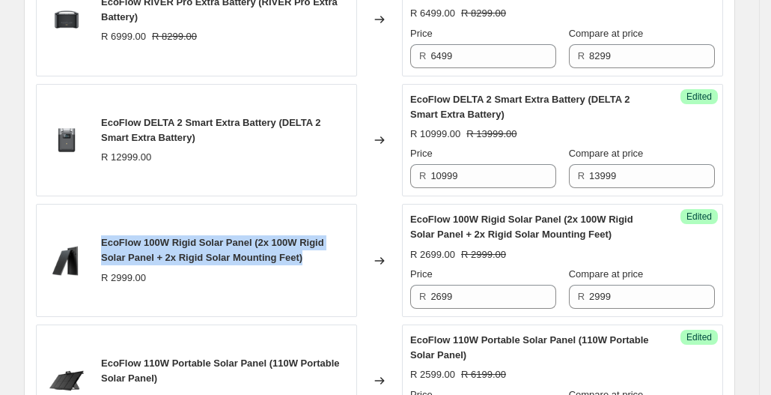
drag, startPoint x: 101, startPoint y: 232, endPoint x: 287, endPoint y: 257, distance: 187.3
click at [287, 257] on div "EcoFlow 100W Rigid Solar Panel (2x 100W Rigid Solar Panel + 2x Rigid Solar Moun…" at bounding box center [196, 260] width 321 height 113
copy span "EcoFlow 100W Rigid Solar Panel (2x 100W Rigid Solar Panel + 2x Rigid Solar Moun…"
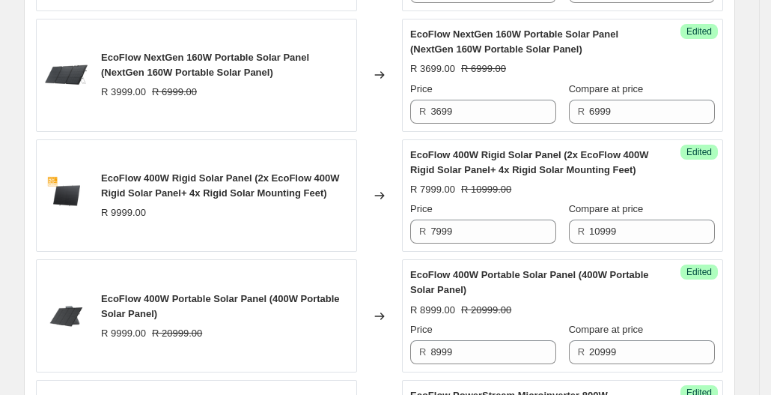
scroll to position [1375, 0]
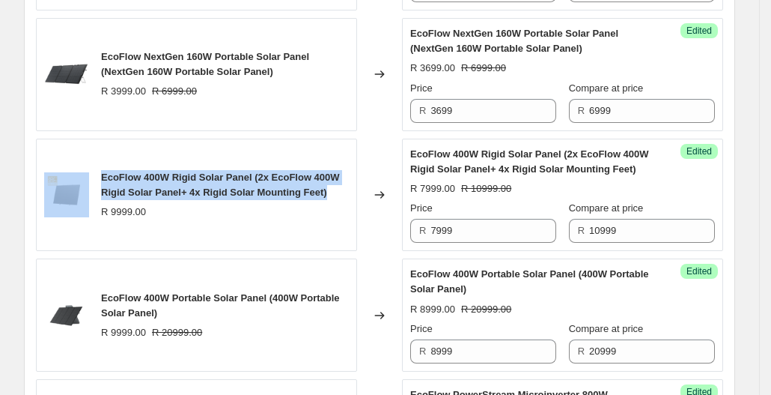
drag, startPoint x: 337, startPoint y: 183, endPoint x: 97, endPoint y: 173, distance: 239.8
click at [97, 173] on div "EcoFlow 400W Rigid Solar Panel (2x EcoFlow 400W Rigid Solar Panel+ 4x Rigid Sol…" at bounding box center [196, 195] width 321 height 113
copy div "EcoFlow 400W Rigid Solar Panel (2x EcoFlow 400W Rigid Solar Panel+ 4x Rigid Sol…"
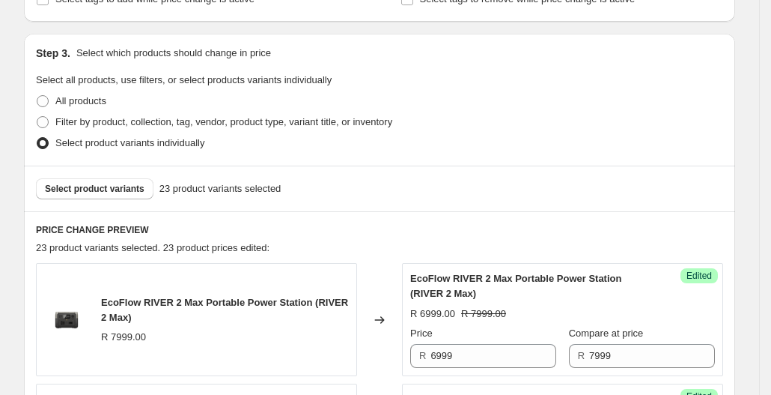
scroll to position [317, 0]
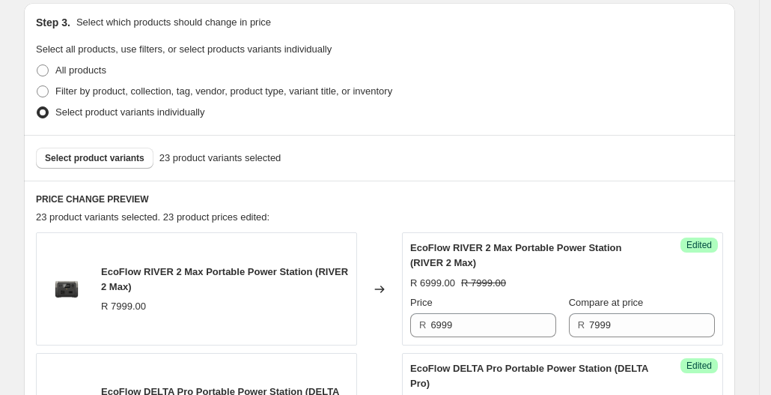
click at [95, 155] on span "Select product variants" at bounding box center [95, 158] width 100 height 12
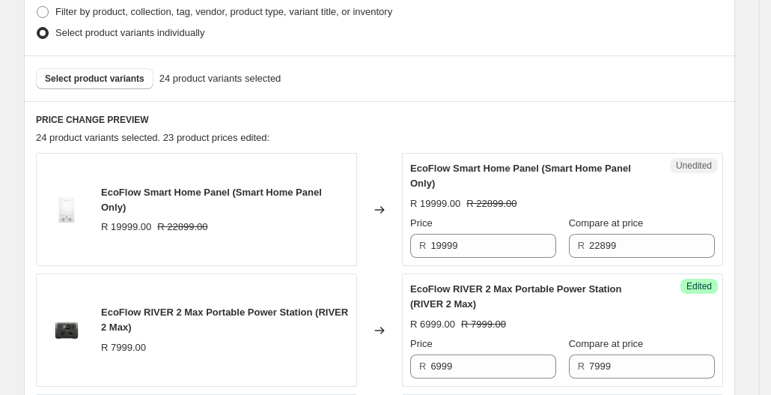
scroll to position [398, 0]
click at [106, 73] on span "Select product variants" at bounding box center [95, 78] width 100 height 12
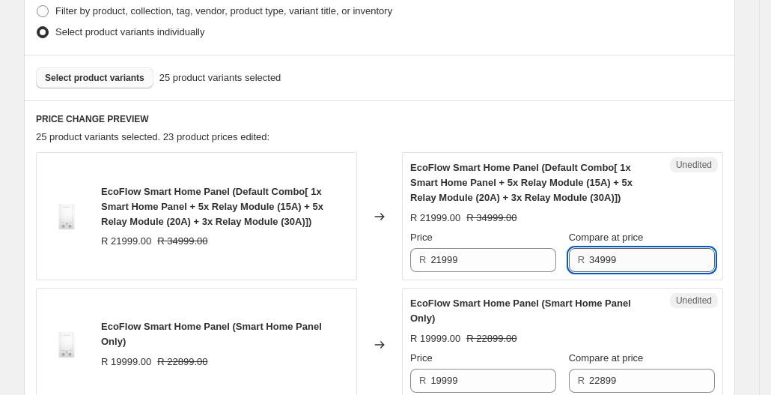
click at [619, 257] on input "34999" at bounding box center [652, 260] width 126 height 24
type input "3"
type input "22899"
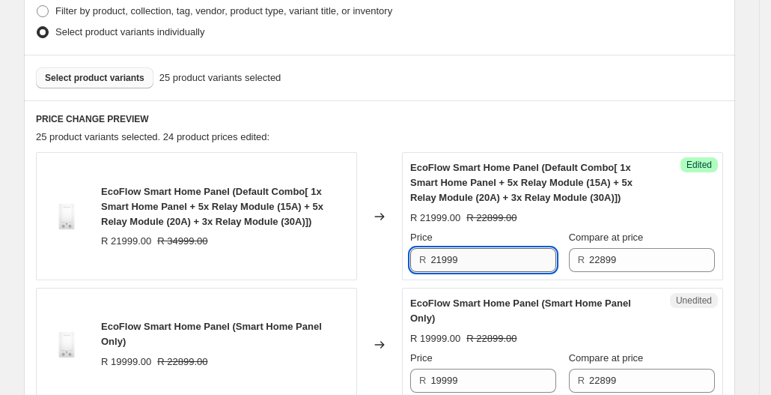
click at [494, 261] on input "21999" at bounding box center [494, 260] width 126 height 24
type input "2"
type input "1"
type input "21999"
click at [357, 265] on div "EcoFlow Smart Home Panel (Default Combo[ 1x Smart Home Panel + 5x Relay Module …" at bounding box center [196, 216] width 321 height 128
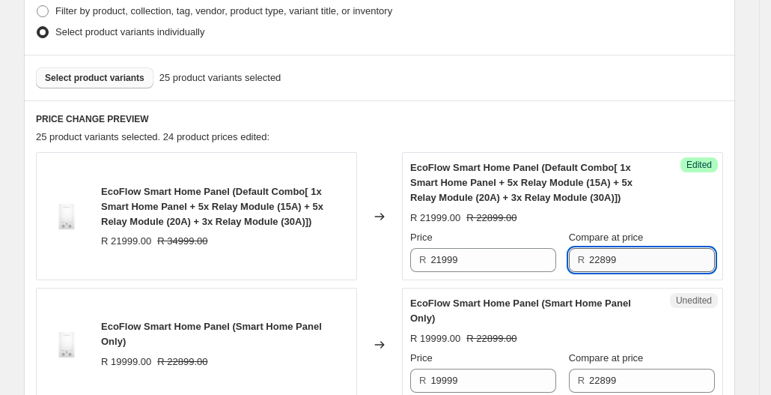
click at [629, 257] on input "22899" at bounding box center [652, 260] width 126 height 24
type input "2"
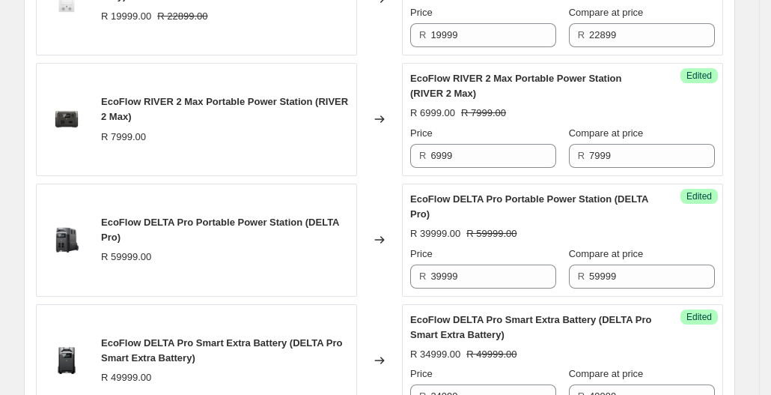
type input "34999"
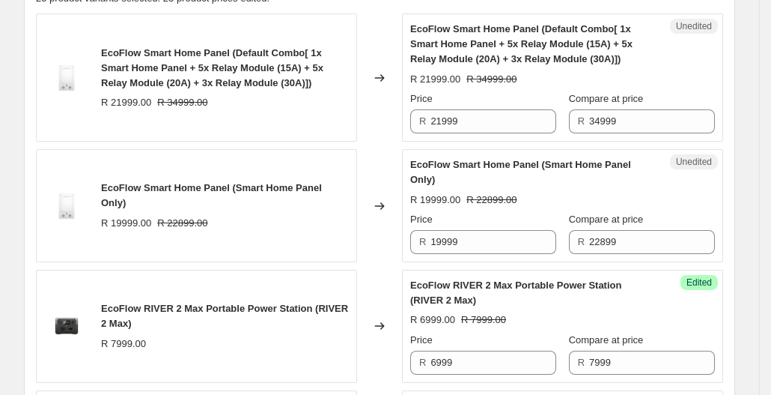
scroll to position [445, 0]
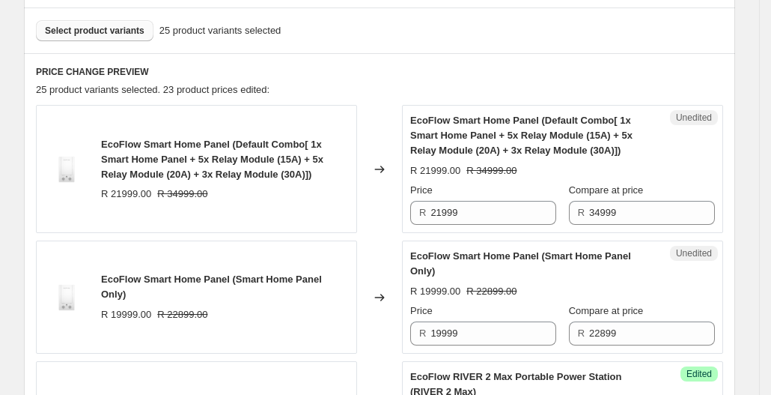
drag, startPoint x: 101, startPoint y: 139, endPoint x: 237, endPoint y: 139, distance: 136.3
click at [237, 139] on div "EcoFlow Smart Home Panel (Default Combo[ 1x Smart Home Panel + 5x Relay Module …" at bounding box center [196, 169] width 321 height 128
copy span "EcoFlow Smart Home Panel ("
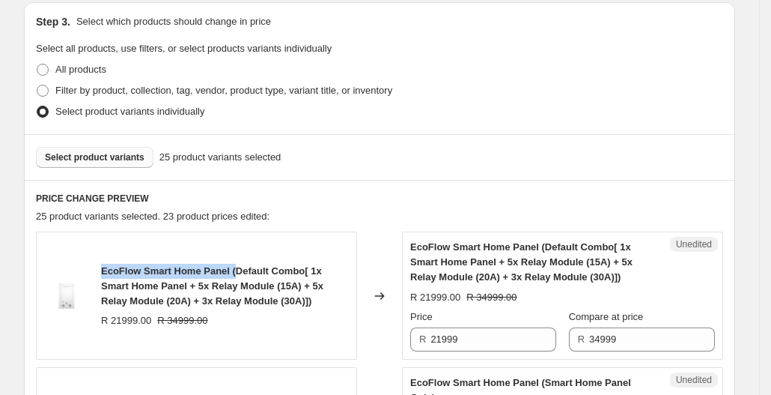
scroll to position [313, 0]
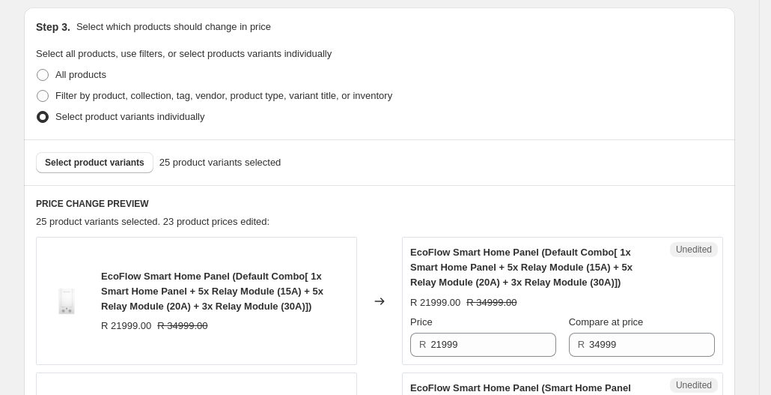
click at [121, 150] on div "Select product variants 25 product variants selected" at bounding box center [379, 162] width 711 height 46
click at [127, 160] on span "Select product variants" at bounding box center [95, 162] width 100 height 12
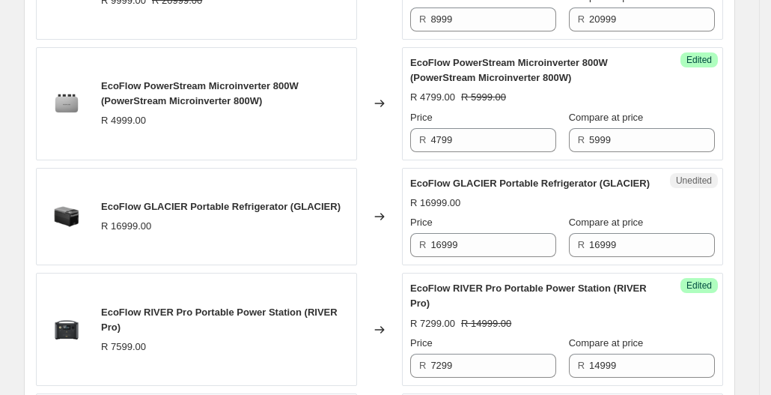
scroll to position [1993, 0]
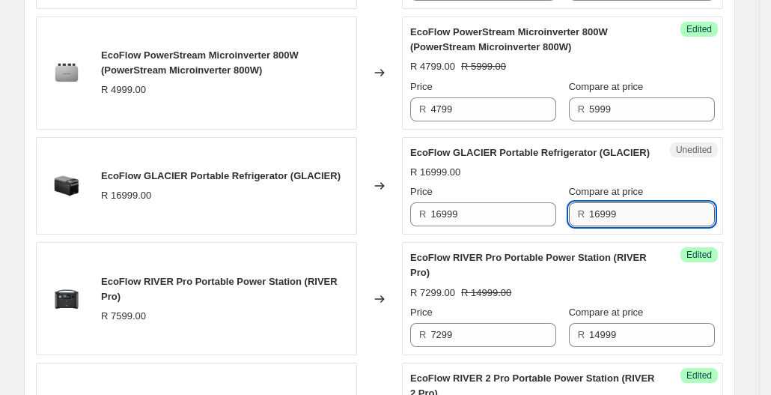
click at [606, 212] on input "16999" at bounding box center [652, 214] width 126 height 24
type input "18999"
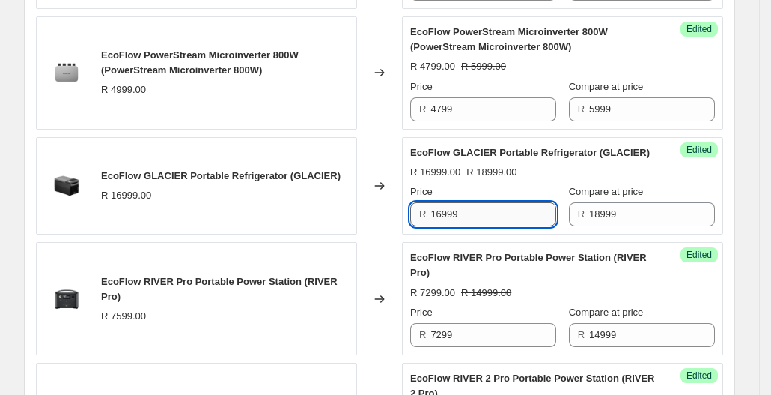
click at [531, 220] on input "16999" at bounding box center [494, 214] width 126 height 24
type input "1"
type input "14999"
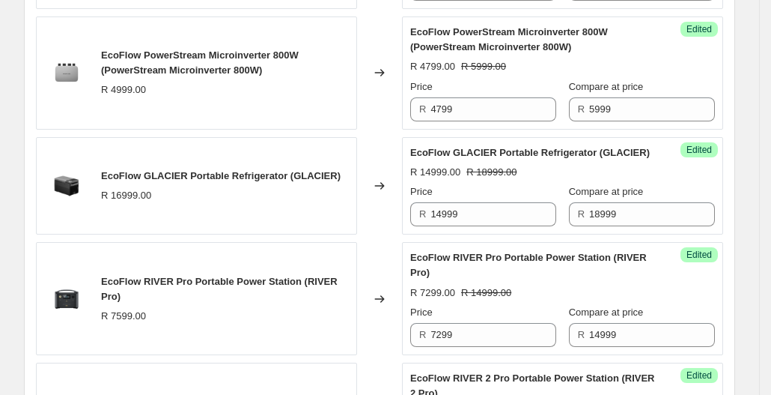
drag, startPoint x: 108, startPoint y: 168, endPoint x: 240, endPoint y: 162, distance: 131.9
click at [240, 162] on div "EcoFlow GLACIER Portable Refrigerator (GLACIER) R 16999.00" at bounding box center [196, 186] width 321 height 98
copy span "coFlow GLACIER Portable Re"
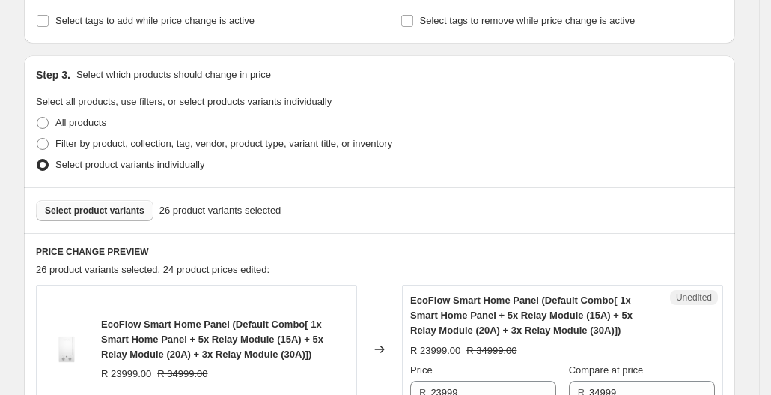
scroll to position [251, 0]
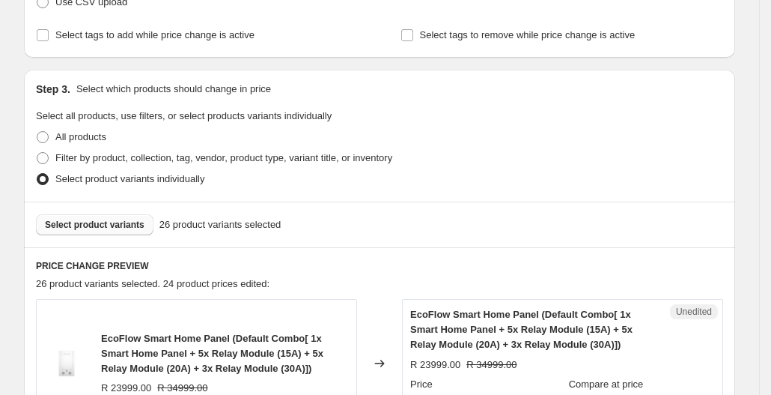
click at [122, 221] on span "Select product variants" at bounding box center [95, 225] width 100 height 12
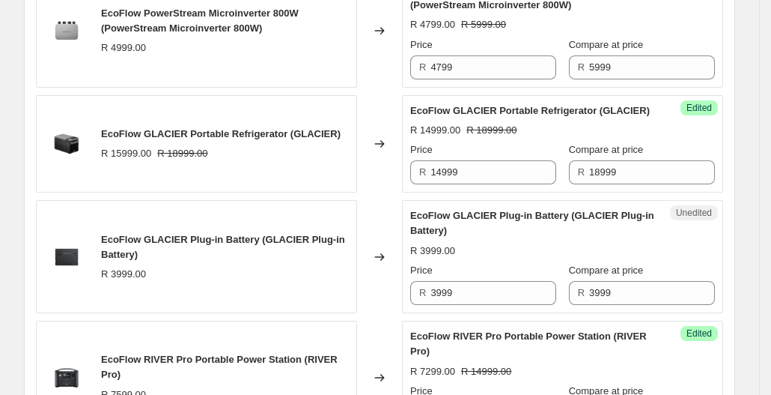
scroll to position [2036, 0]
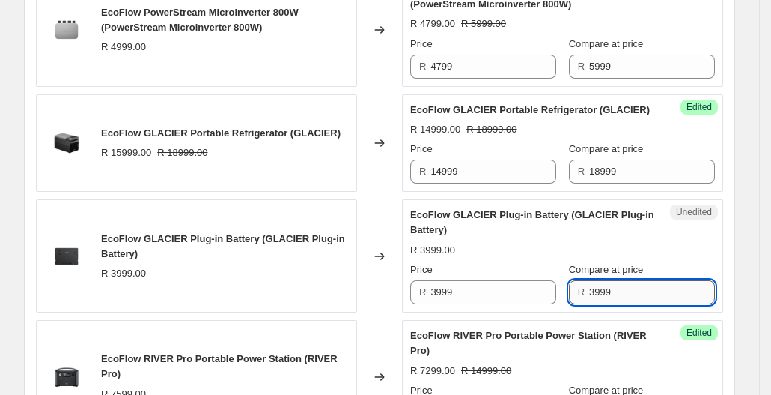
click at [621, 304] on input "3999" at bounding box center [652, 292] width 126 height 24
type input "3"
type input "4999"
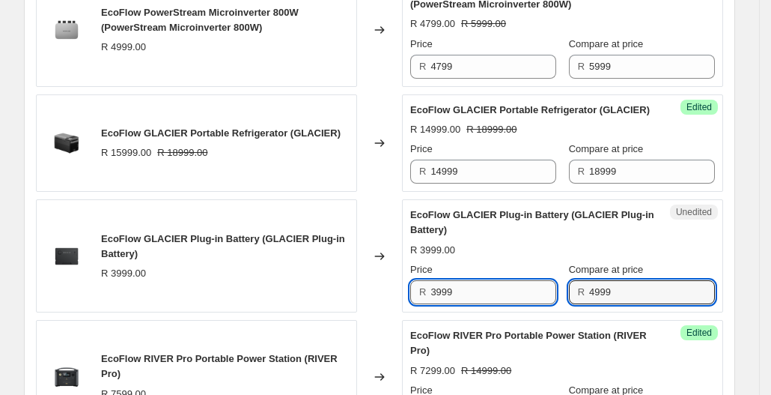
click at [488, 297] on input "3999" at bounding box center [494, 292] width 126 height 24
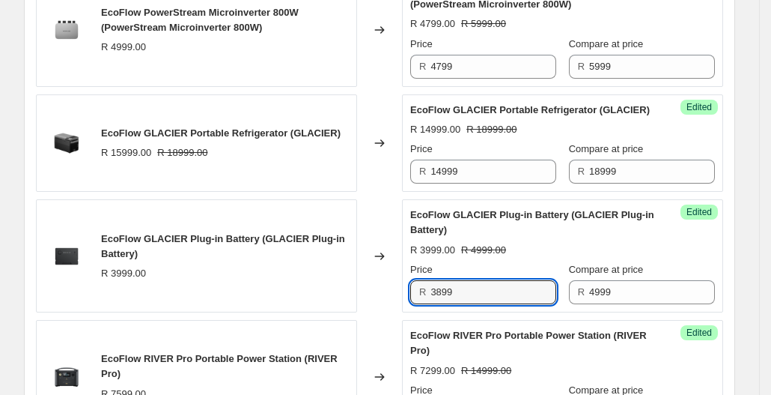
type input "3899"
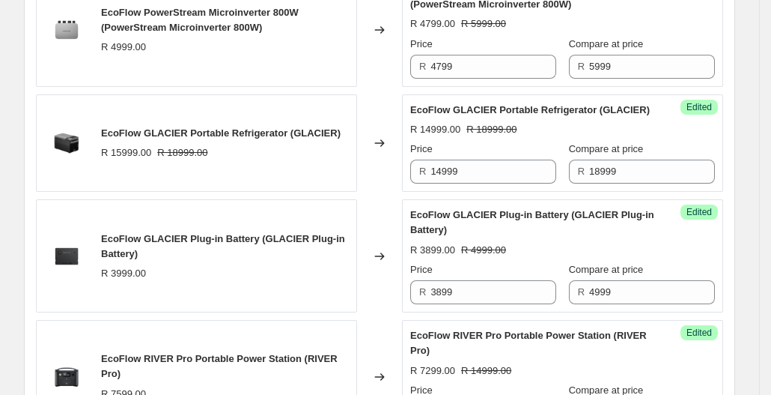
click at [365, 308] on div "Changed to" at bounding box center [379, 255] width 45 height 113
click at [380, 309] on div "Changed to" at bounding box center [379, 255] width 45 height 113
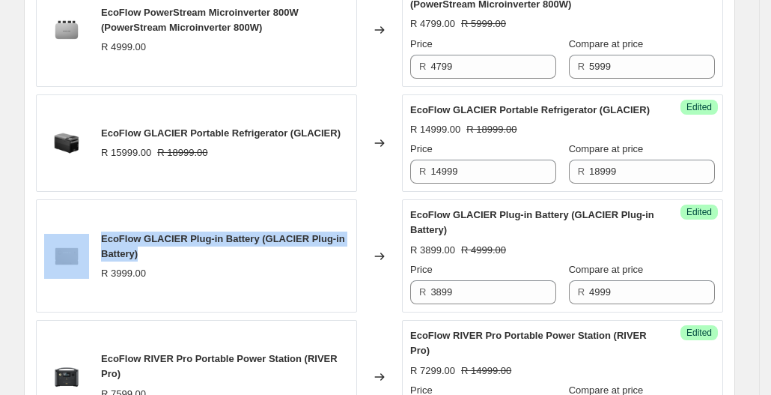
drag, startPoint x: 144, startPoint y: 259, endPoint x: 94, endPoint y: 240, distance: 52.8
click at [94, 240] on div "EcoFlow GLACIER Plug-in Battery (GLACIER Plug-in Battery) R 3999.00" at bounding box center [196, 255] width 321 height 113
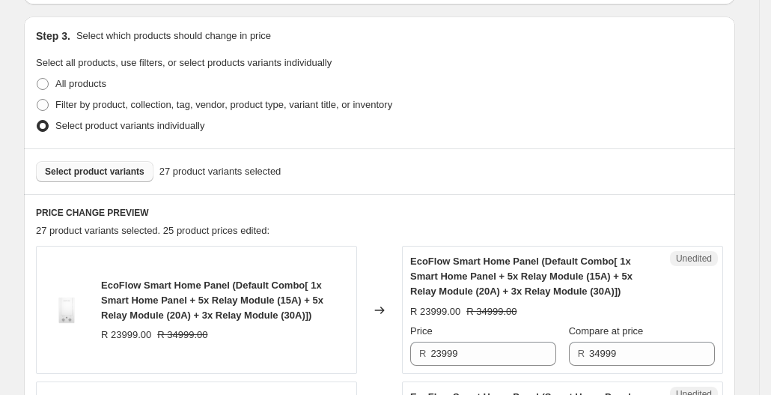
scroll to position [303, 0]
click at [109, 162] on button "Select product variants" at bounding box center [95, 172] width 118 height 21
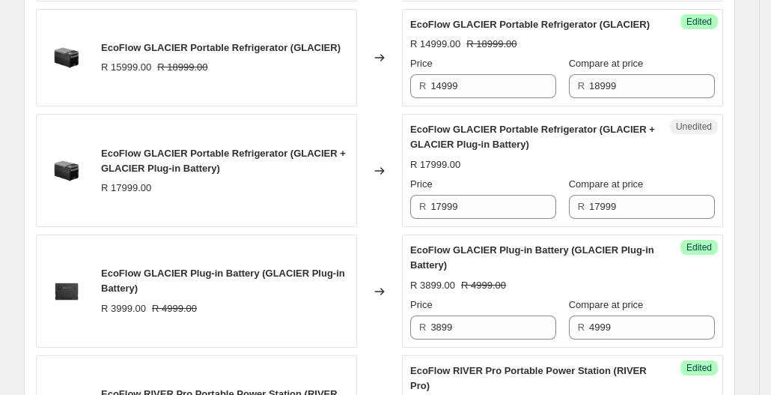
scroll to position [2123, 0]
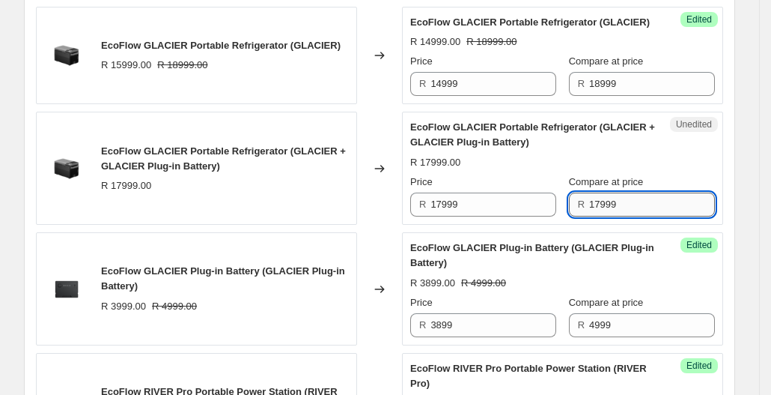
click at [641, 216] on input "17999" at bounding box center [652, 204] width 126 height 24
type input "1"
type input "21999"
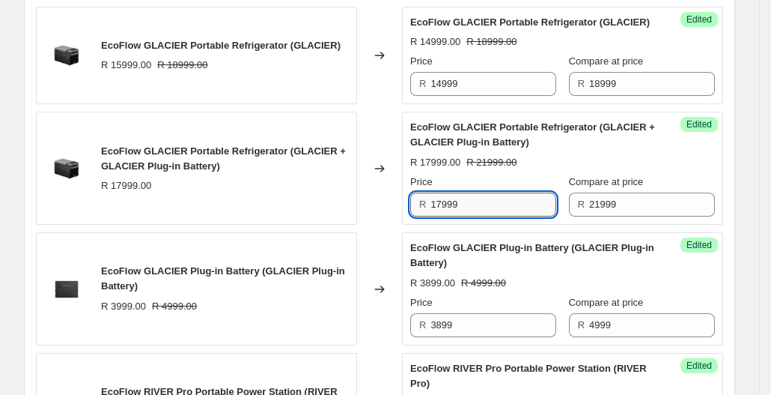
click at [515, 204] on input "17999" at bounding box center [494, 204] width 126 height 24
type input "1"
type input "16999"
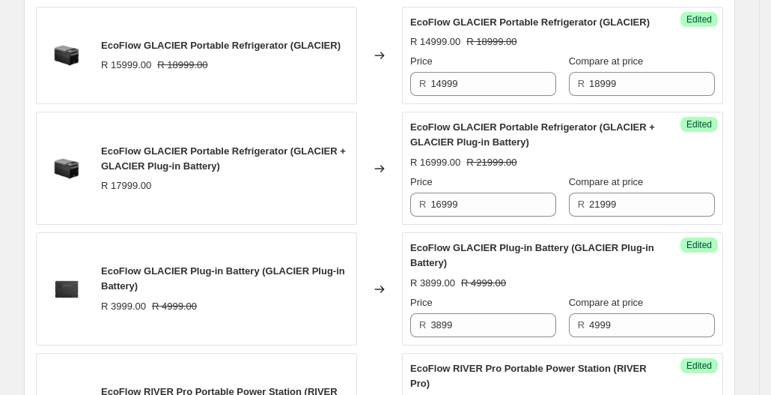
click at [340, 201] on div "EcoFlow GLACIER Portable Refrigerator (GLACIER + GLACIER Plug-in Battery) R 179…" at bounding box center [196, 168] width 321 height 113
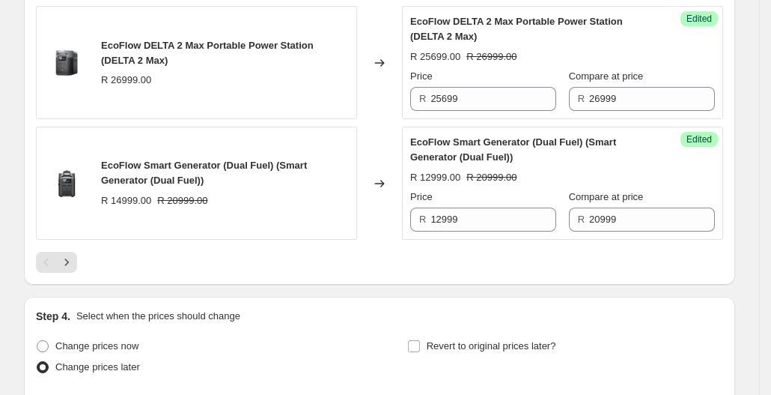
scroll to position [2713, 0]
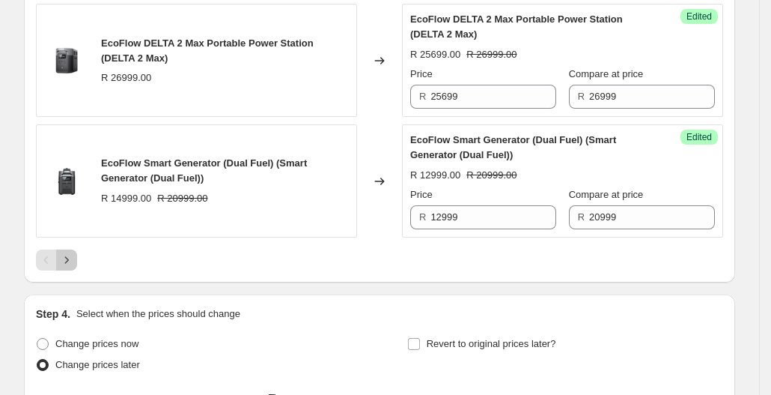
click at [69, 267] on icon "Next" at bounding box center [66, 259] width 15 height 15
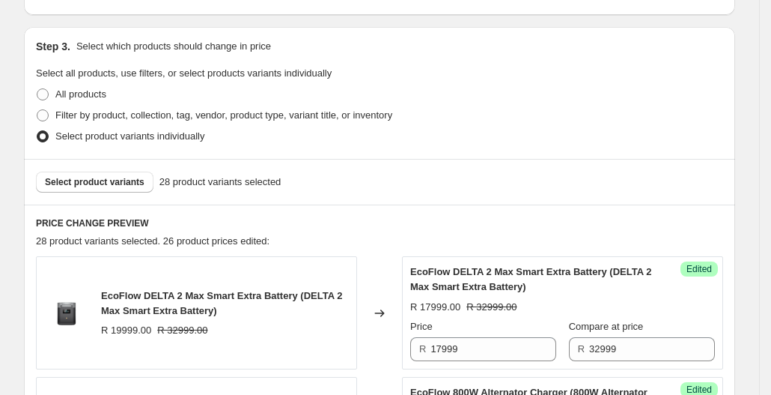
scroll to position [293, 0]
click at [121, 183] on span "Select product variants" at bounding box center [95, 183] width 100 height 12
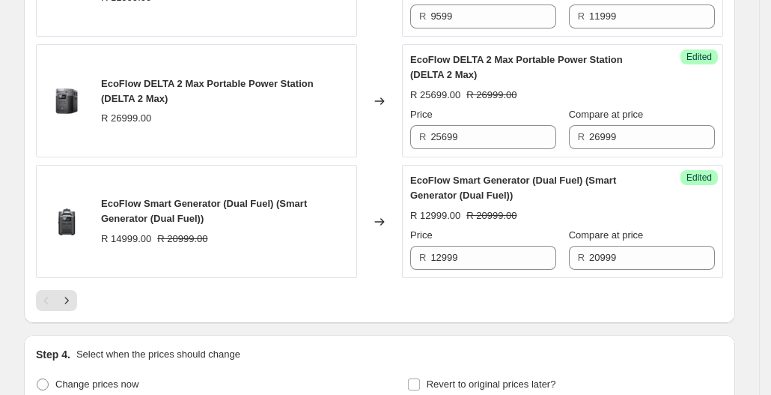
scroll to position [2671, 0]
drag, startPoint x: 416, startPoint y: 261, endPoint x: 70, endPoint y: 299, distance: 348.8
click at [70, 299] on icon "Next" at bounding box center [66, 301] width 15 height 15
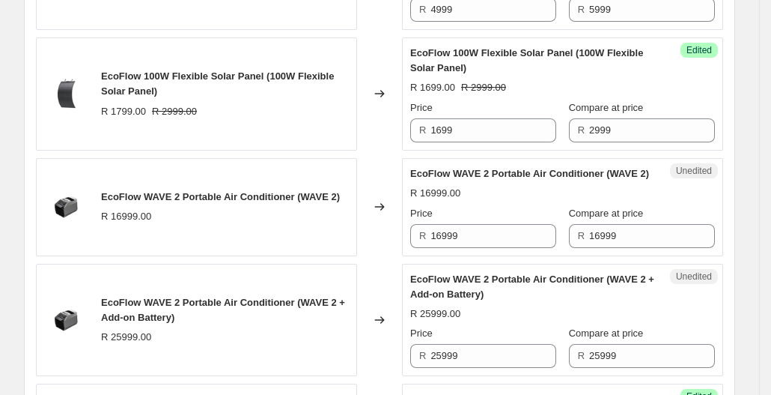
scroll to position [743, 0]
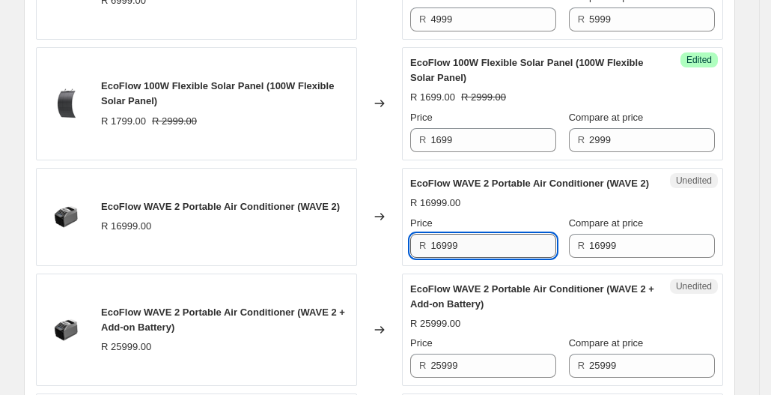
click at [498, 258] on input "16999" at bounding box center [494, 246] width 126 height 24
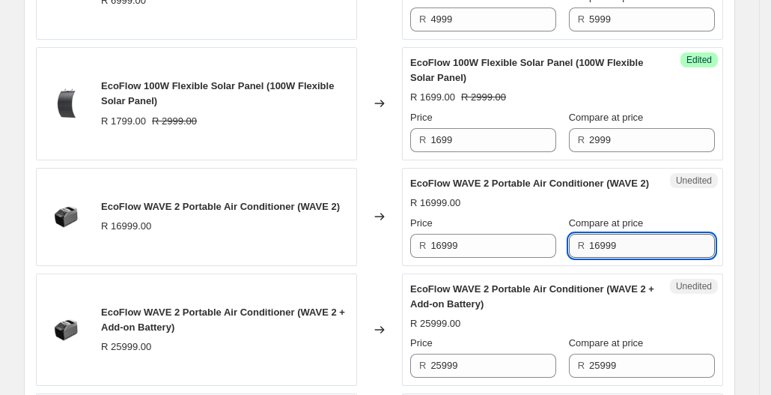
click at [615, 258] on input "16999" at bounding box center [652, 246] width 126 height 24
type input "1"
type input "20999"
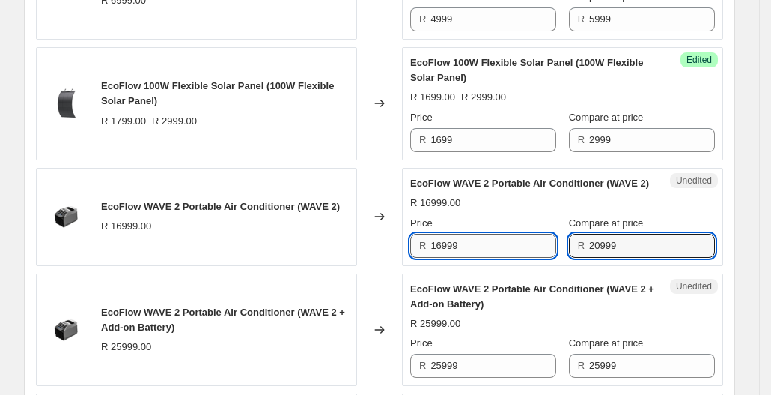
click at [514, 258] on input "16999" at bounding box center [494, 246] width 126 height 24
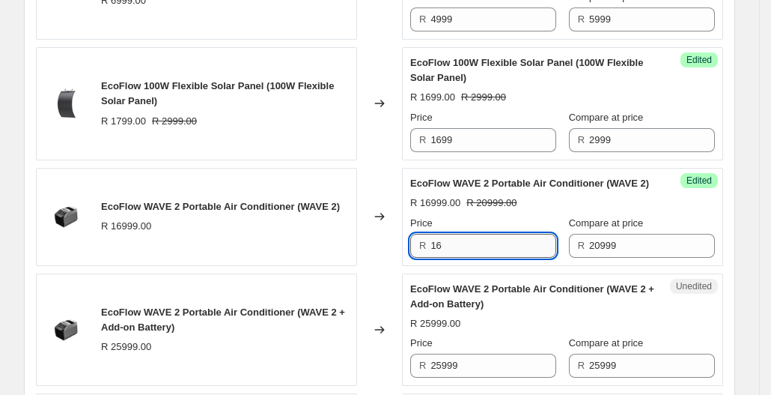
type input "1"
type input "14999"
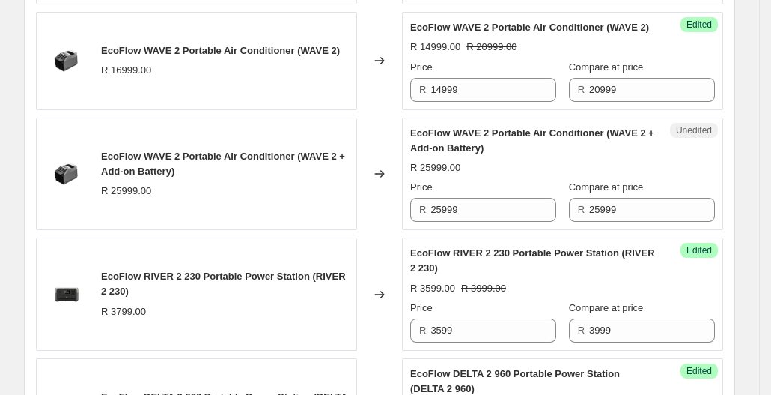
scroll to position [935, 0]
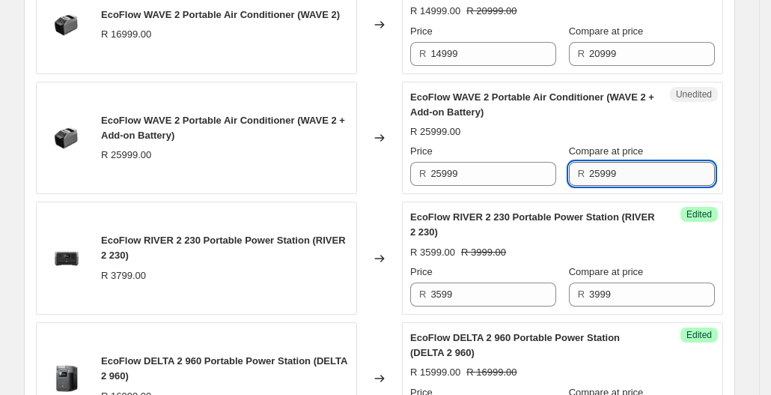
click at [623, 178] on input "25999" at bounding box center [652, 174] width 126 height 24
type input "2"
type input "28999"
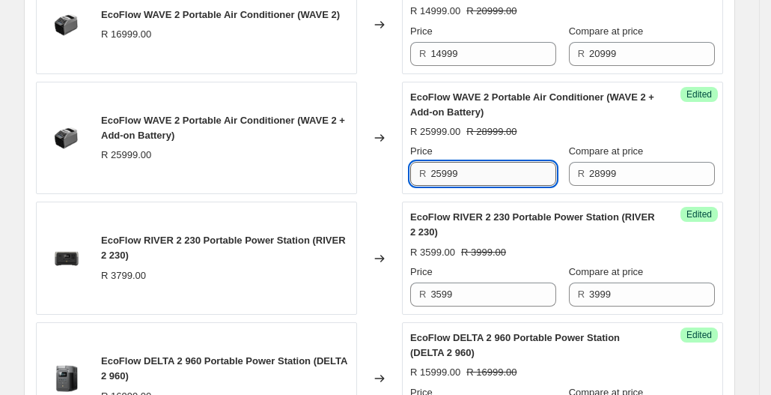
click at [503, 185] on input "25999" at bounding box center [494, 174] width 126 height 24
type input "2"
type input "24999"
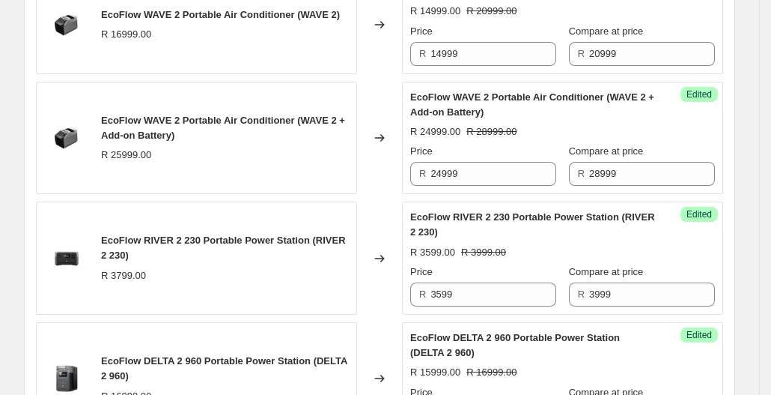
click at [28, 206] on div "PRICE CHANGE PREVIEW 31 product variants selected. 28 product prices edited: Ec…" at bounding box center [379, 255] width 711 height 1384
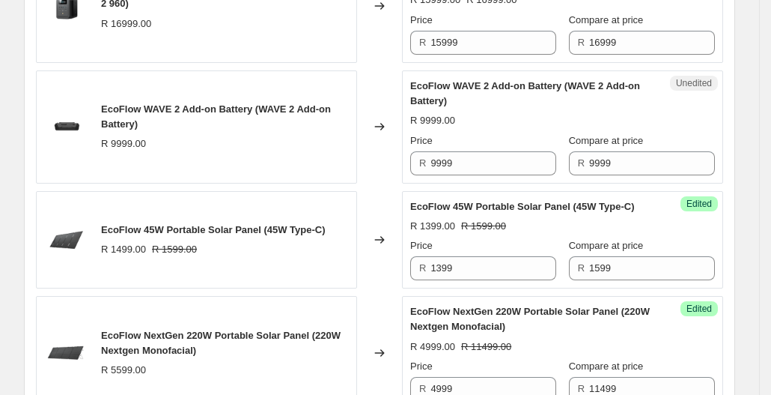
scroll to position [1308, 0]
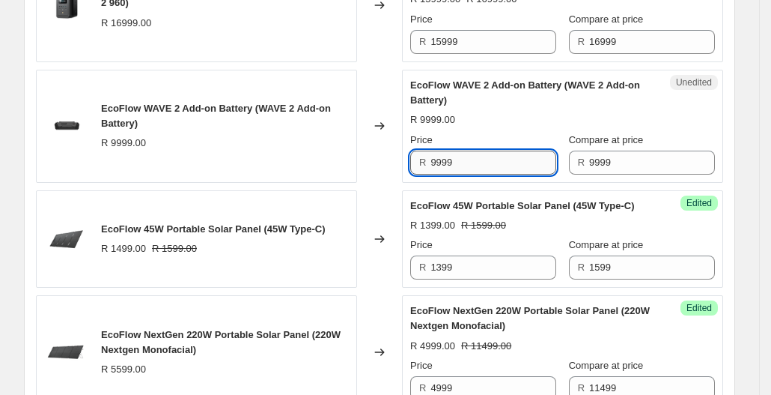
click at [489, 171] on input "9999" at bounding box center [494, 162] width 126 height 24
type input "9"
type input "8999"
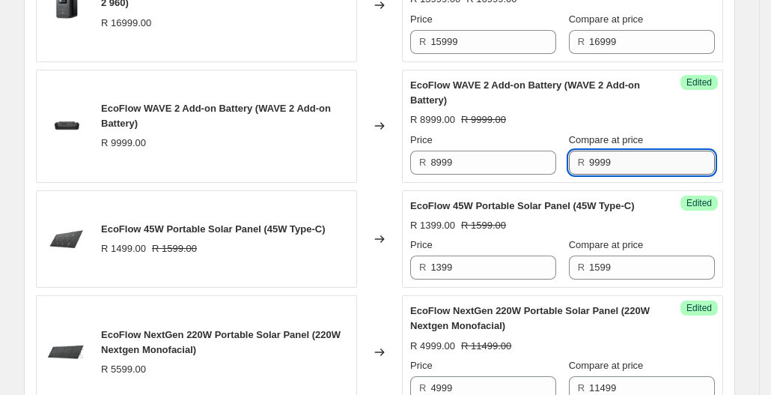
click at [606, 171] on input "9999" at bounding box center [652, 162] width 126 height 24
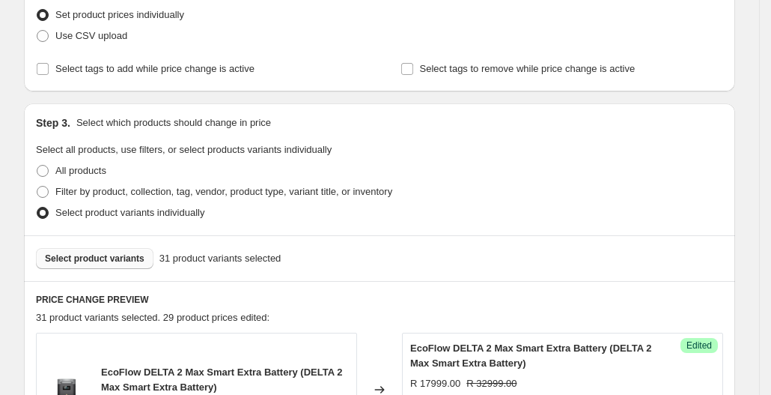
scroll to position [199, 0]
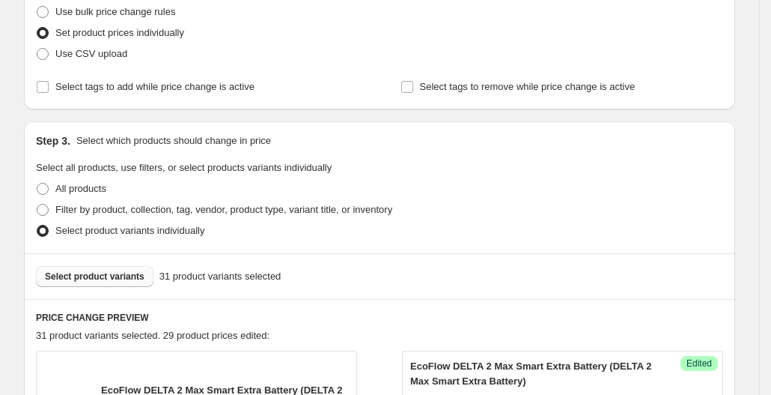
click at [121, 270] on span "Select product variants" at bounding box center [95, 276] width 100 height 12
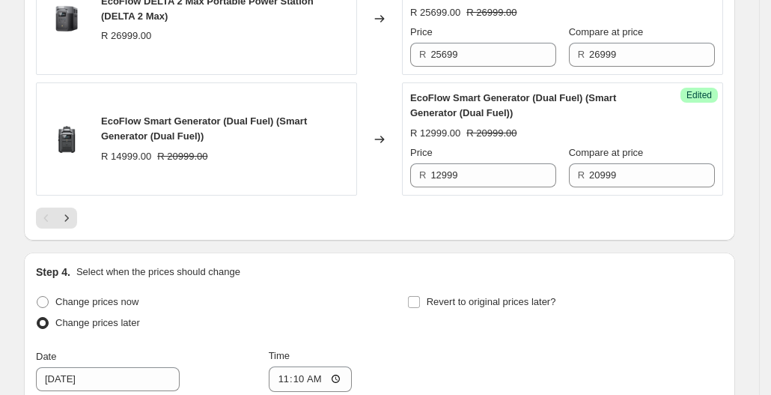
scroll to position [2740, 0]
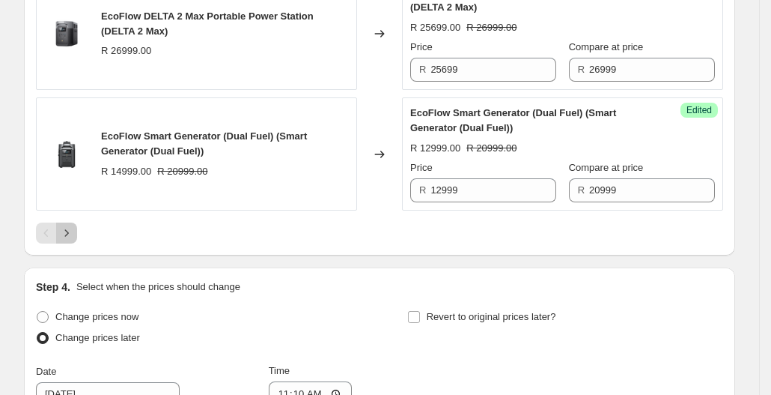
click at [67, 233] on icon "Next" at bounding box center [66, 232] width 15 height 15
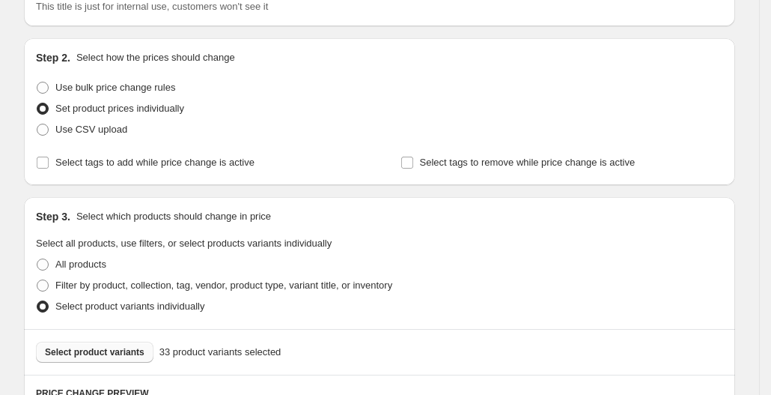
scroll to position [0, 0]
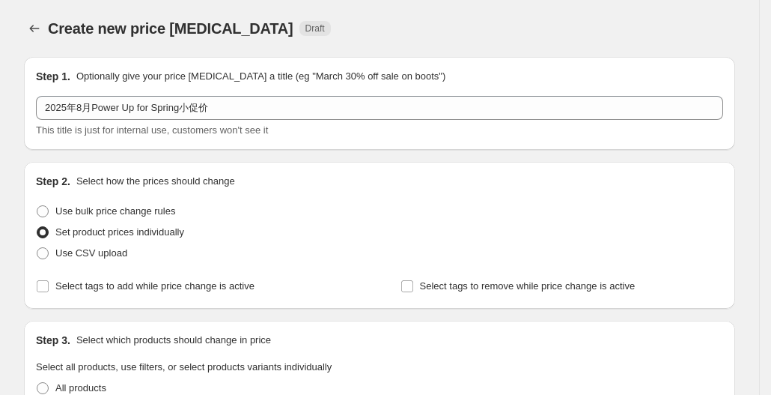
click at [457, 28] on div "Create new price [MEDICAL_DATA] Draft" at bounding box center [287, 28] width 479 height 21
click at [499, 40] on div "Create new price [MEDICAL_DATA]. This page is ready Create new price [MEDICAL_D…" at bounding box center [379, 28] width 711 height 57
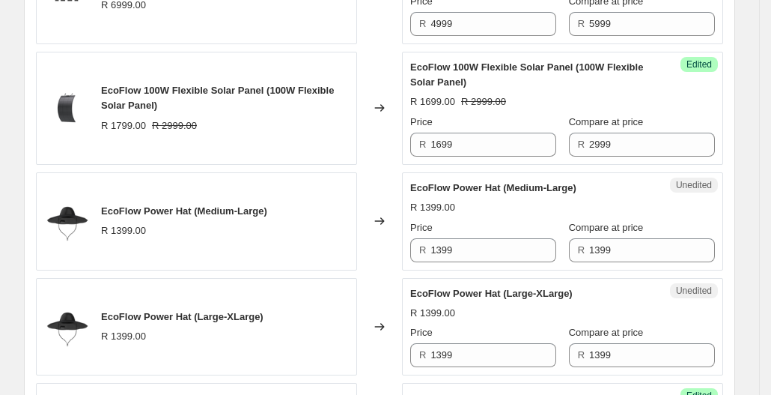
scroll to position [738, 0]
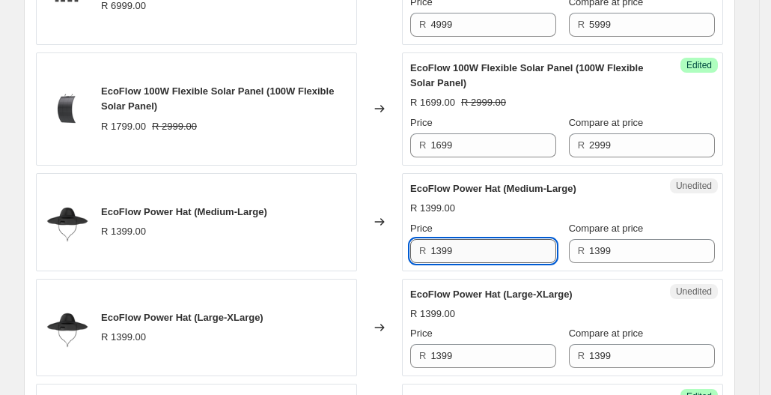
click at [468, 243] on input "1399" at bounding box center [494, 251] width 126 height 24
type input "1299"
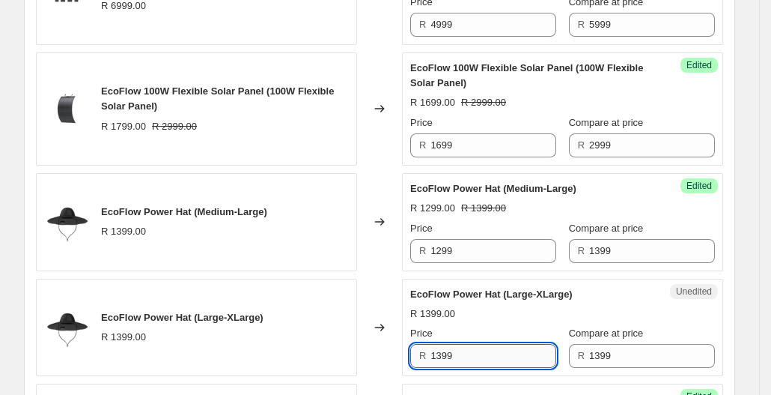
click at [484, 362] on input "1399" at bounding box center [494, 356] width 126 height 24
type input "1299"
click at [633, 243] on input "1399" at bounding box center [652, 251] width 126 height 24
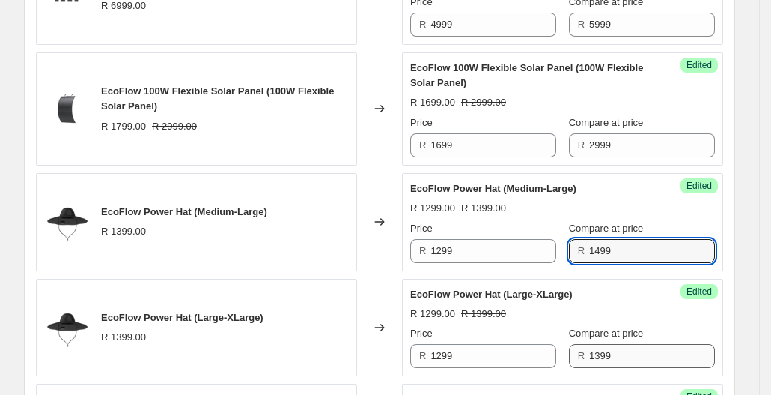
type input "1499"
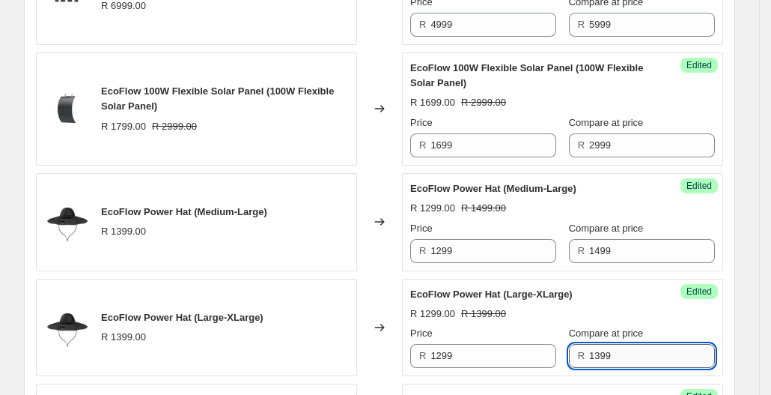
click at [609, 349] on input "1399" at bounding box center [652, 356] width 126 height 24
type input "1"
type input "1499"
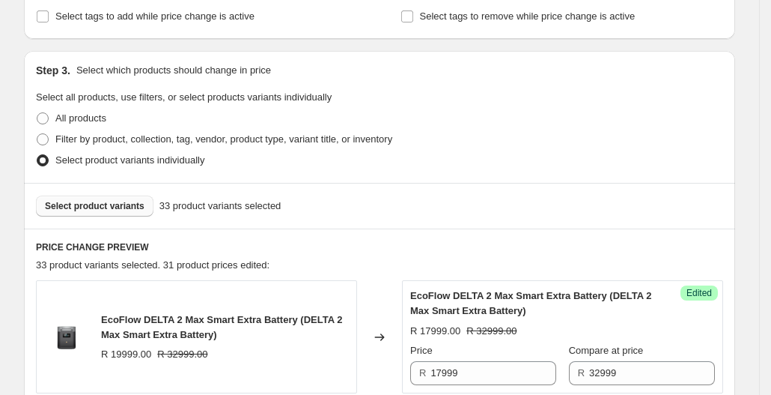
scroll to position [271, 0]
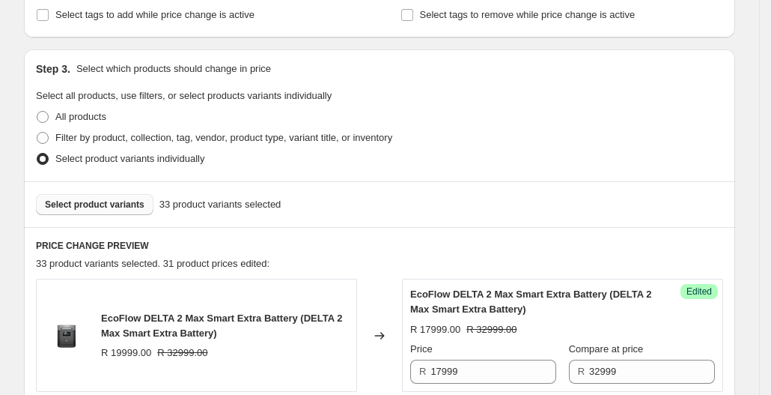
click at [118, 204] on span "Select product variants" at bounding box center [95, 204] width 100 height 12
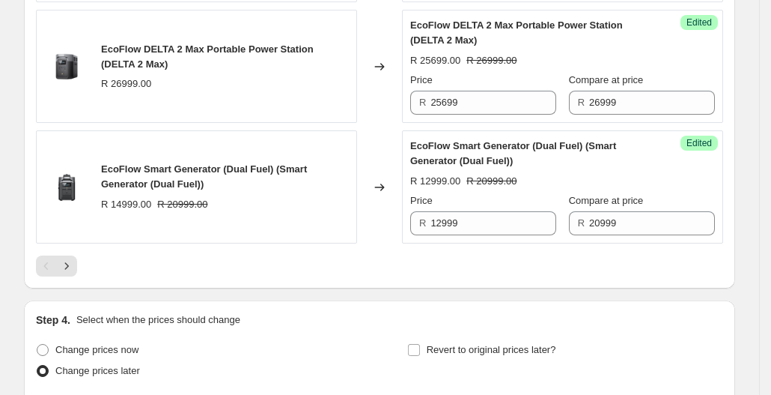
scroll to position [2843, 0]
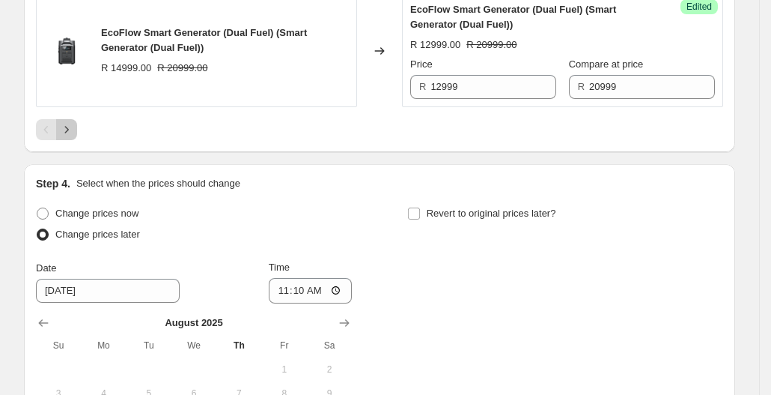
click at [70, 137] on icon "Next" at bounding box center [66, 129] width 15 height 15
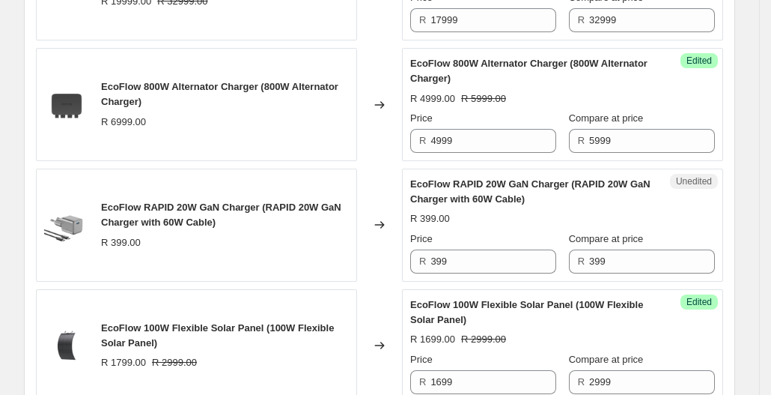
scroll to position [618, 0]
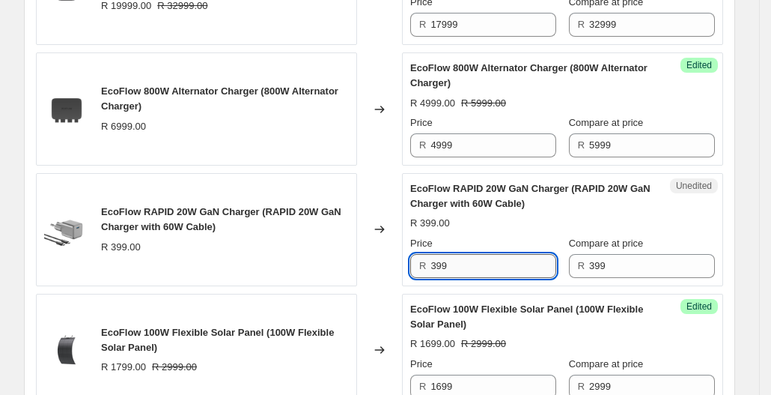
click at [496, 255] on input "399" at bounding box center [494, 266] width 126 height 24
type input "3"
type input "299"
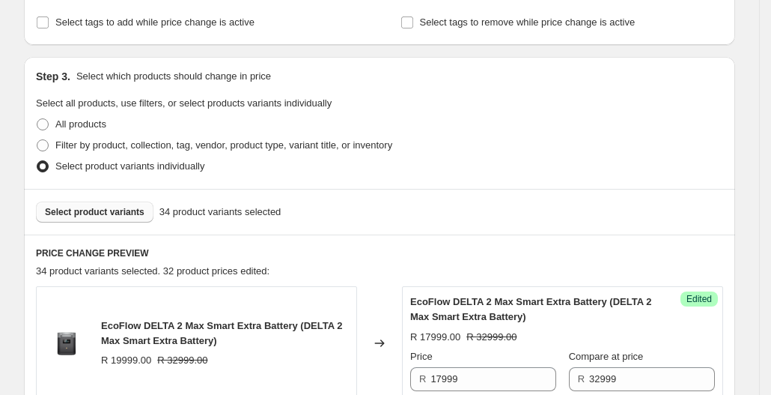
scroll to position [276, 0]
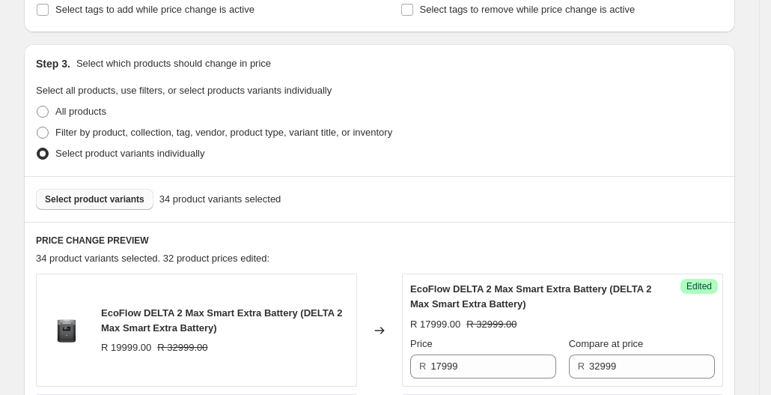
click at [94, 191] on button "Select product variants" at bounding box center [95, 199] width 118 height 21
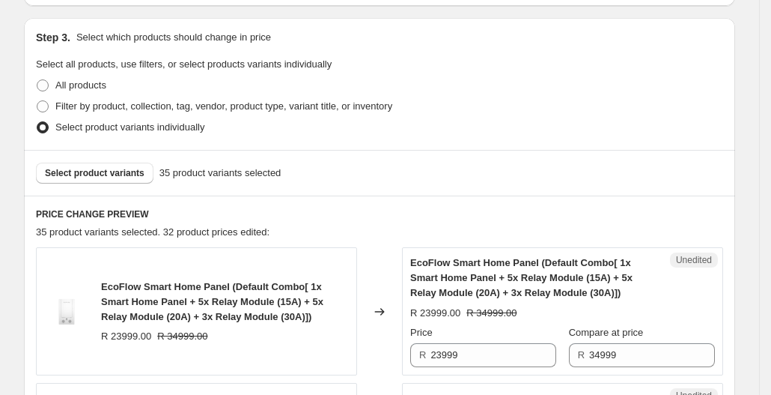
scroll to position [302, 0]
click at [150, 165] on button "Select product variants" at bounding box center [95, 173] width 118 height 21
click at [129, 170] on span "Select product variants" at bounding box center [95, 174] width 100 height 12
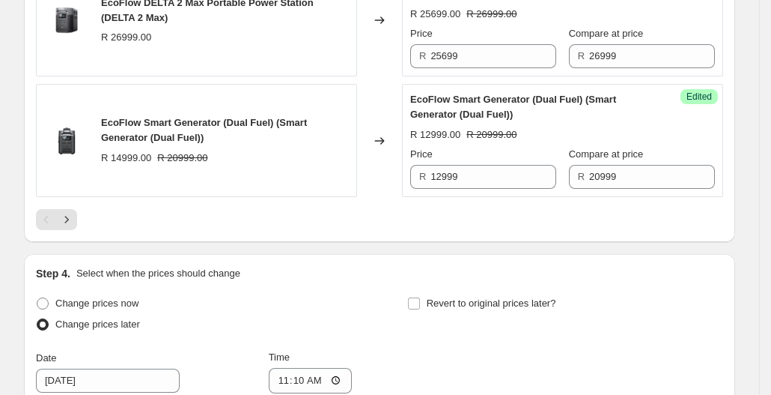
scroll to position [2761, 0]
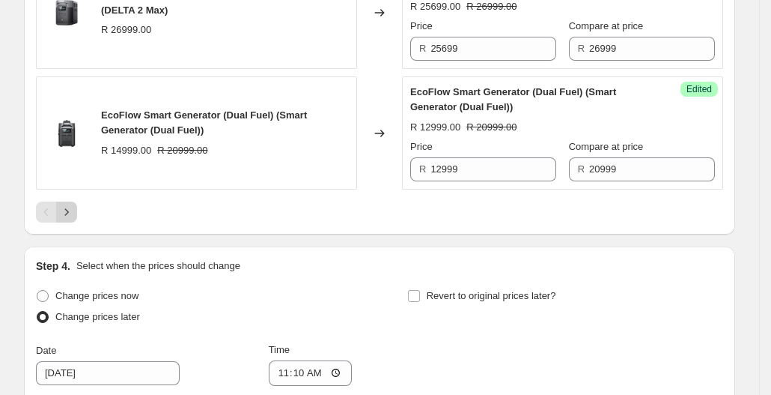
click at [72, 219] on icon "Next" at bounding box center [66, 211] width 15 height 15
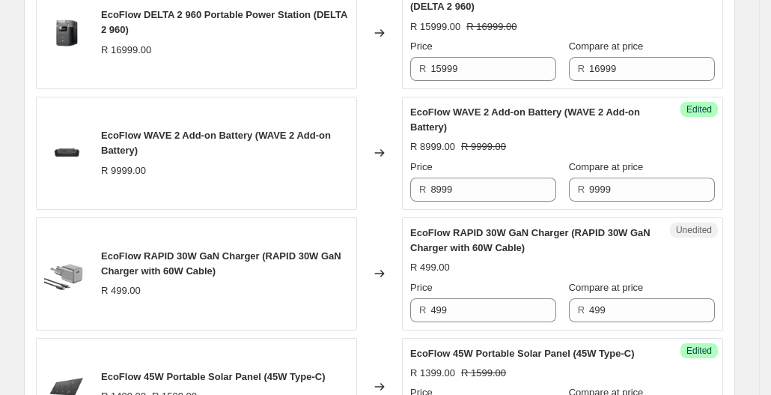
scroll to position [1733, 0]
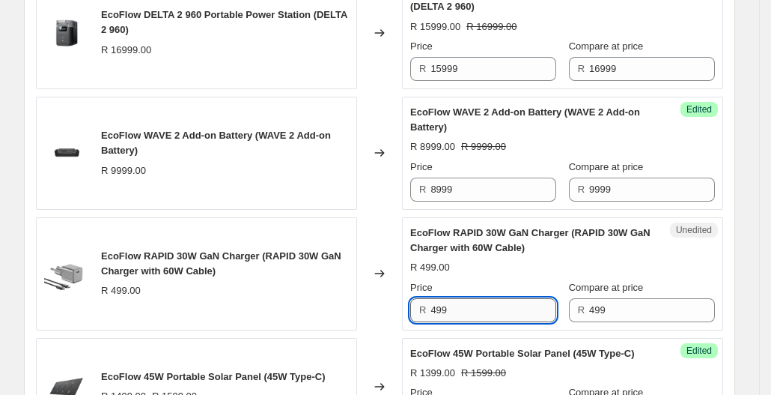
click at [481, 318] on input "499" at bounding box center [494, 310] width 126 height 24
type input "4"
type input "399"
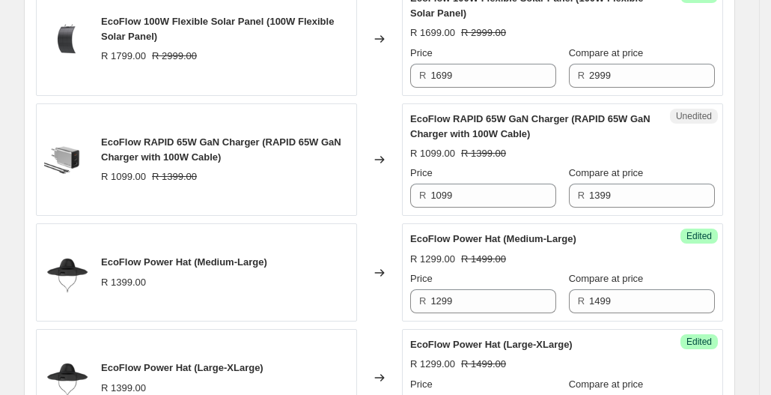
scroll to position [919, 0]
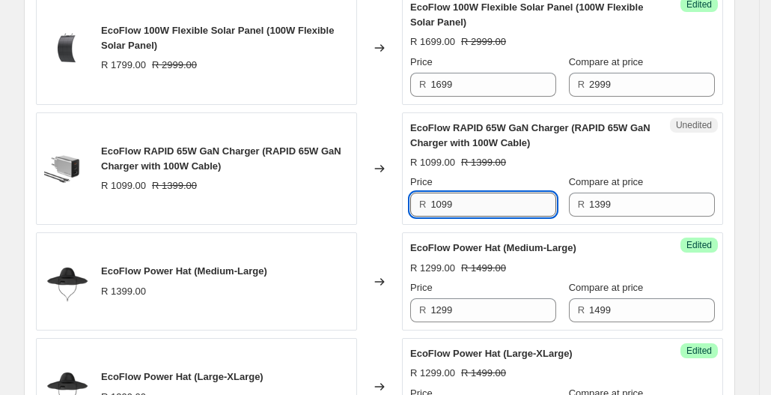
click at [473, 195] on input "1099" at bounding box center [494, 204] width 126 height 24
type input "1"
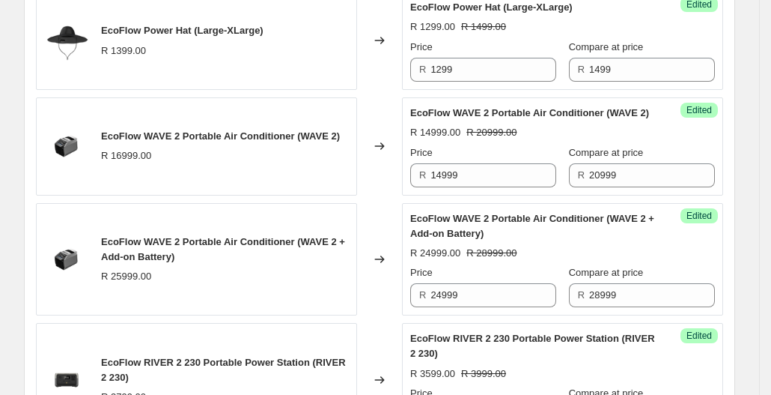
type input "799"
click at [746, 222] on div "Create new price [MEDICAL_DATA]. This page is ready Create new price [MEDICAL_D…" at bounding box center [379, 218] width 747 height 2966
